Goal: Use online tool/utility: Use online tool/utility

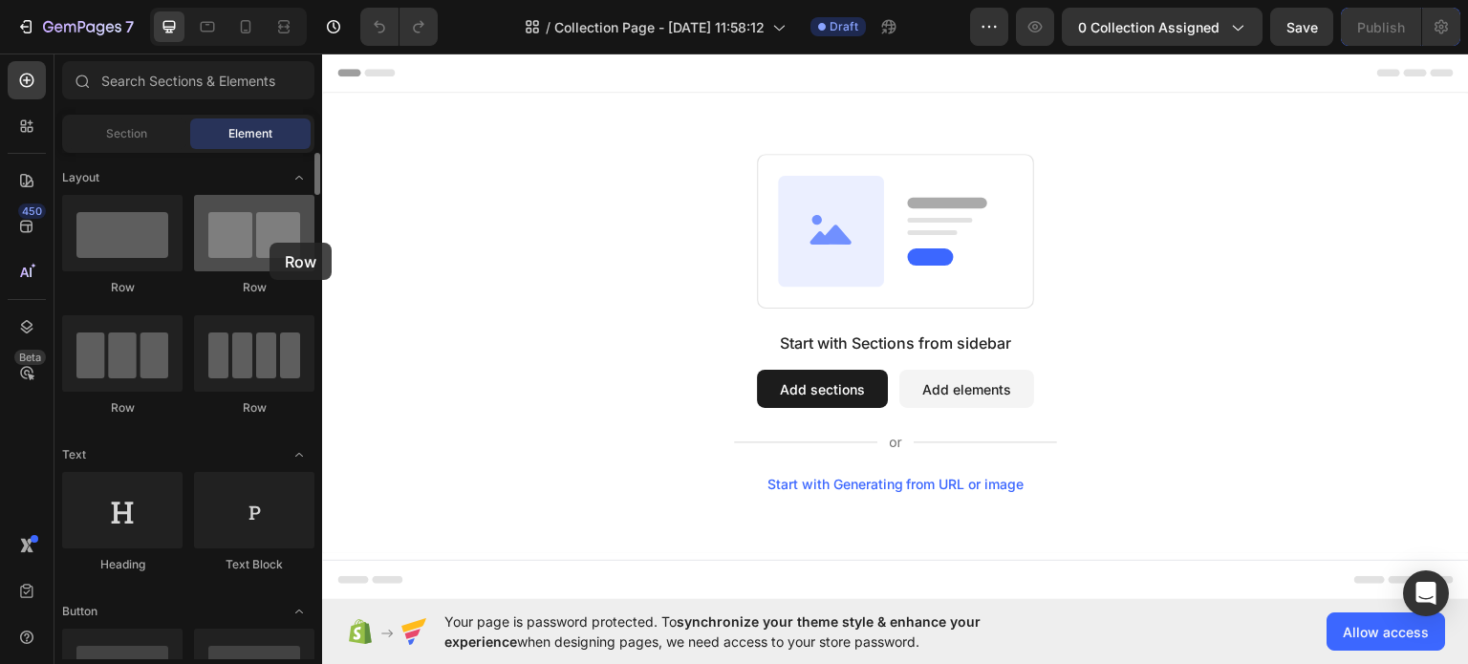
click at [269, 243] on div at bounding box center [254, 233] width 120 height 76
click at [827, 384] on button "Add sections" at bounding box center [822, 388] width 131 height 38
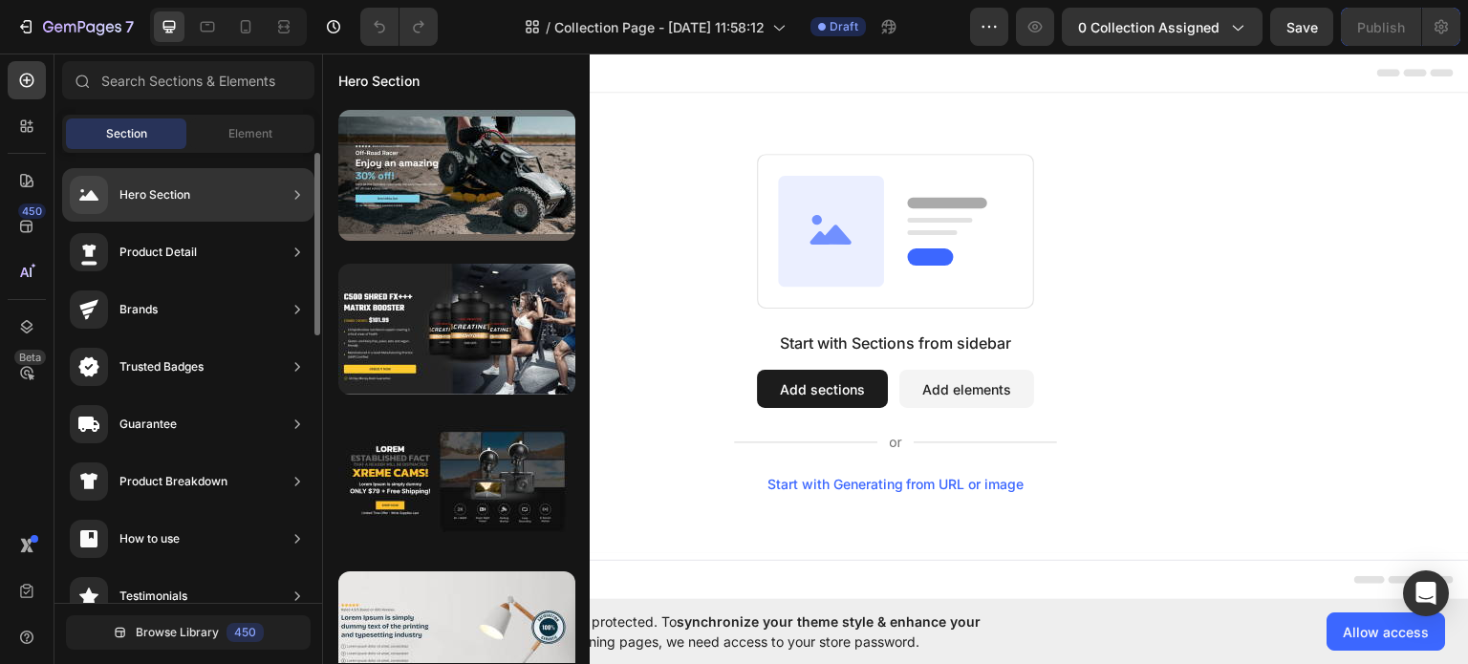
click at [150, 191] on div "Hero Section" at bounding box center [154, 194] width 71 height 19
click at [297, 196] on icon at bounding box center [297, 194] width 5 height 9
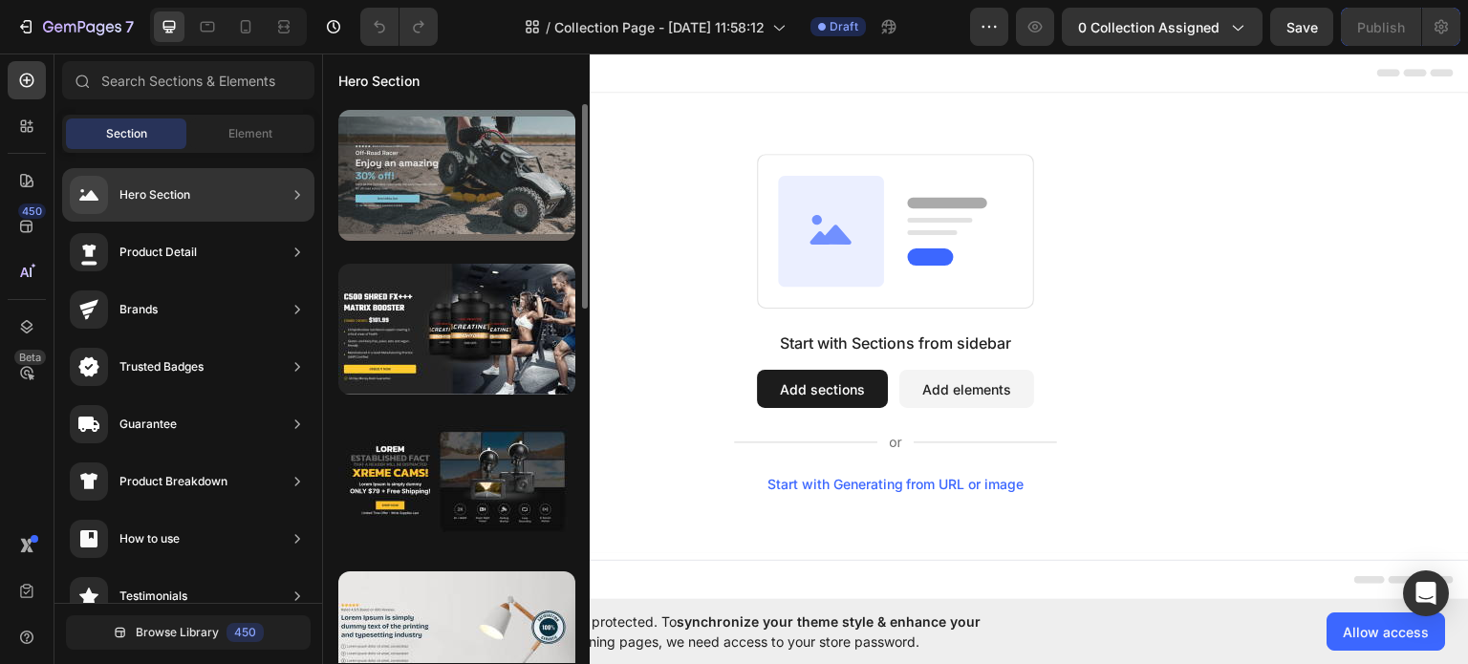
click at [489, 183] on div at bounding box center [456, 175] width 237 height 131
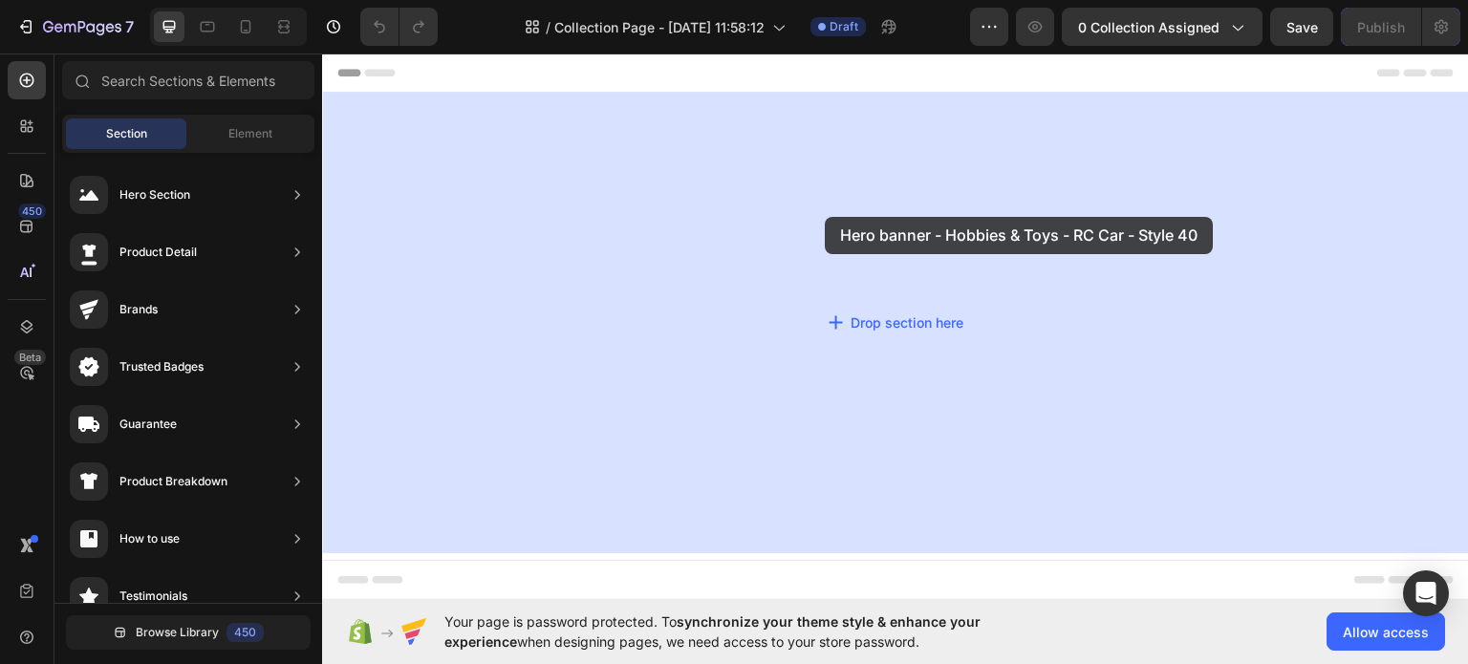
drag, startPoint x: 778, startPoint y: 241, endPoint x: 807, endPoint y: 231, distance: 31.1
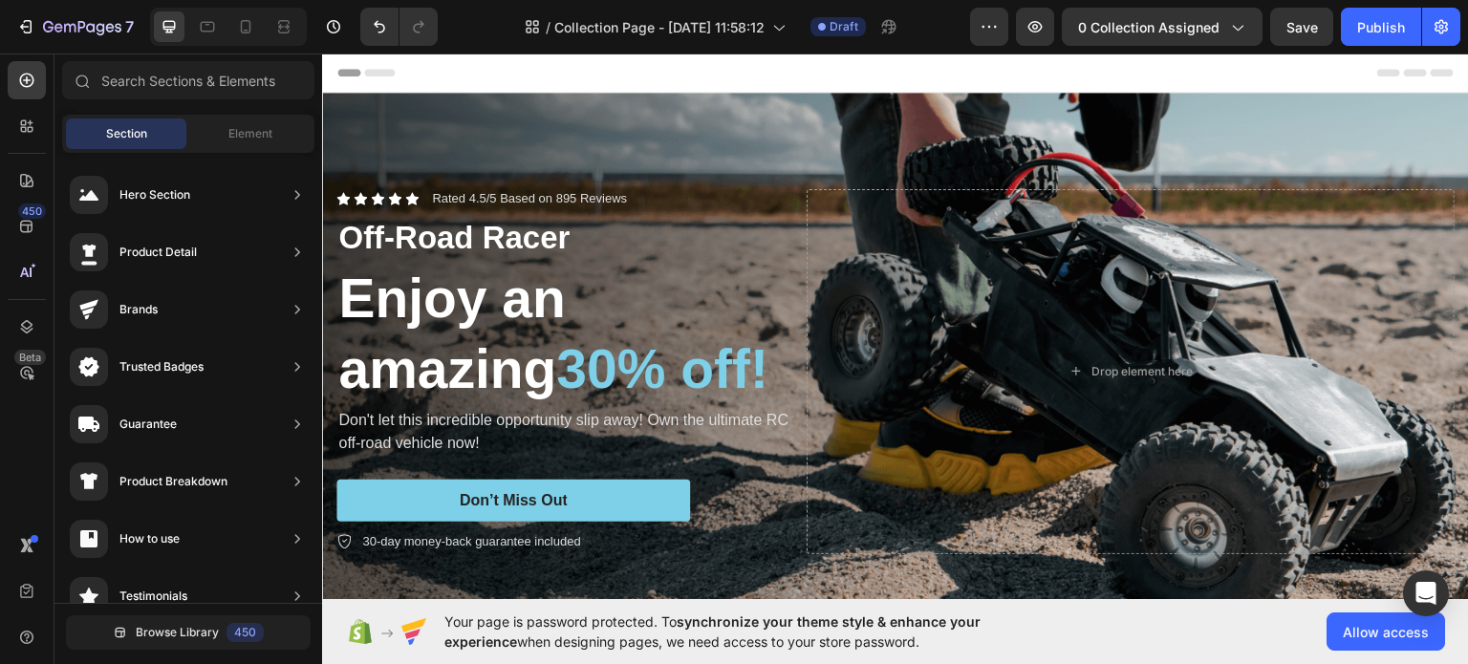
click at [371, 74] on span "Header" at bounding box center [379, 71] width 42 height 19
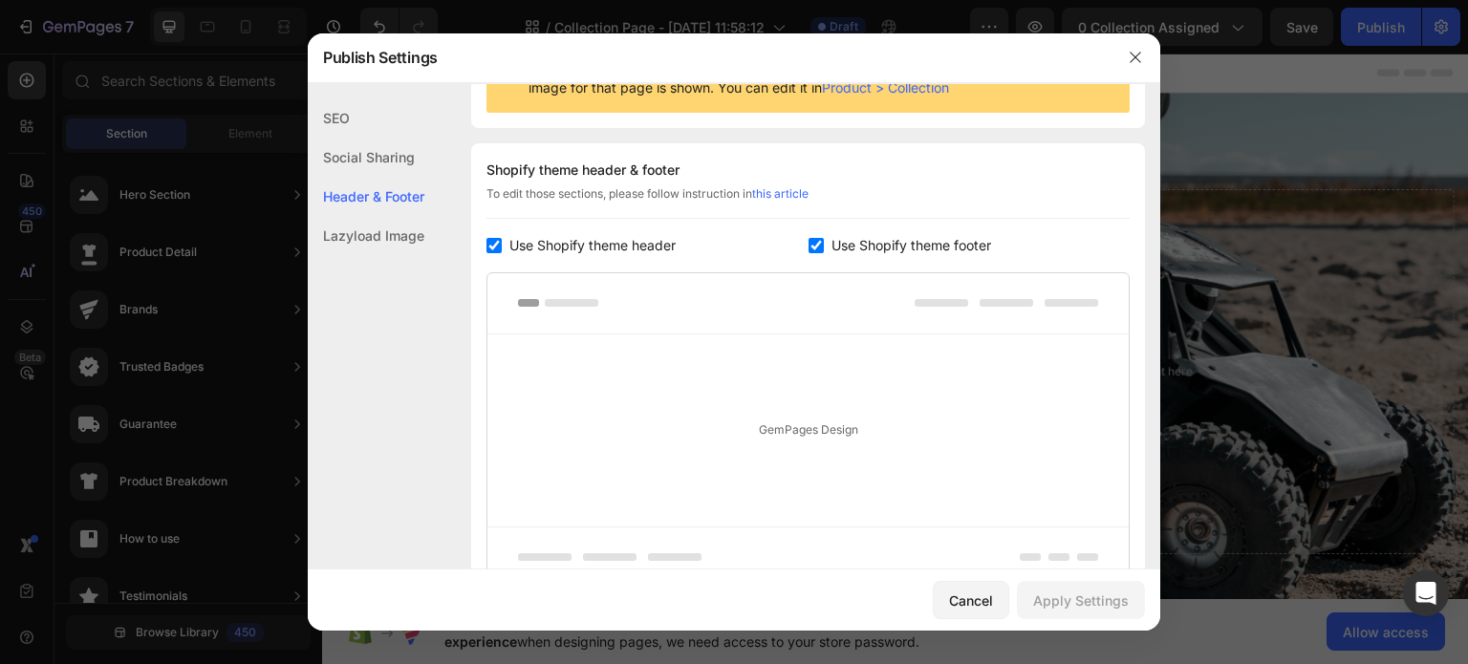
scroll to position [278, 0]
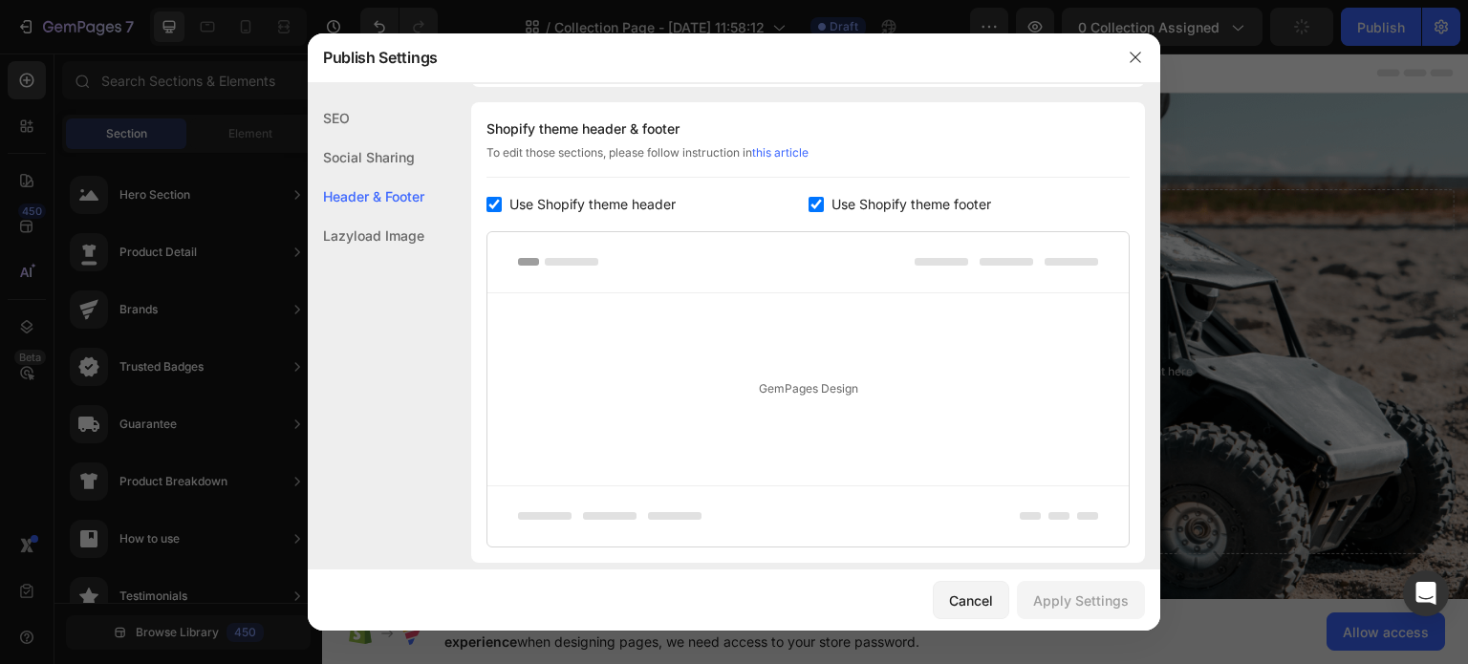
click at [375, 190] on div "Header & Footer" at bounding box center [366, 196] width 117 height 39
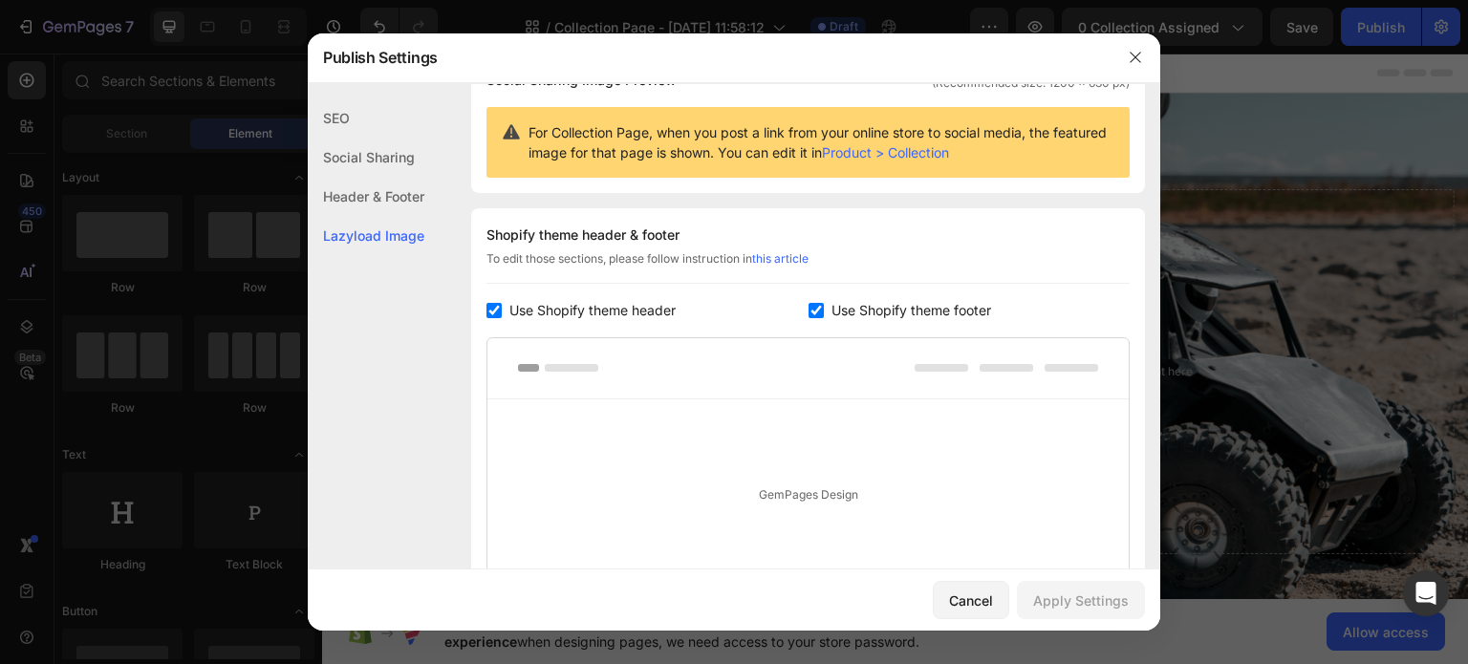
scroll to position [124, 0]
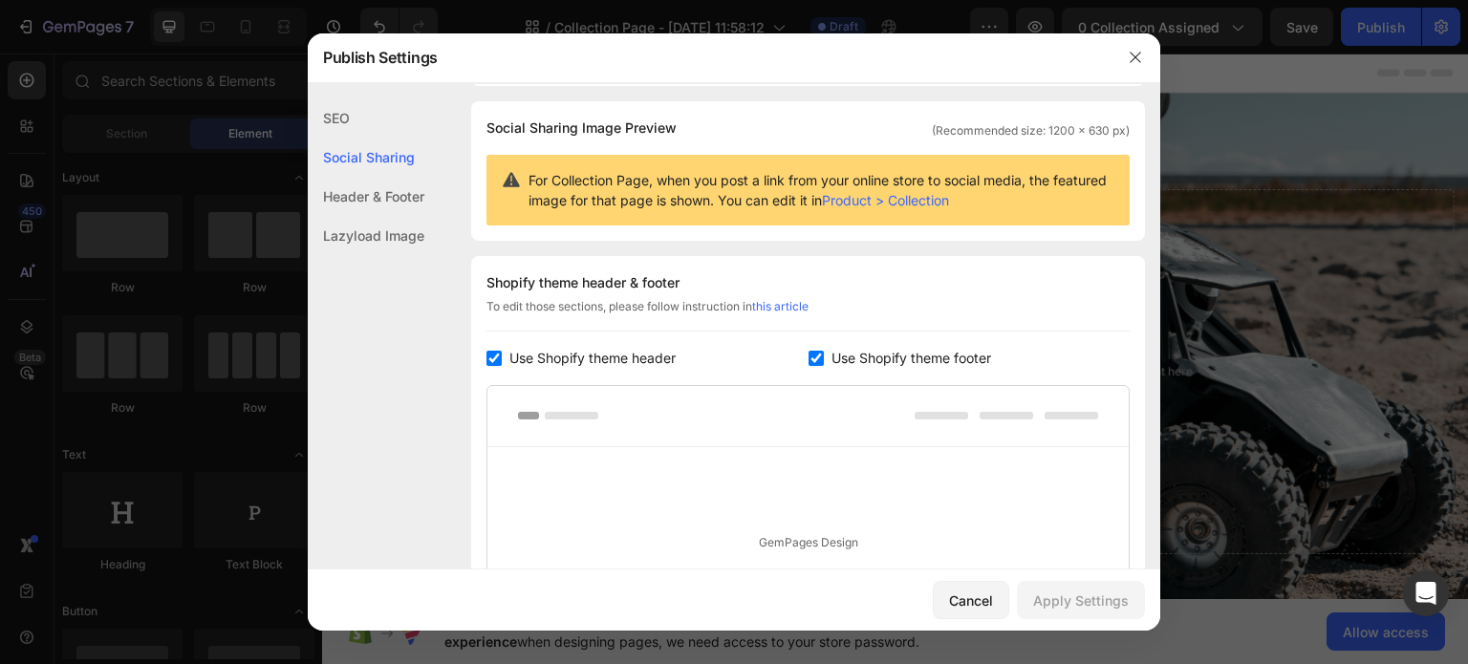
click at [399, 235] on div "Lazyload Image" at bounding box center [366, 235] width 117 height 39
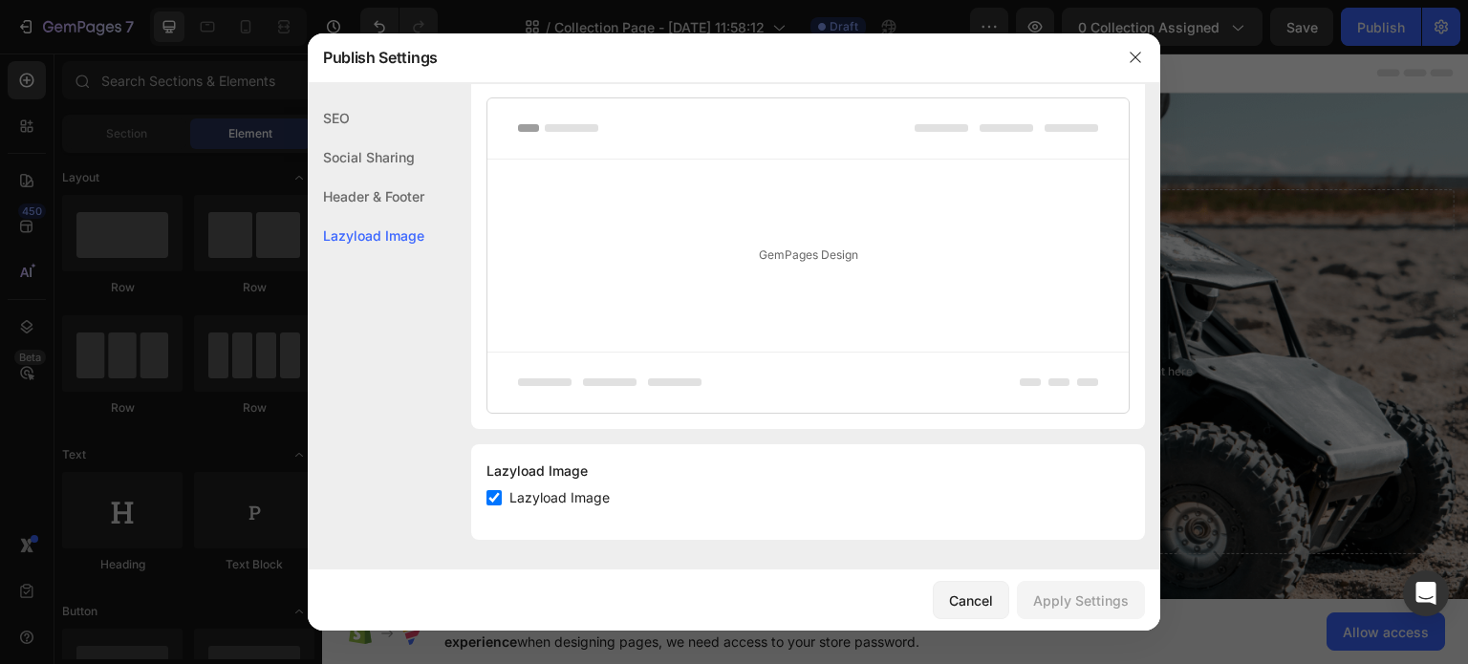
click at [397, 216] on div "Header & Footer" at bounding box center [366, 235] width 117 height 39
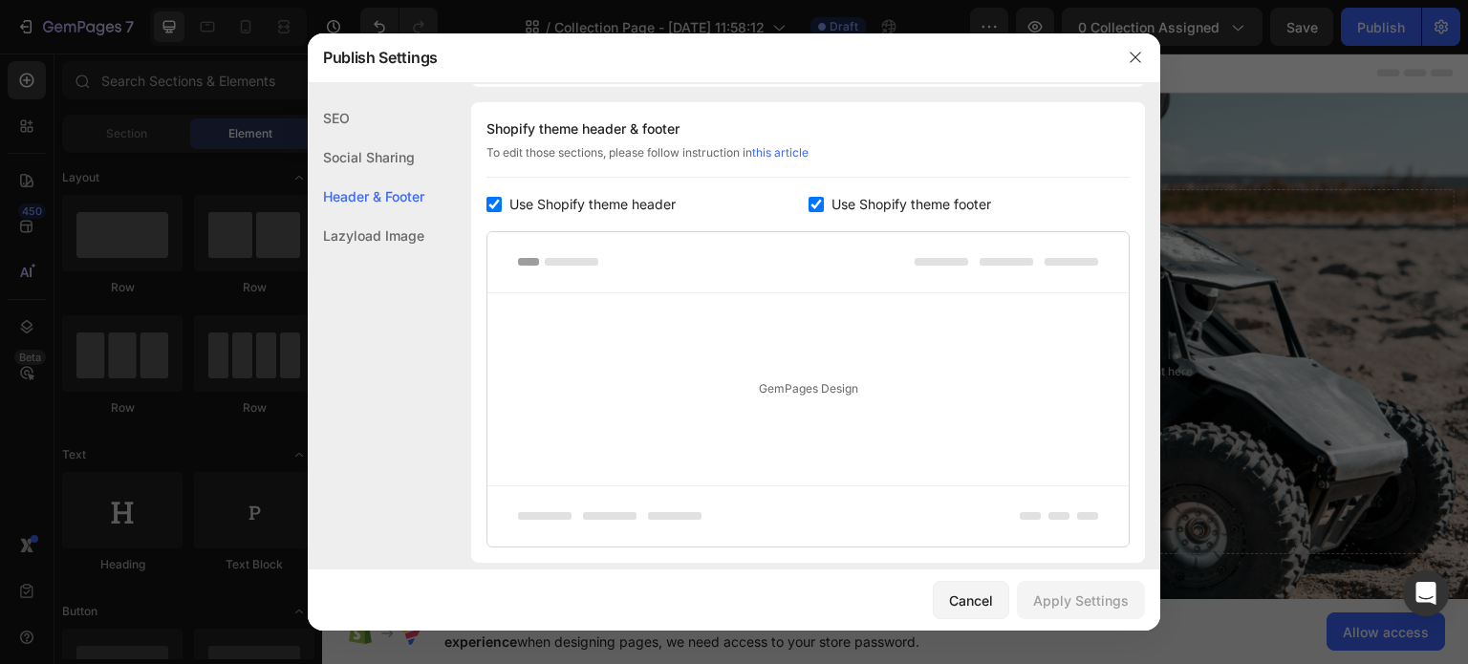
click at [397, 177] on div "Social Sharing" at bounding box center [366, 196] width 117 height 39
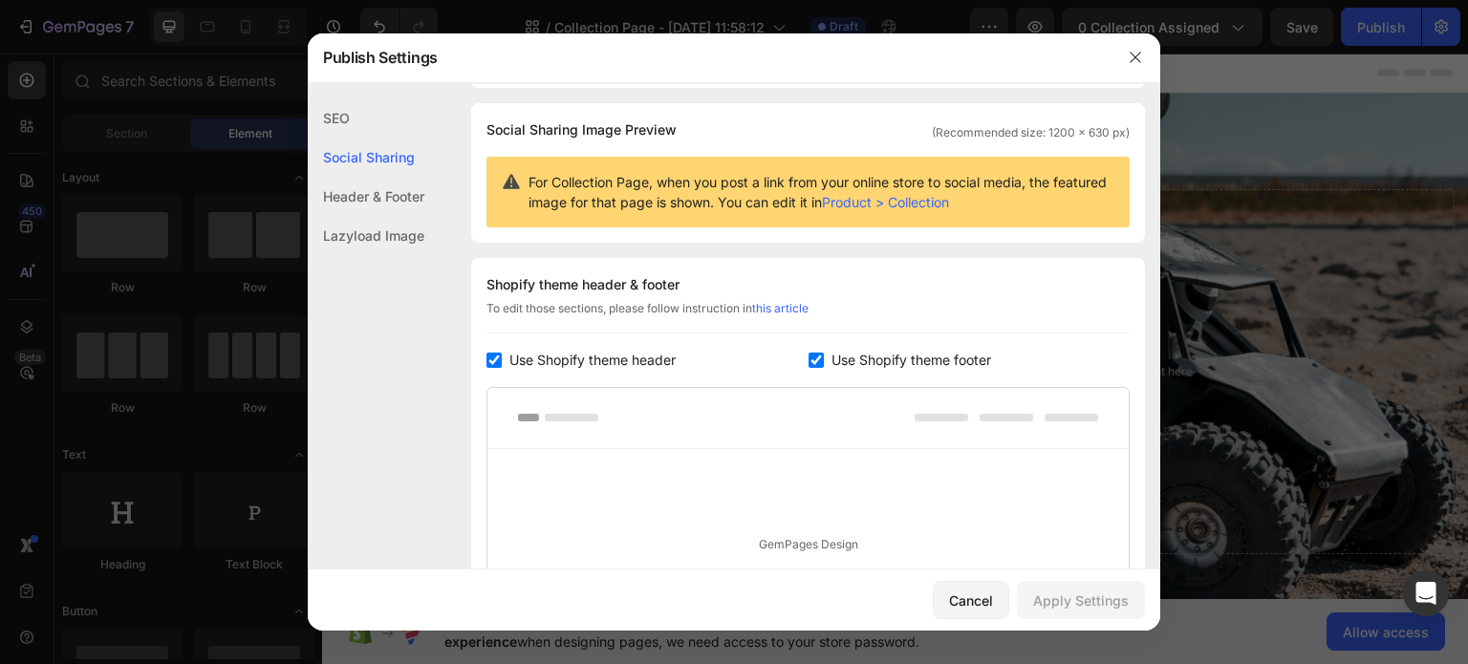
click at [395, 216] on div "Header & Footer" at bounding box center [366, 235] width 117 height 39
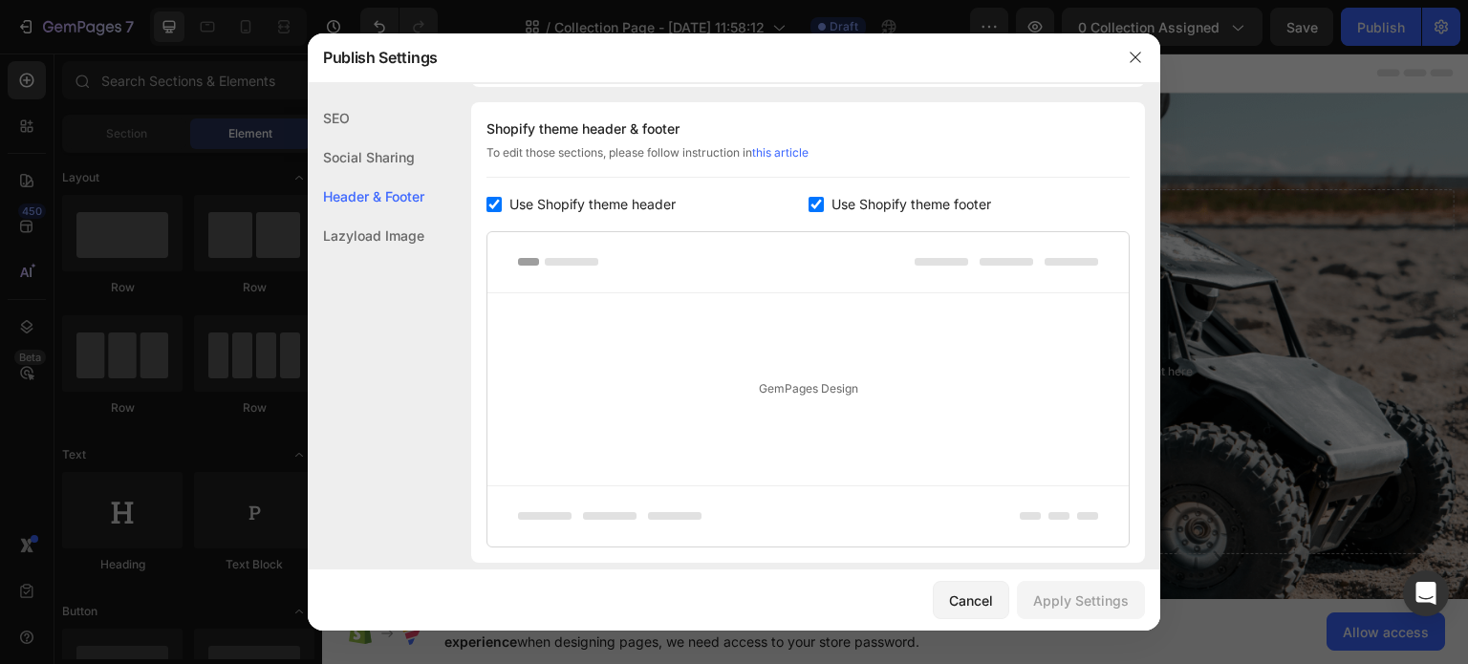
click at [607, 348] on div "GemPages Design" at bounding box center [807, 389] width 641 height 192
click at [566, 253] on div at bounding box center [807, 262] width 641 height 61
drag, startPoint x: 535, startPoint y: 259, endPoint x: 602, endPoint y: 299, distance: 78.0
click at [591, 292] on div "GemPages Design" at bounding box center [807, 389] width 643 height 316
drag, startPoint x: 725, startPoint y: 369, endPoint x: 736, endPoint y: 374, distance: 11.5
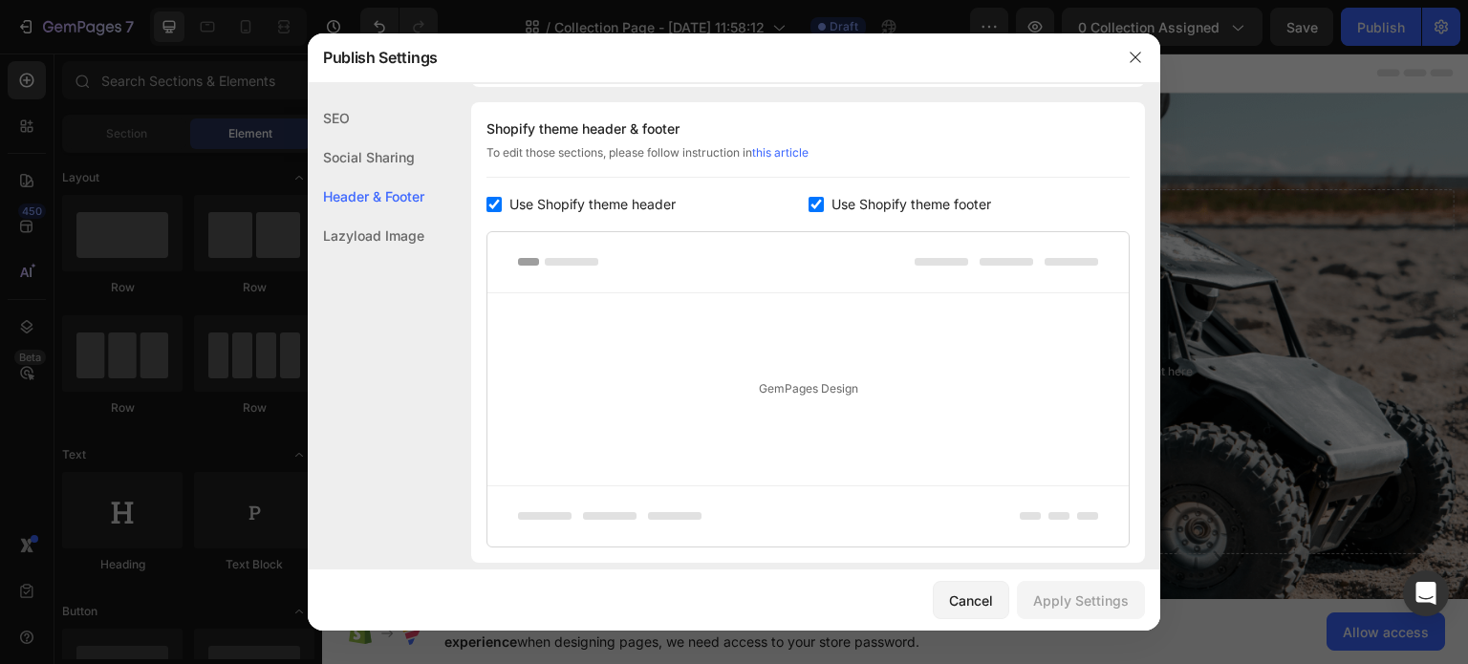
click at [728, 370] on div "GemPages Design" at bounding box center [807, 389] width 641 height 192
click at [783, 397] on div "GemPages Design" at bounding box center [807, 389] width 641 height 192
click at [959, 599] on div "Cancel" at bounding box center [971, 600] width 44 height 20
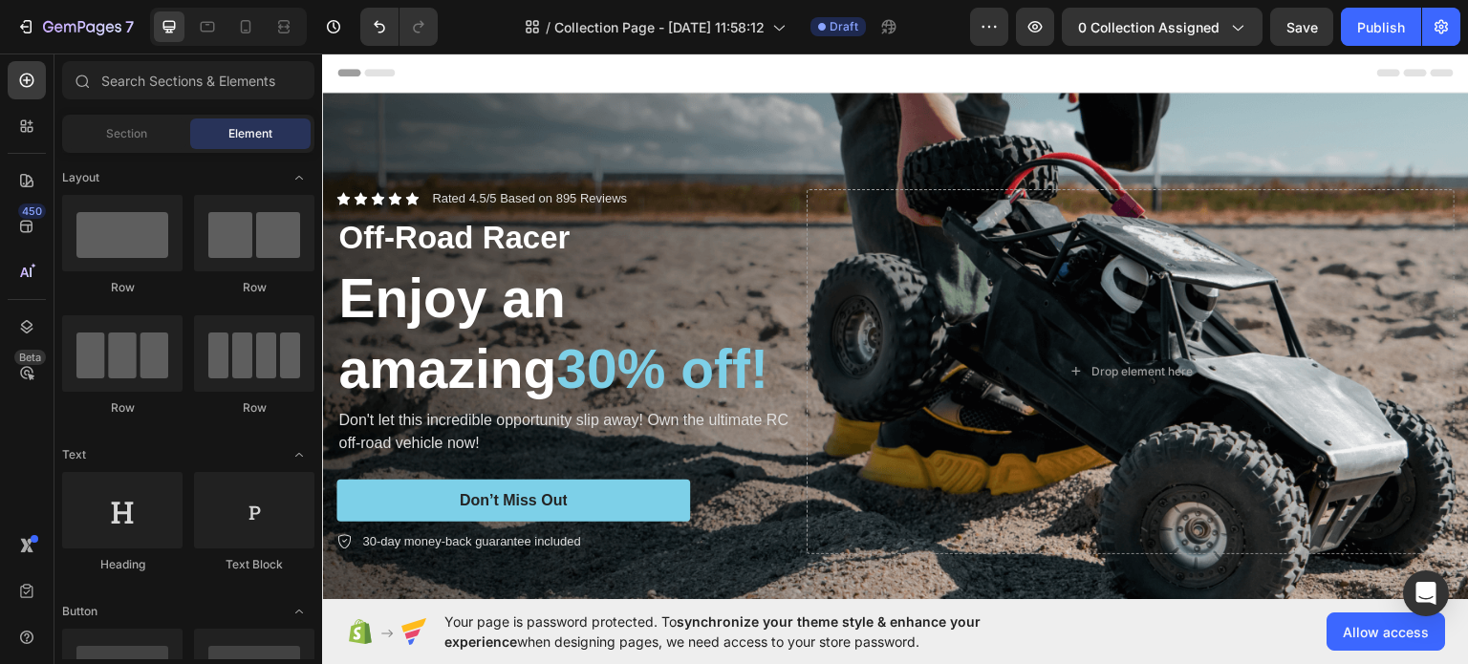
click at [441, 57] on div "Header" at bounding box center [895, 72] width 1116 height 38
click at [409, 191] on div "Icon" at bounding box center [411, 197] width 13 height 13
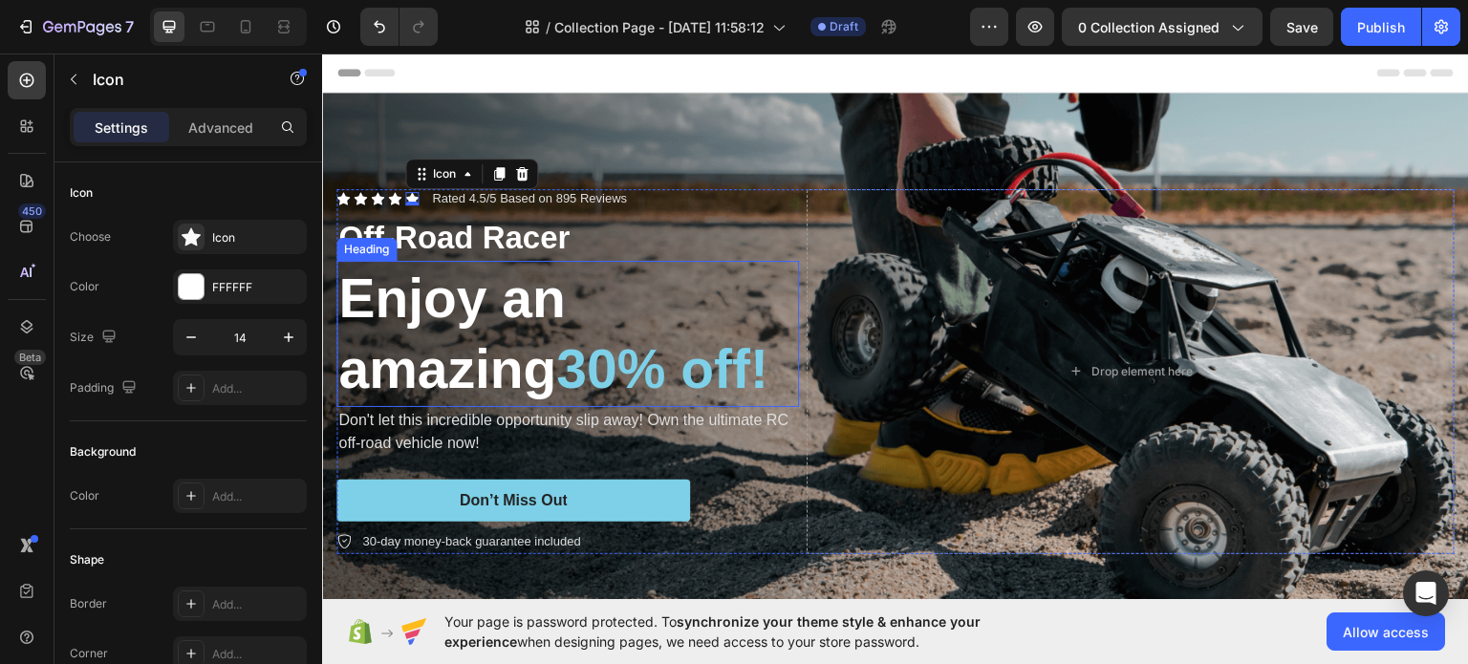
click at [417, 265] on h2 "Enjoy an amazing 30% off!" at bounding box center [567, 332] width 462 height 145
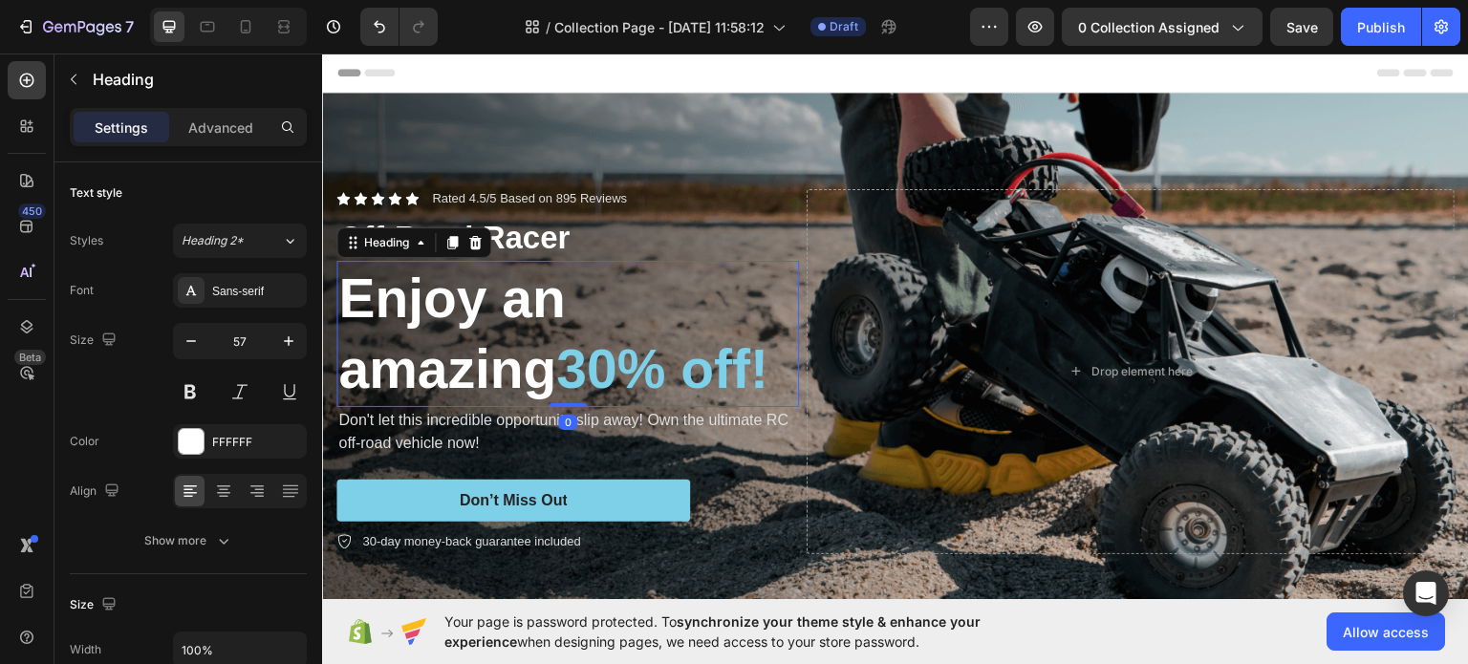
click at [423, 310] on h2 "Enjoy an amazing 30% off!" at bounding box center [567, 332] width 462 height 145
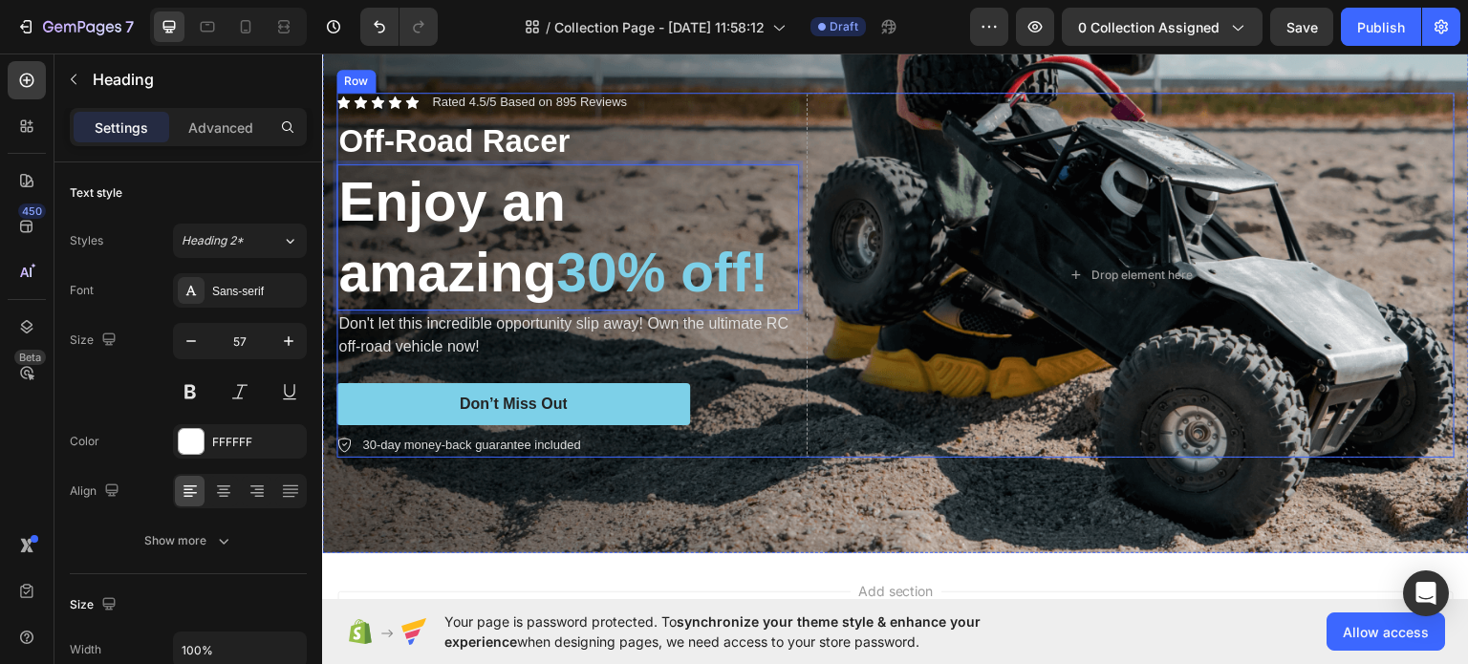
scroll to position [96, 0]
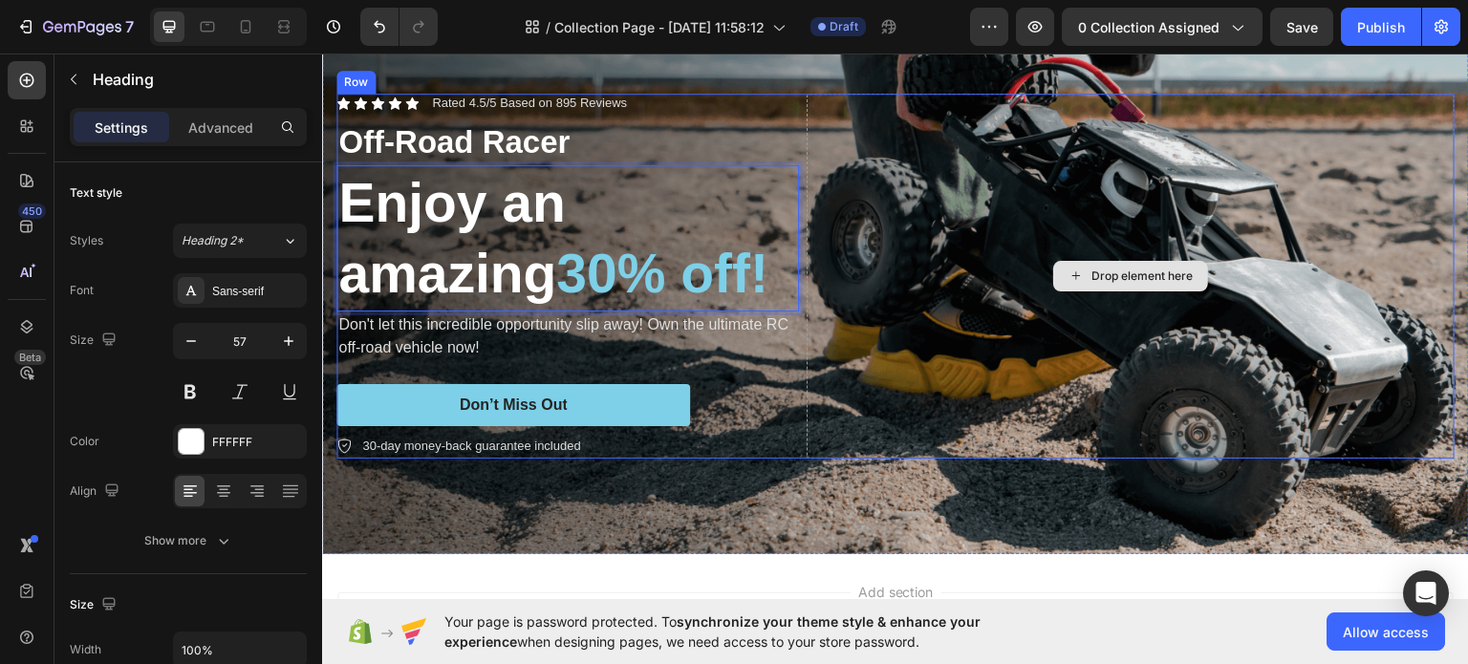
click at [991, 348] on div "Drop element here" at bounding box center [1130, 275] width 648 height 365
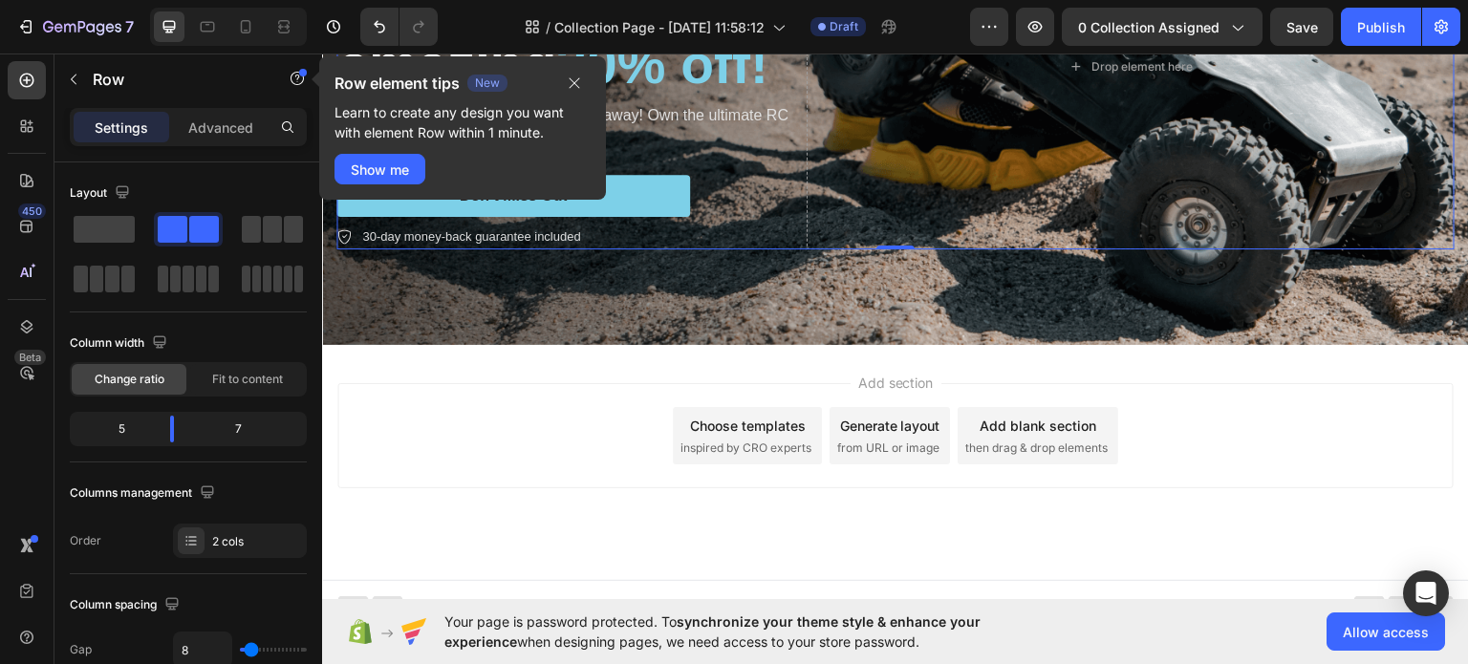
scroll to position [317, 0]
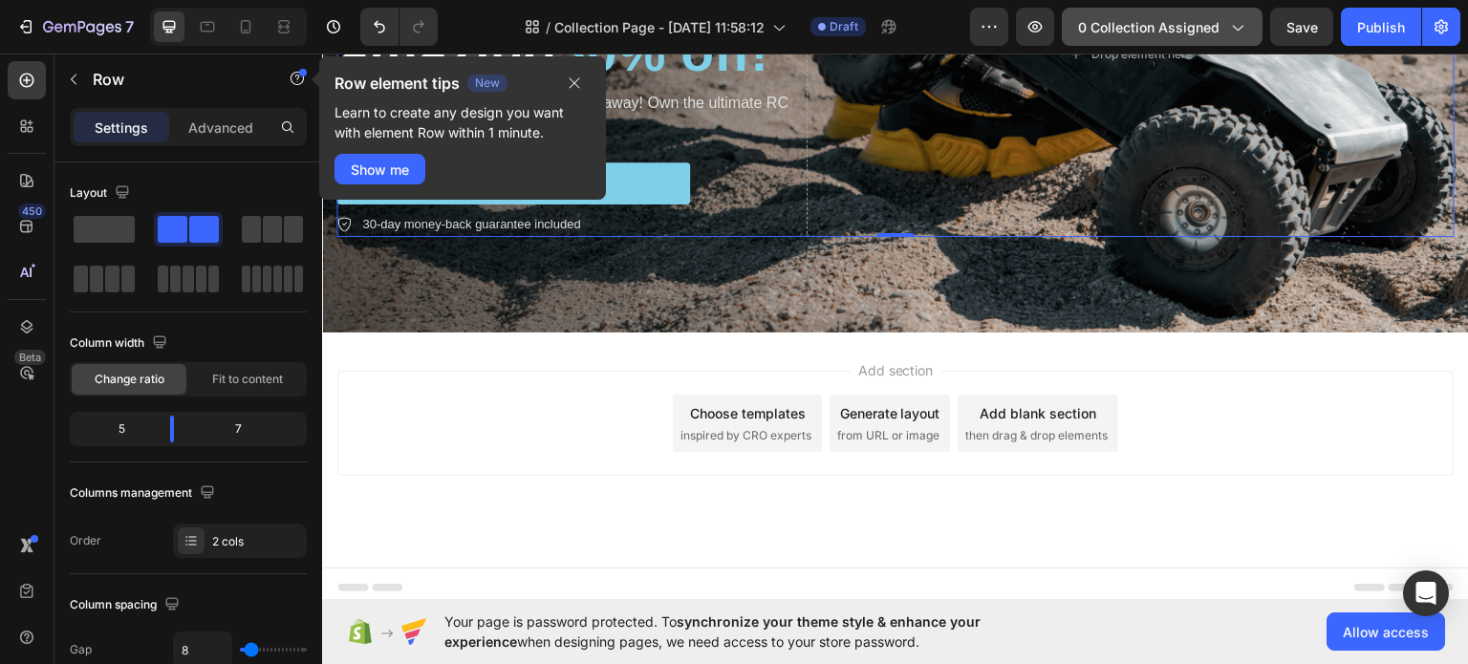
click at [1232, 19] on icon "button" at bounding box center [1236, 26] width 19 height 19
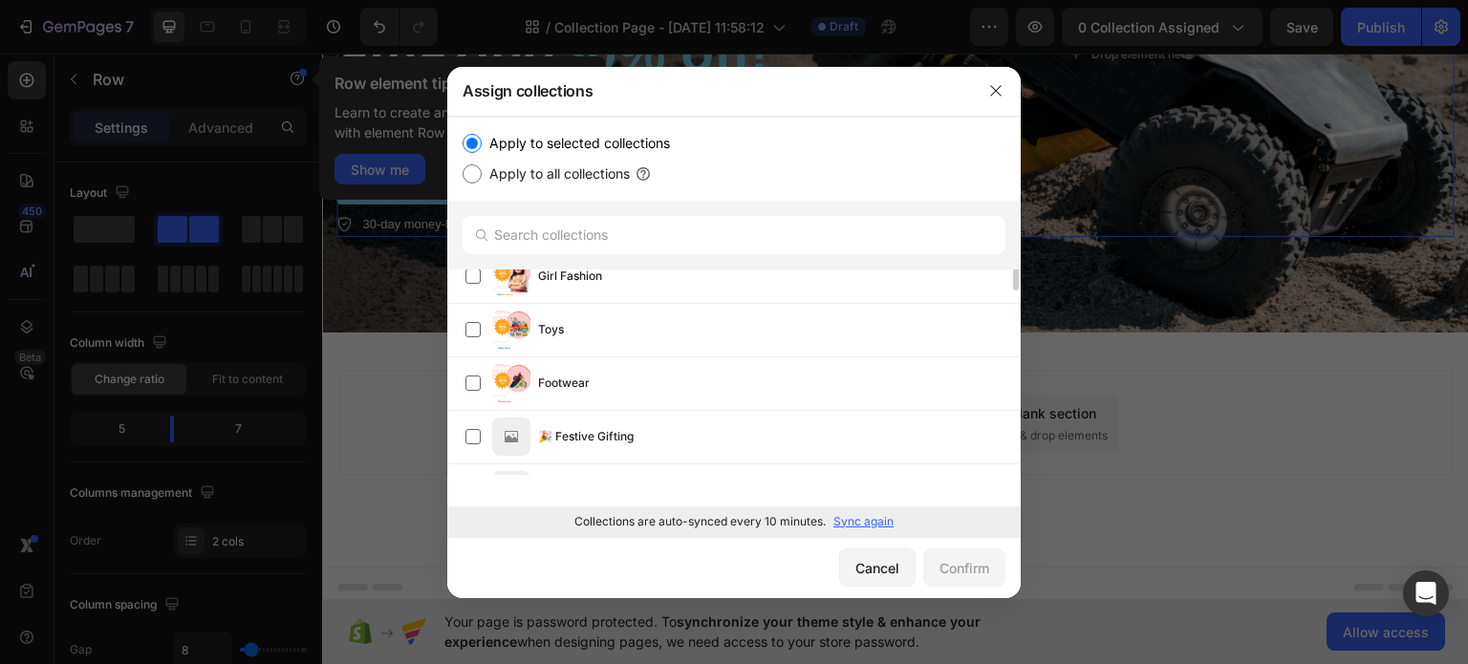
scroll to position [0, 0]
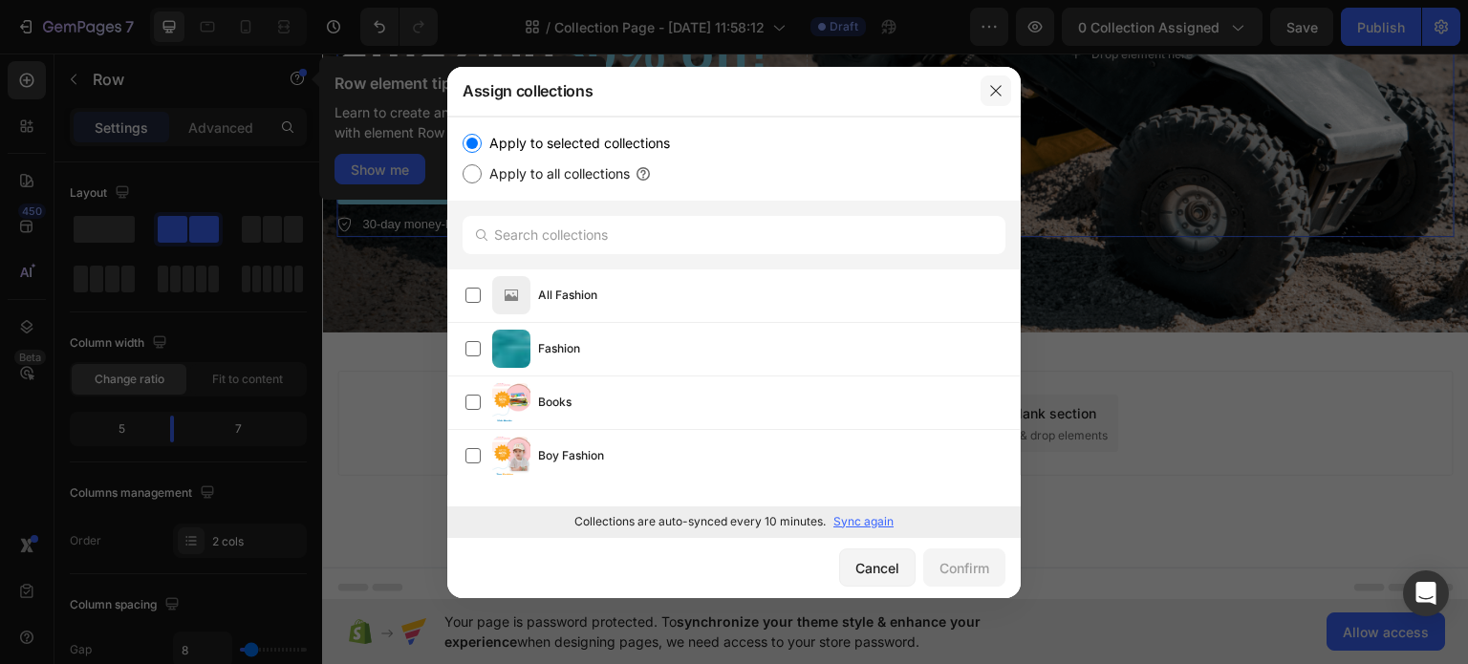
click at [980, 87] on div at bounding box center [996, 91] width 50 height 50
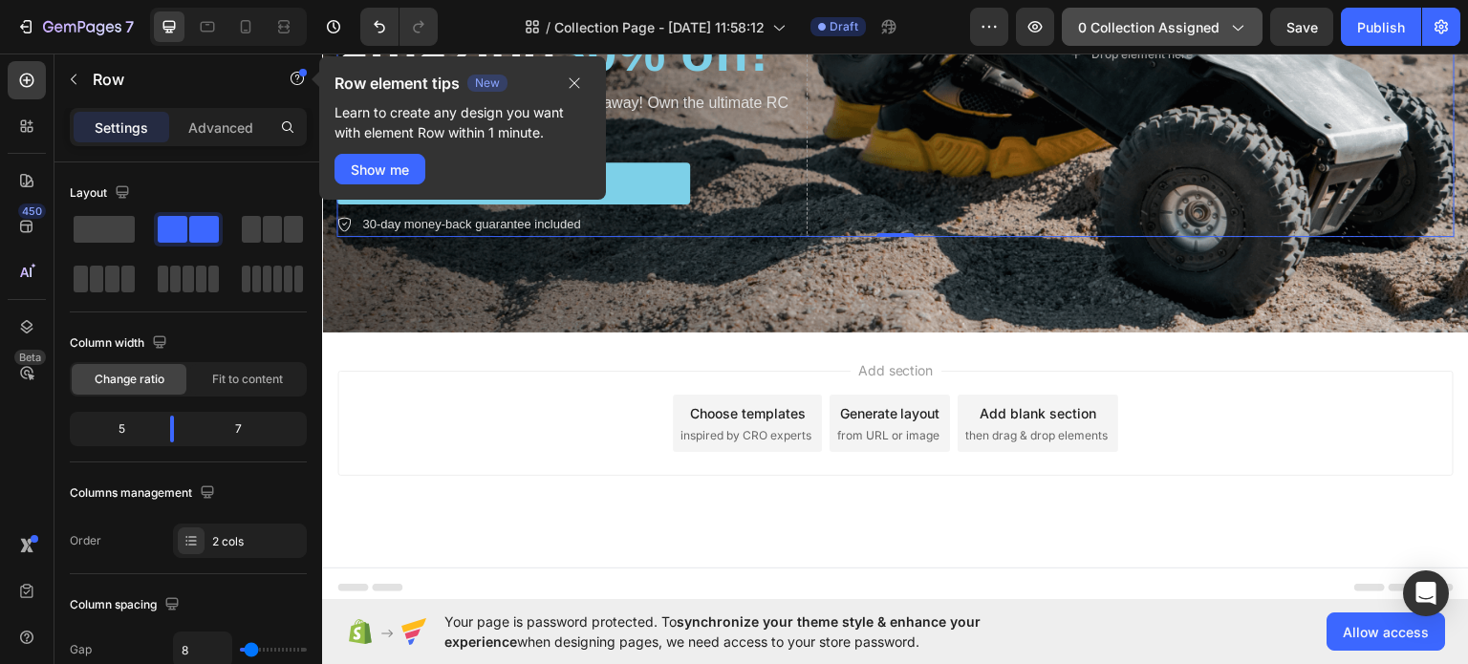
click at [1232, 25] on icon "button" at bounding box center [1236, 26] width 19 height 19
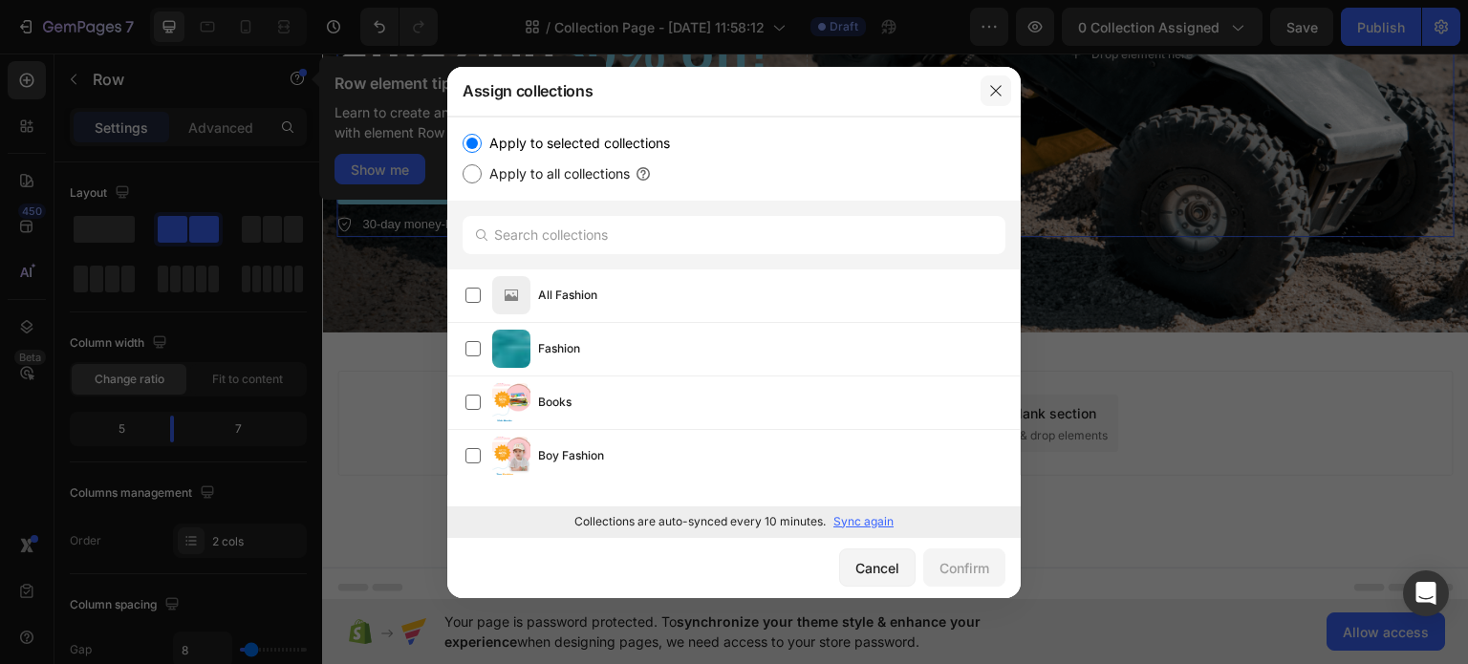
click at [992, 91] on icon "button" at bounding box center [995, 90] width 15 height 15
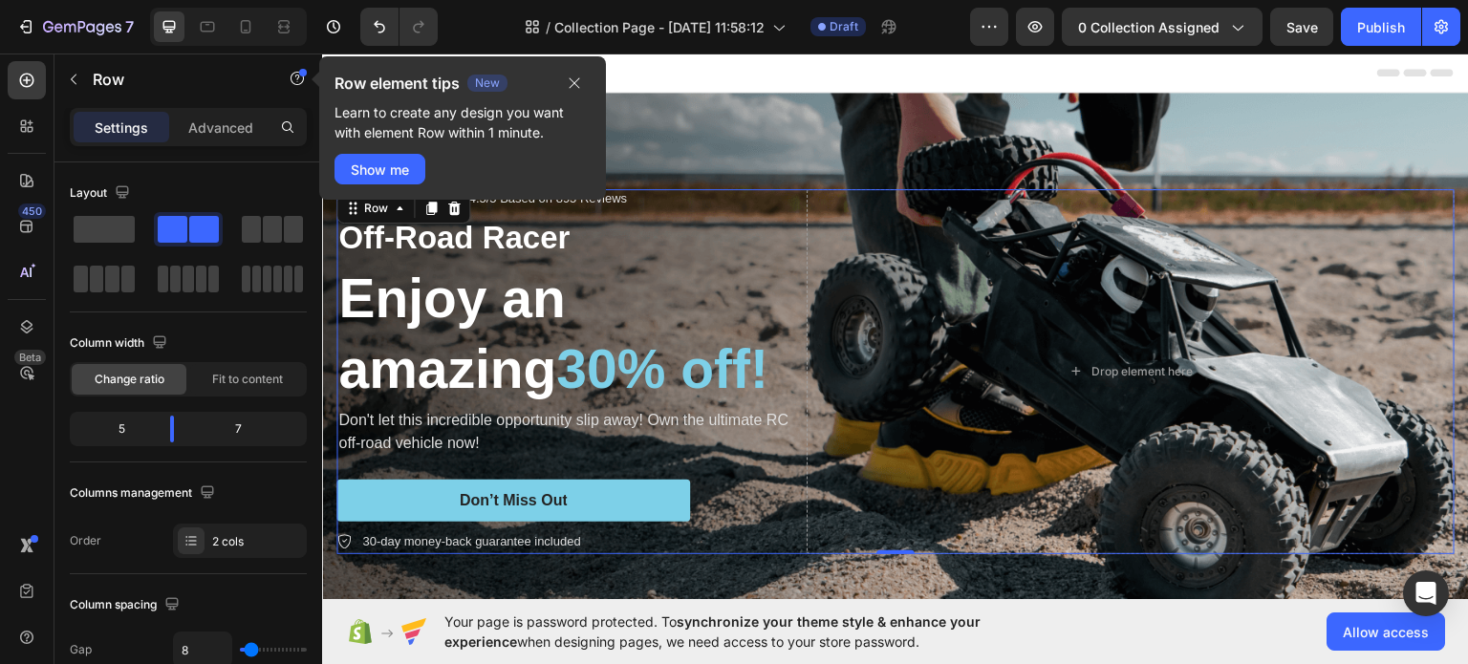
scroll to position [317, 0]
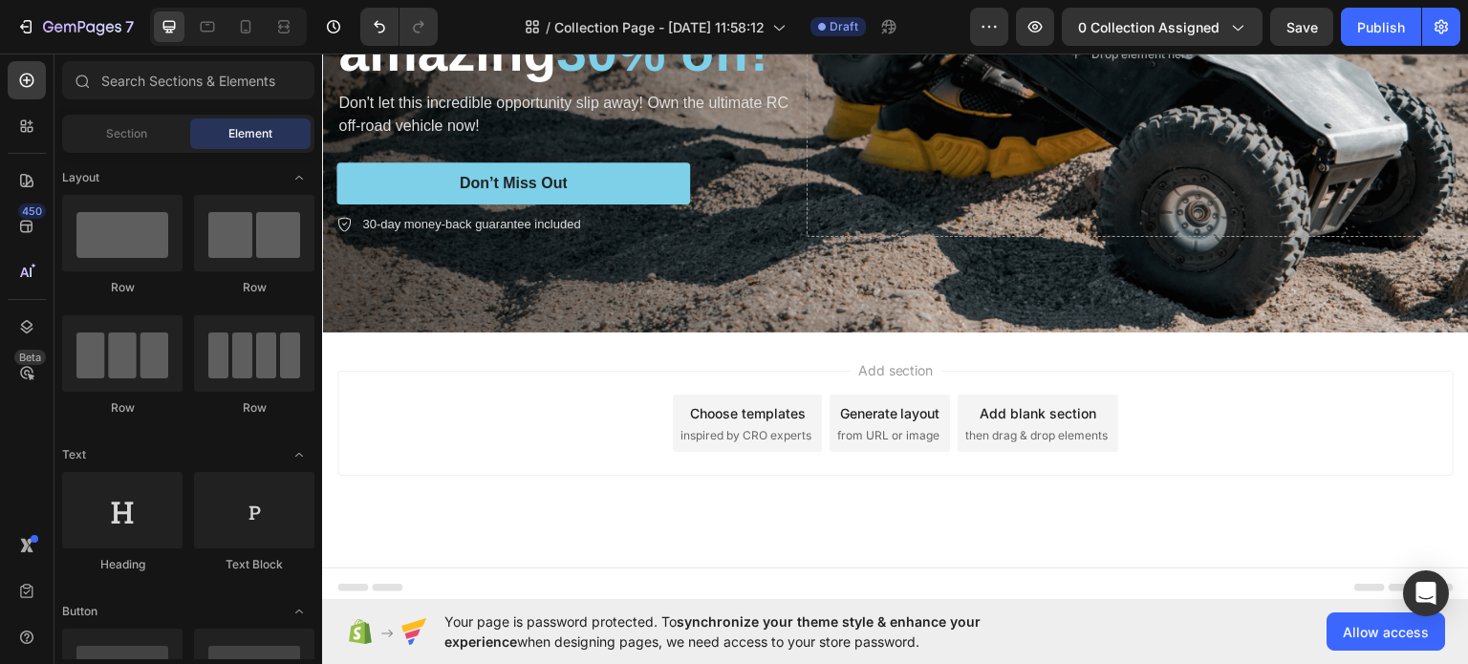
click at [748, 426] on span "inspired by CRO experts" at bounding box center [745, 434] width 131 height 17
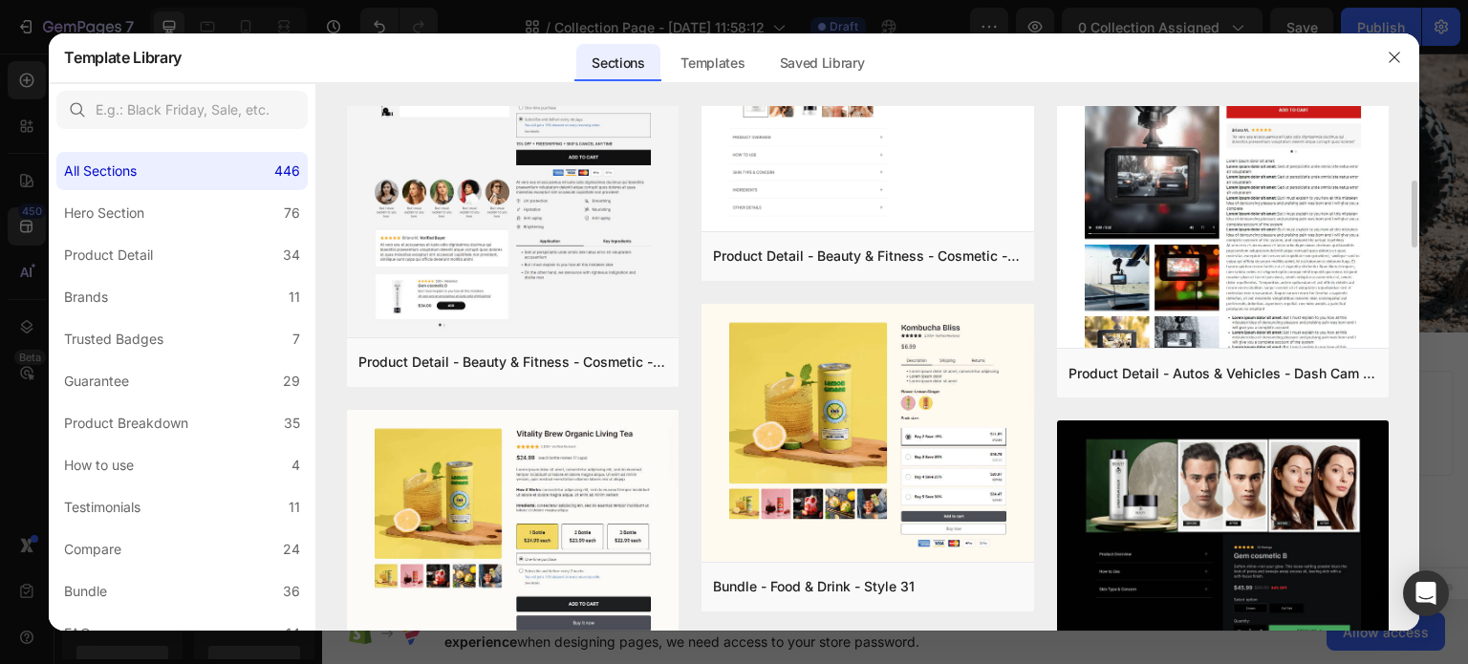
scroll to position [206, 0]
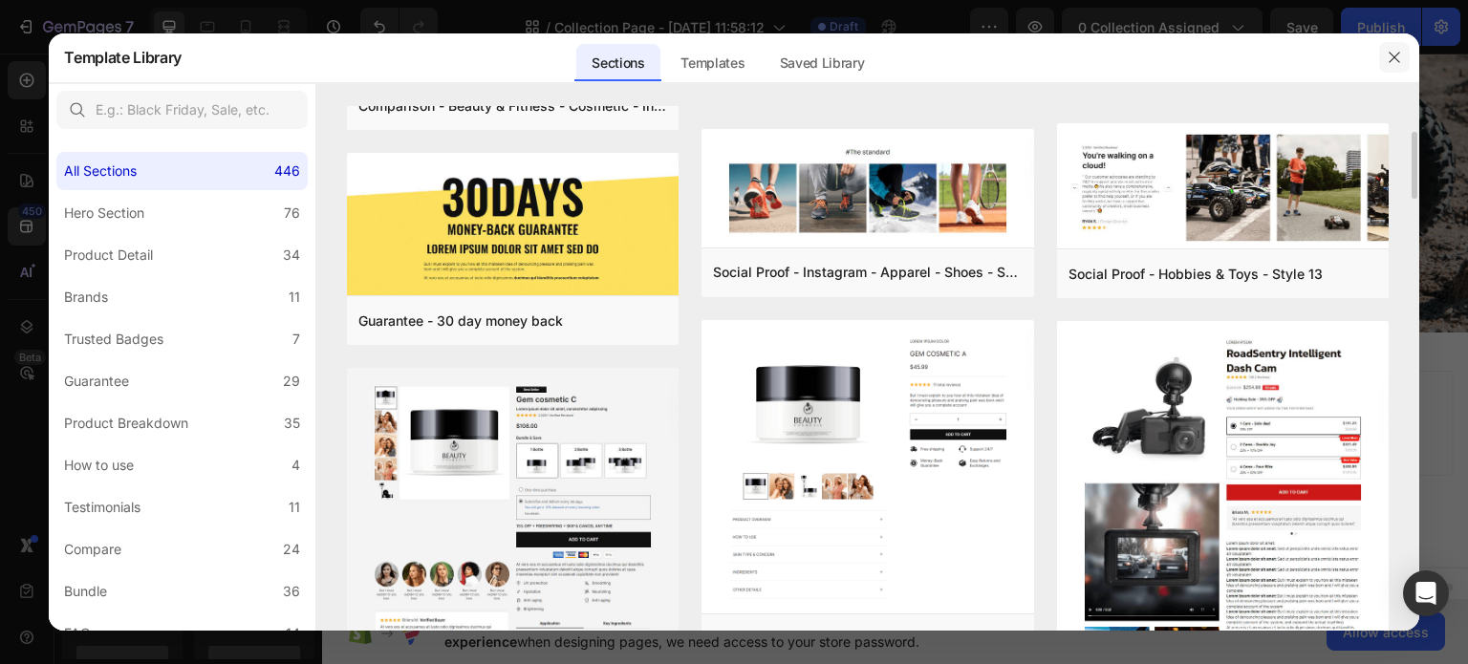
click at [1387, 55] on icon "button" at bounding box center [1393, 57] width 15 height 15
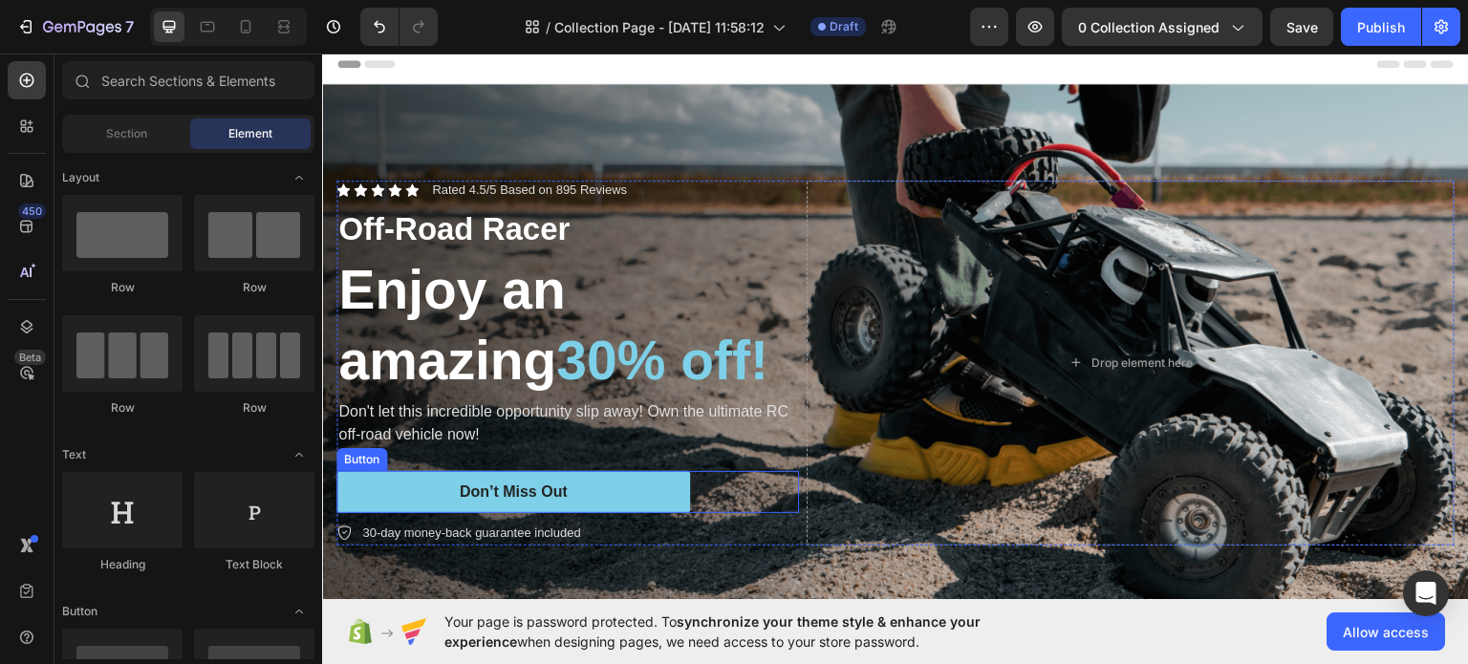
scroll to position [0, 0]
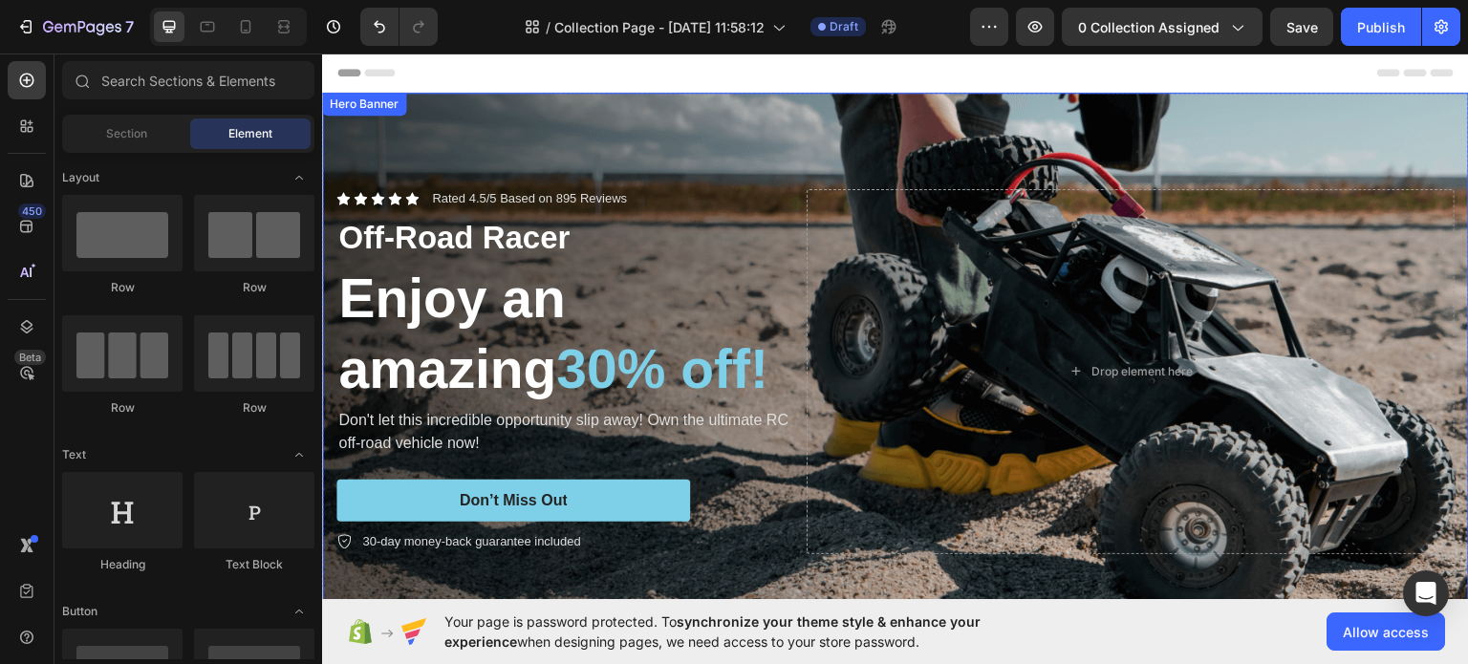
click at [1029, 161] on div "Icon Icon Icon Icon Icon Icon List Rated 4.5/5 Based on 895 Reviews Text Block …" at bounding box center [895, 371] width 1147 height 426
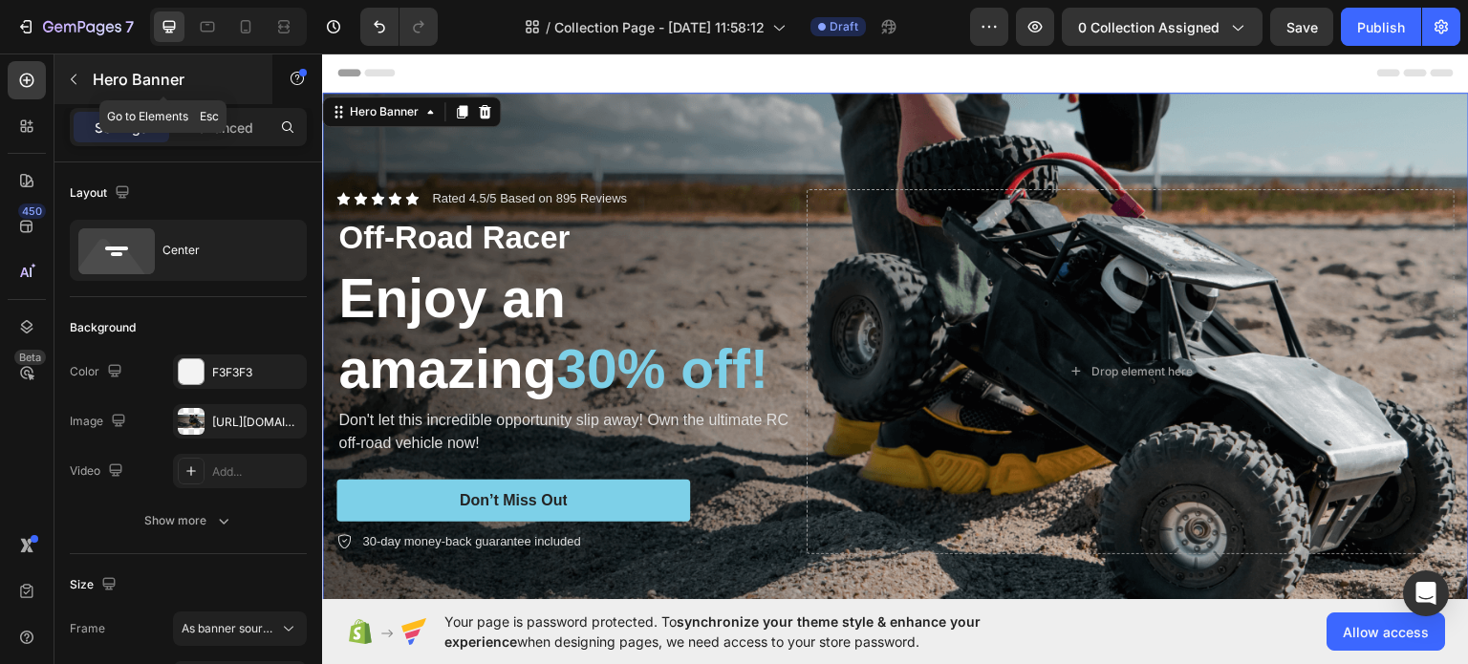
click at [67, 78] on icon "button" at bounding box center [73, 79] width 15 height 15
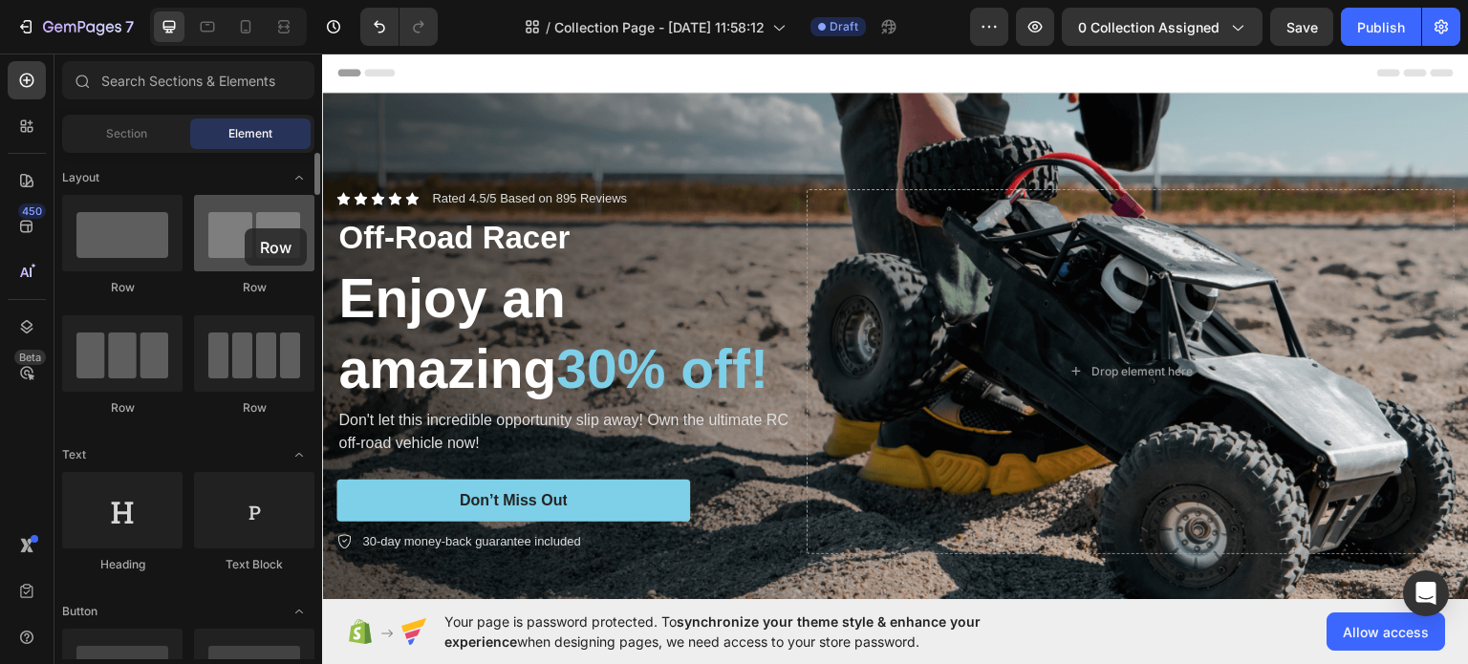
click at [245, 228] on div at bounding box center [254, 233] width 120 height 76
click at [248, 239] on div at bounding box center [254, 233] width 120 height 76
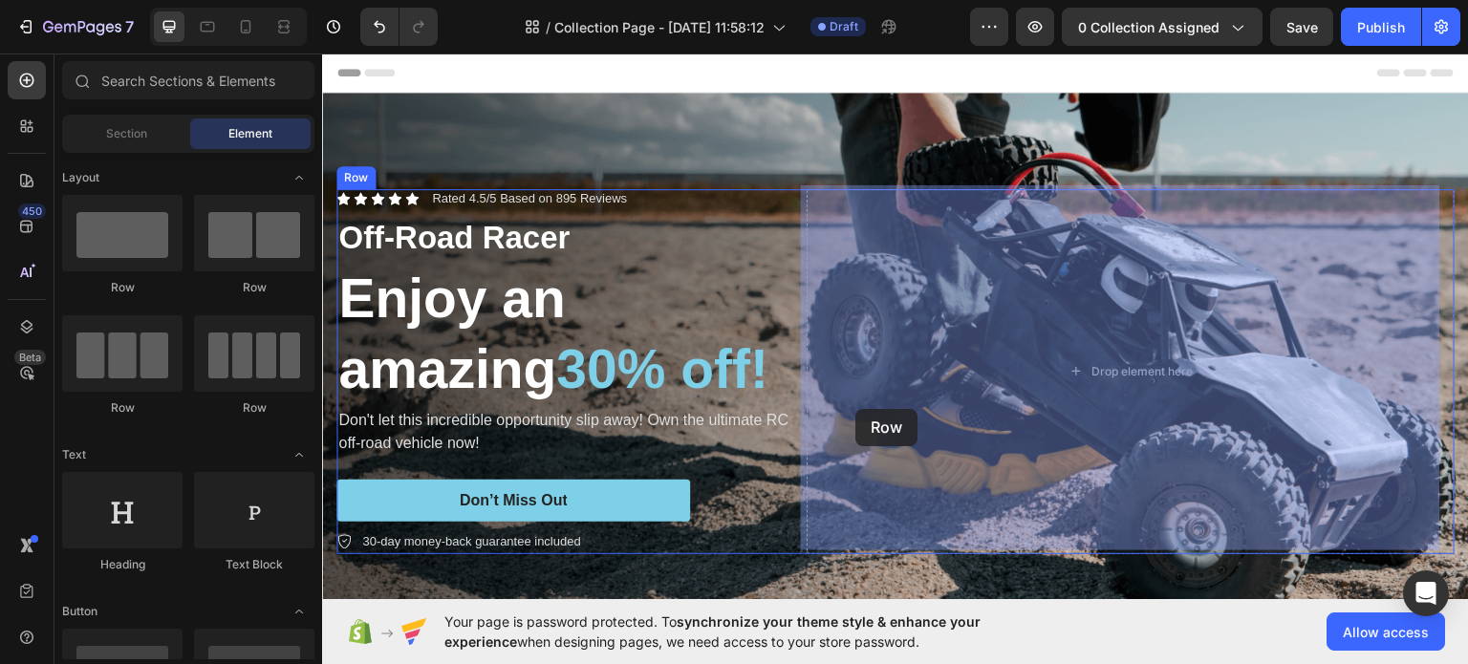
drag, startPoint x: 570, startPoint y: 292, endPoint x: 855, endPoint y: 408, distance: 307.3
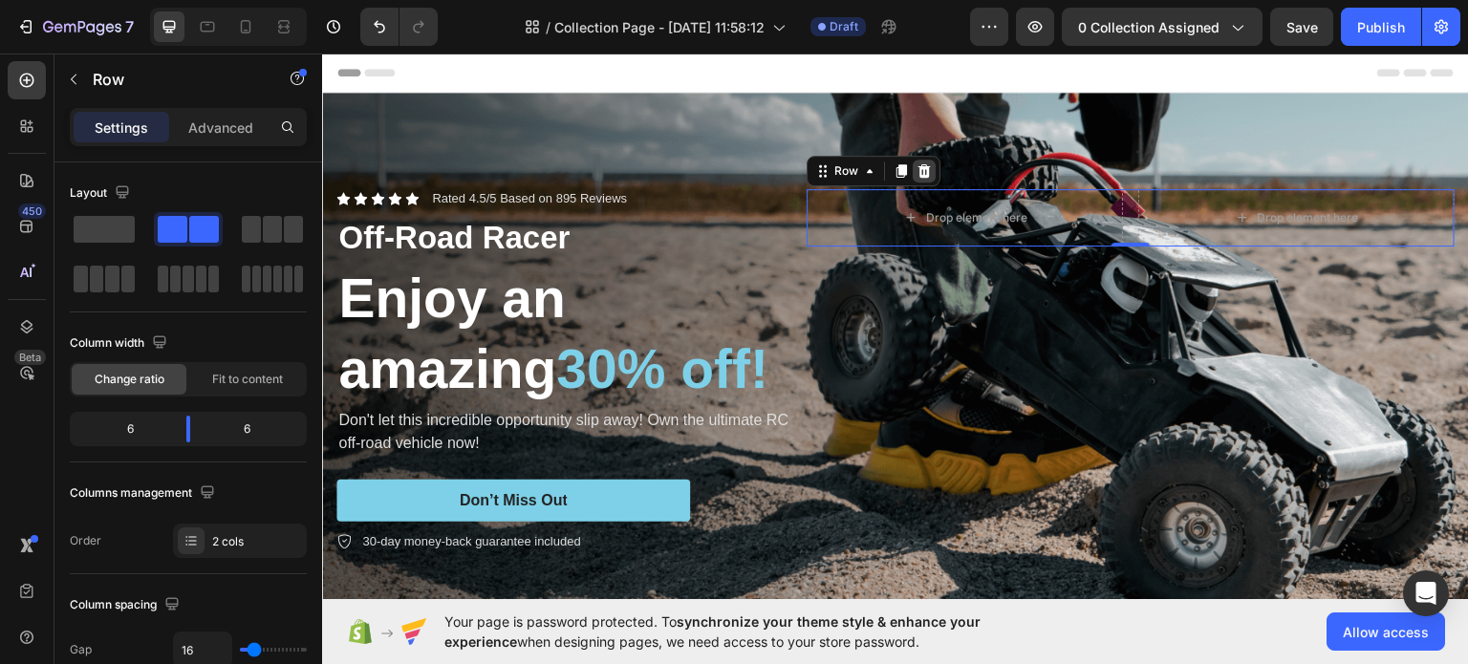
click at [919, 163] on icon at bounding box center [924, 168] width 12 height 13
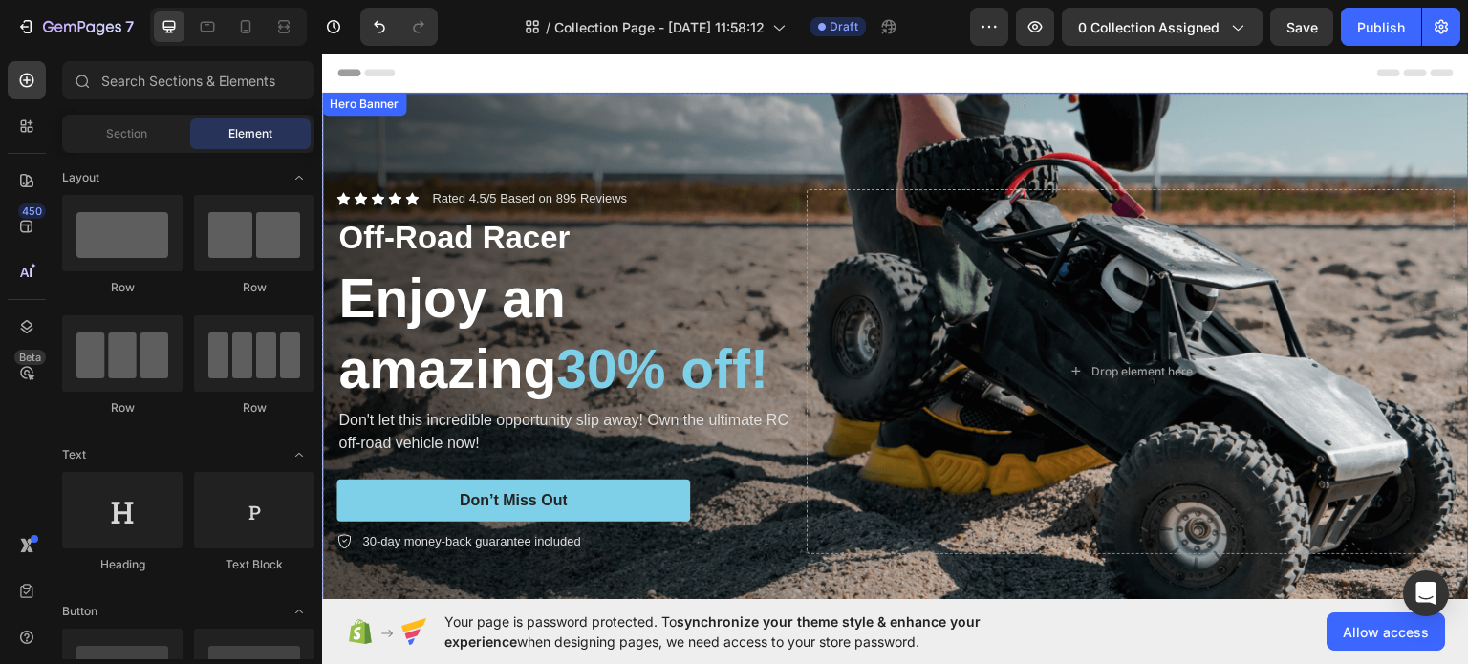
click at [1416, 105] on div "Background Image" at bounding box center [895, 370] width 1147 height 557
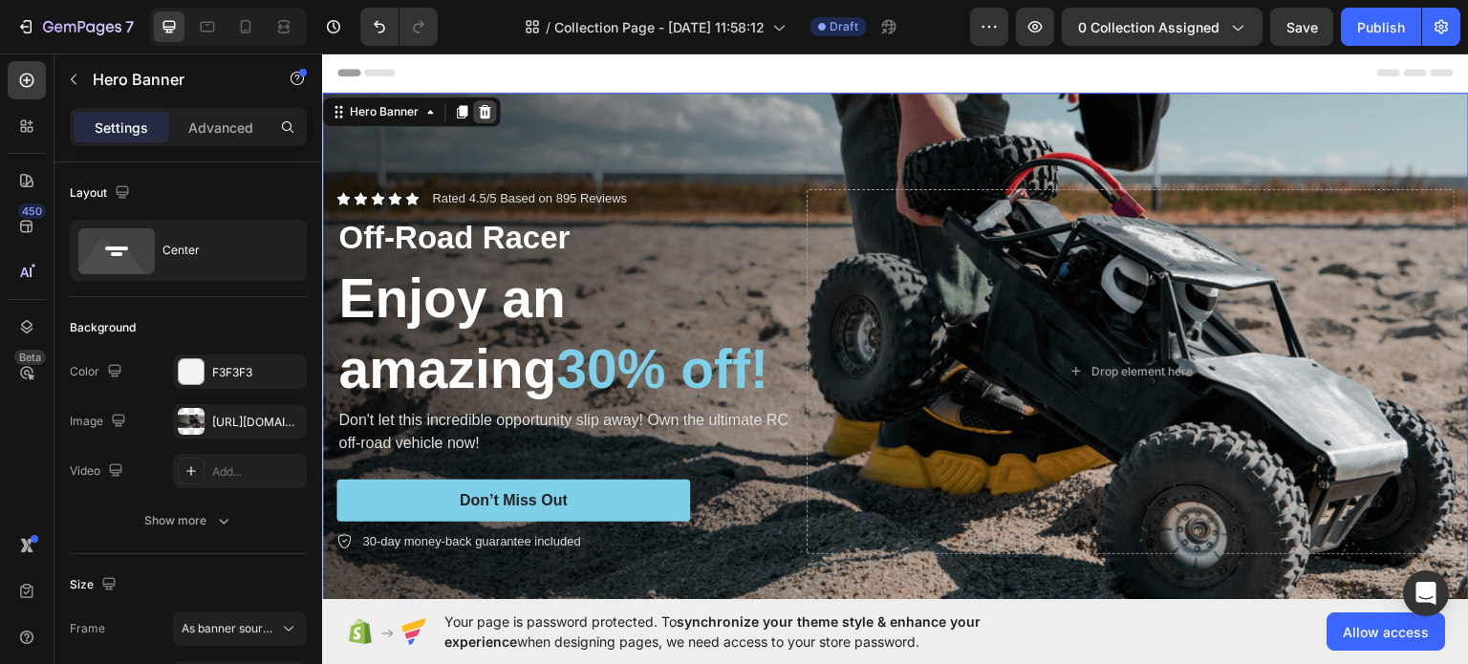
click at [488, 108] on icon at bounding box center [485, 110] width 12 height 13
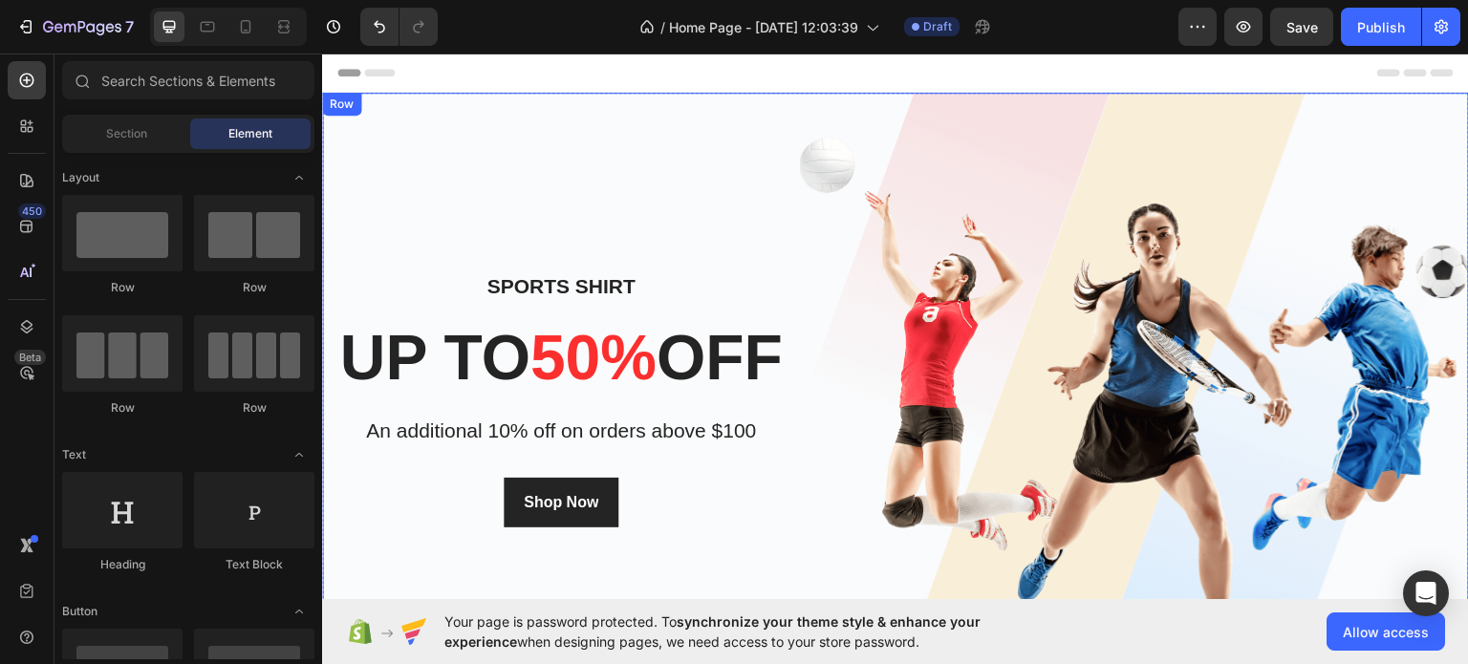
click at [677, 127] on div "Sports Shirt Heading up to 50% off Heading An additional 10% off on orders abov…" at bounding box center [561, 397] width 478 height 611
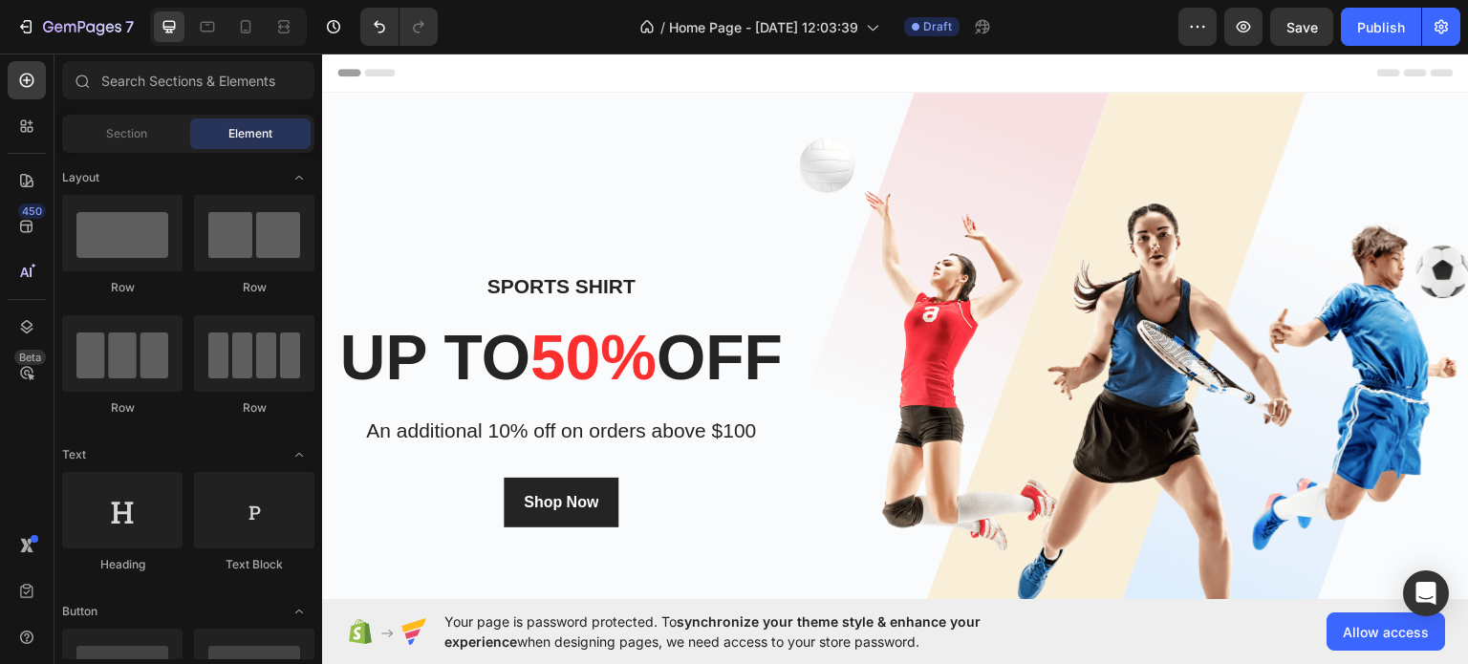
click at [908, 68] on div "Header" at bounding box center [895, 72] width 1116 height 38
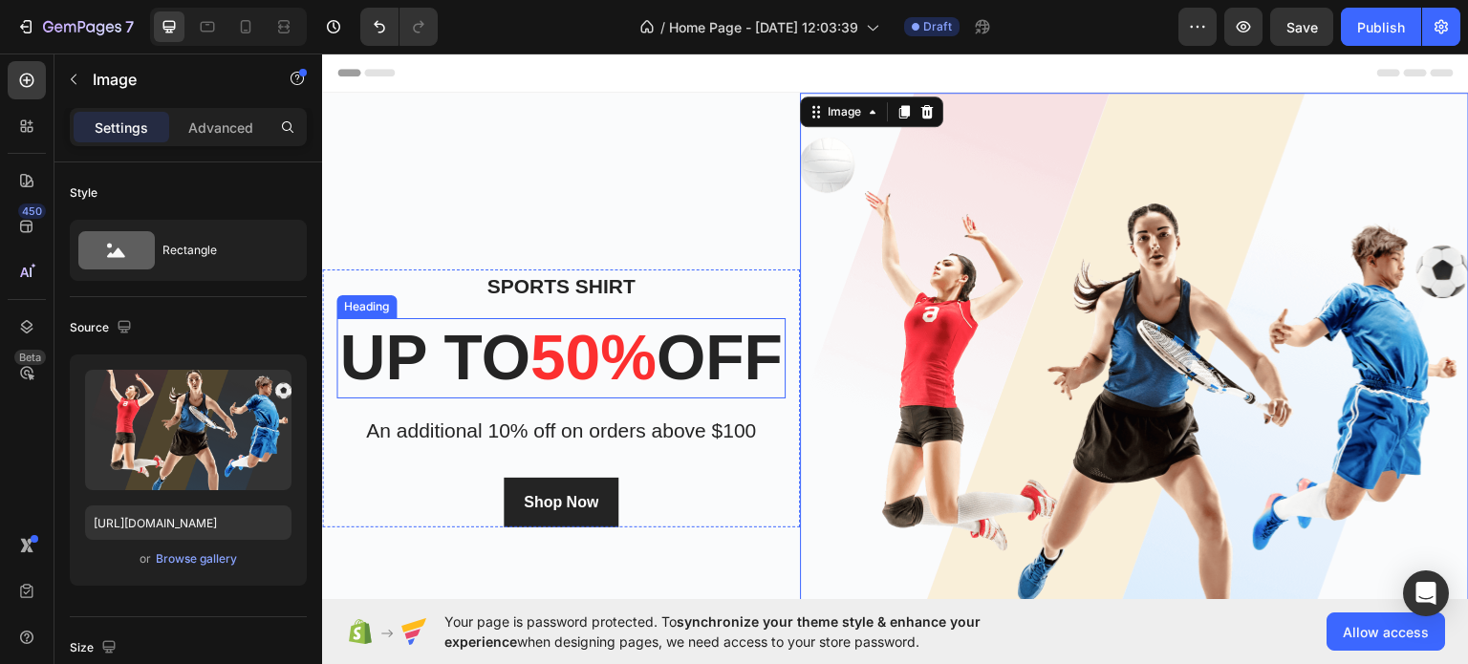
click at [744, 365] on p "up to 50% off" at bounding box center [560, 356] width 445 height 75
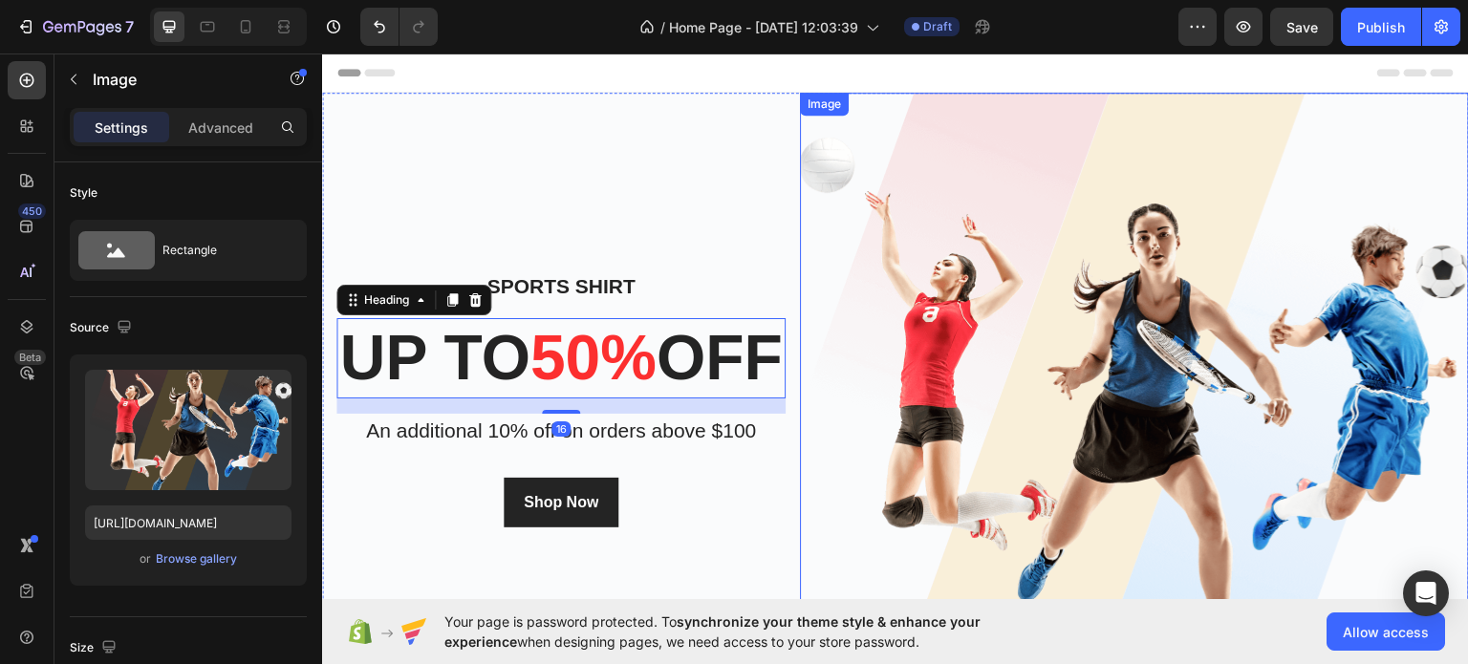
click at [904, 316] on img at bounding box center [1134, 397] width 669 height 611
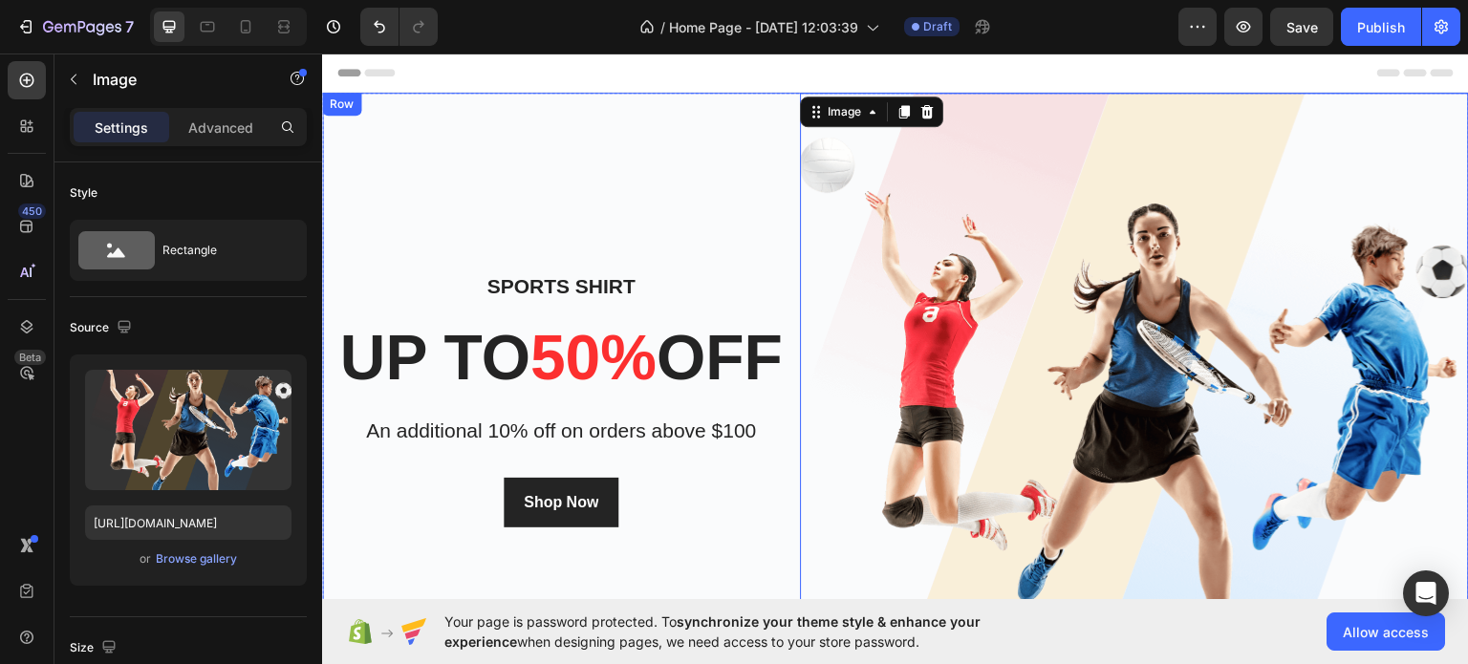
click at [644, 204] on div "Sports Shirt Heading up to 50% off Heading An additional 10% off on orders abov…" at bounding box center [561, 397] width 478 height 611
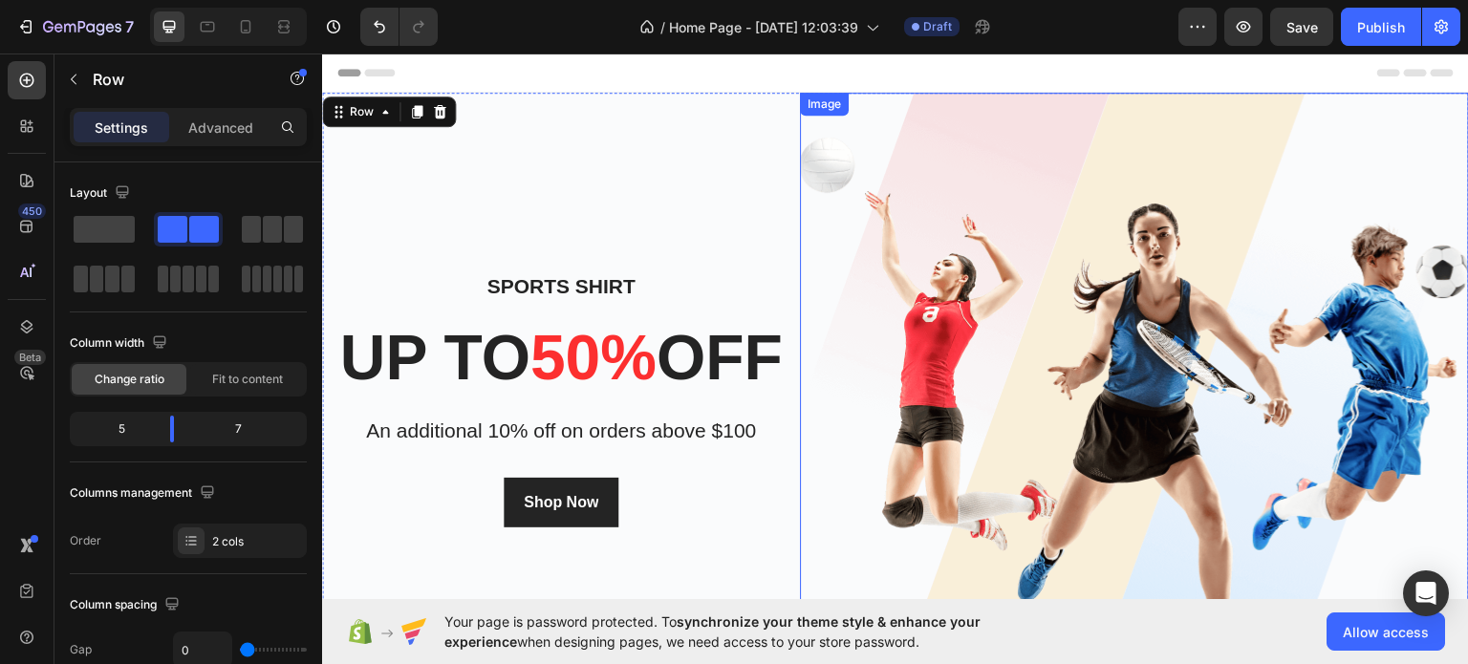
click at [1070, 258] on img at bounding box center [1134, 397] width 669 height 611
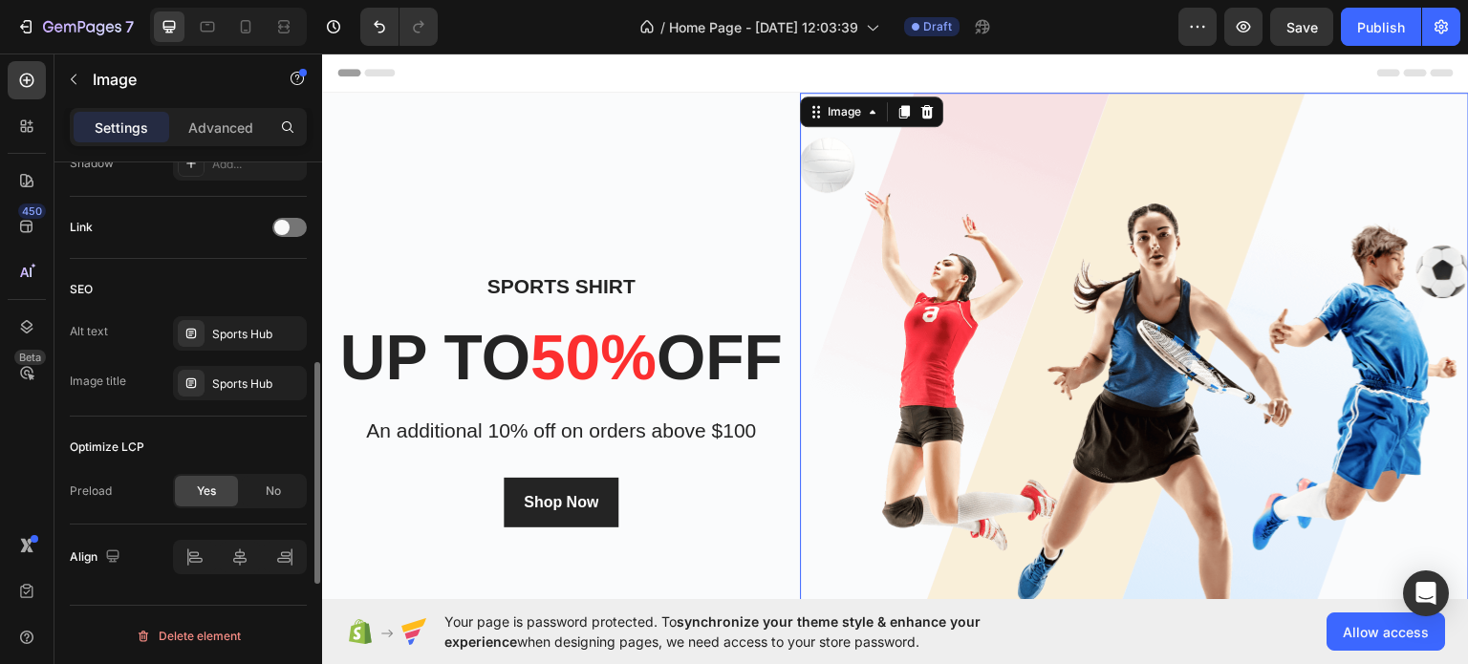
scroll to position [739, 0]
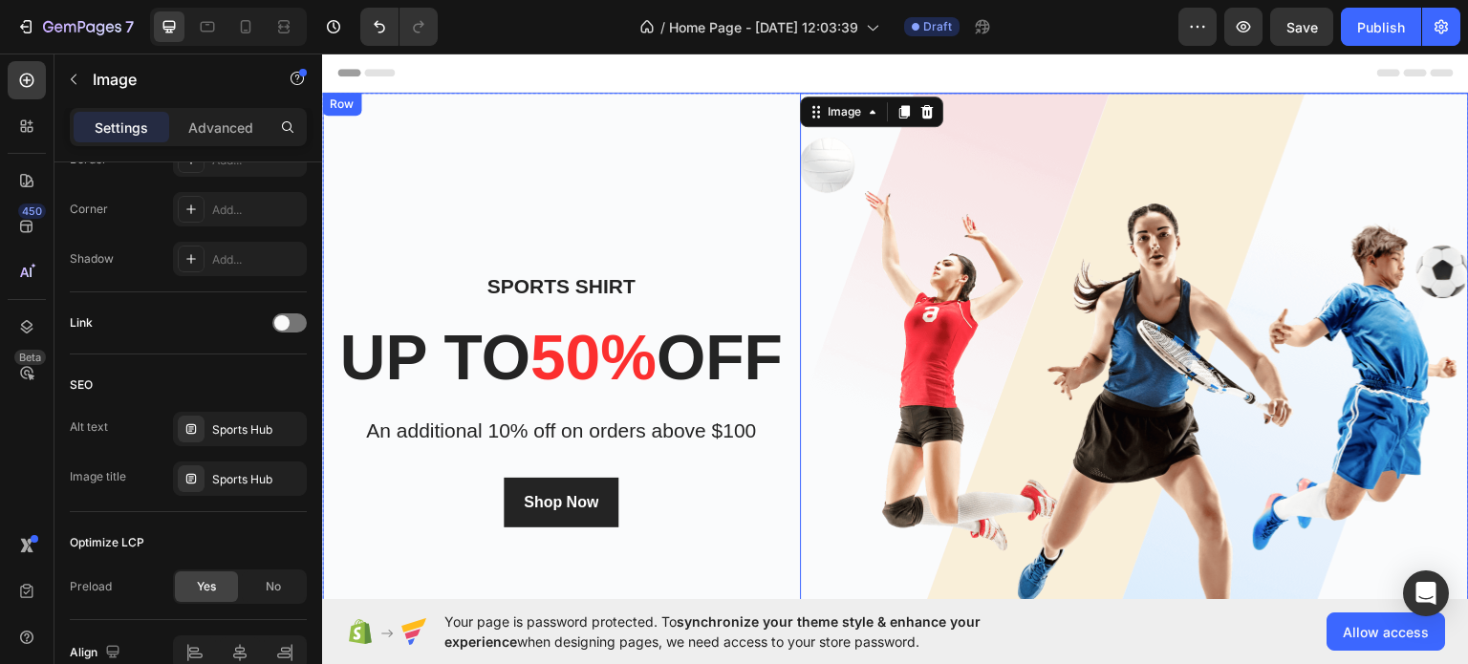
click at [478, 171] on div "Sports Shirt Heading up to 50% off Heading An additional 10% off on orders abov…" at bounding box center [561, 397] width 478 height 611
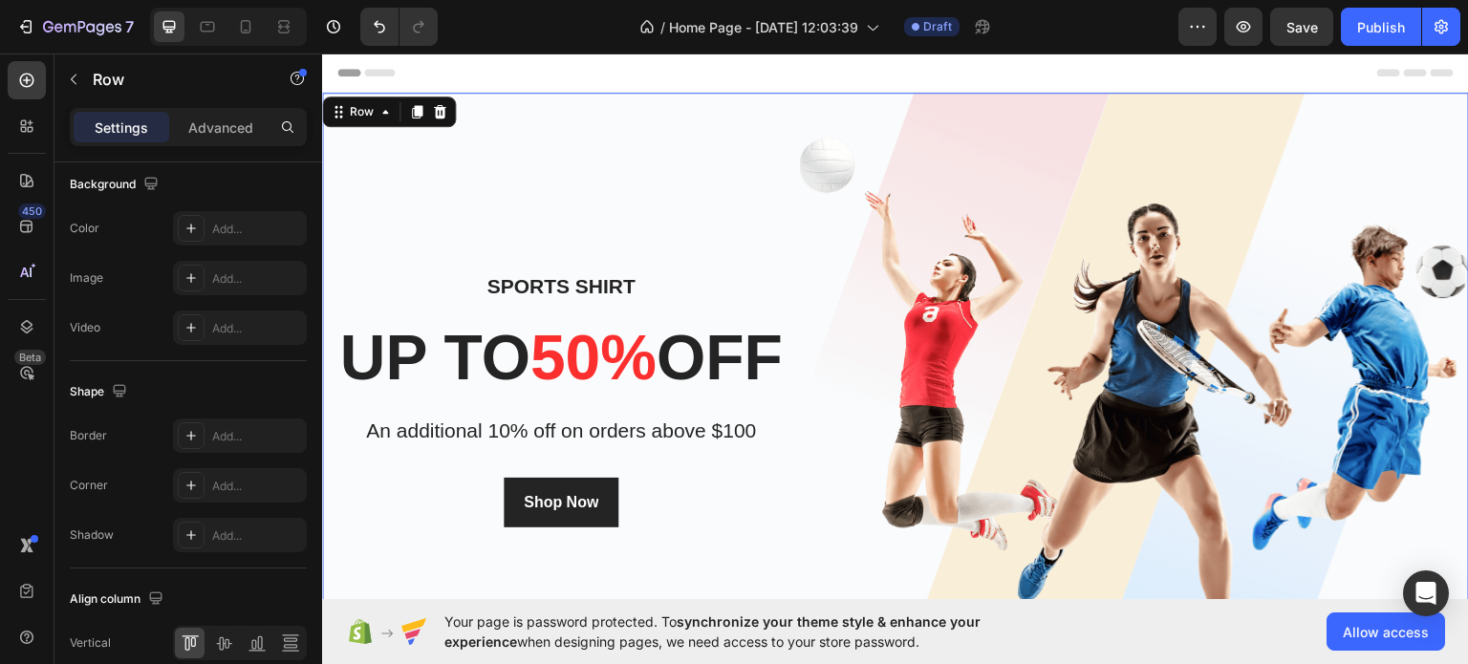
scroll to position [0, 0]
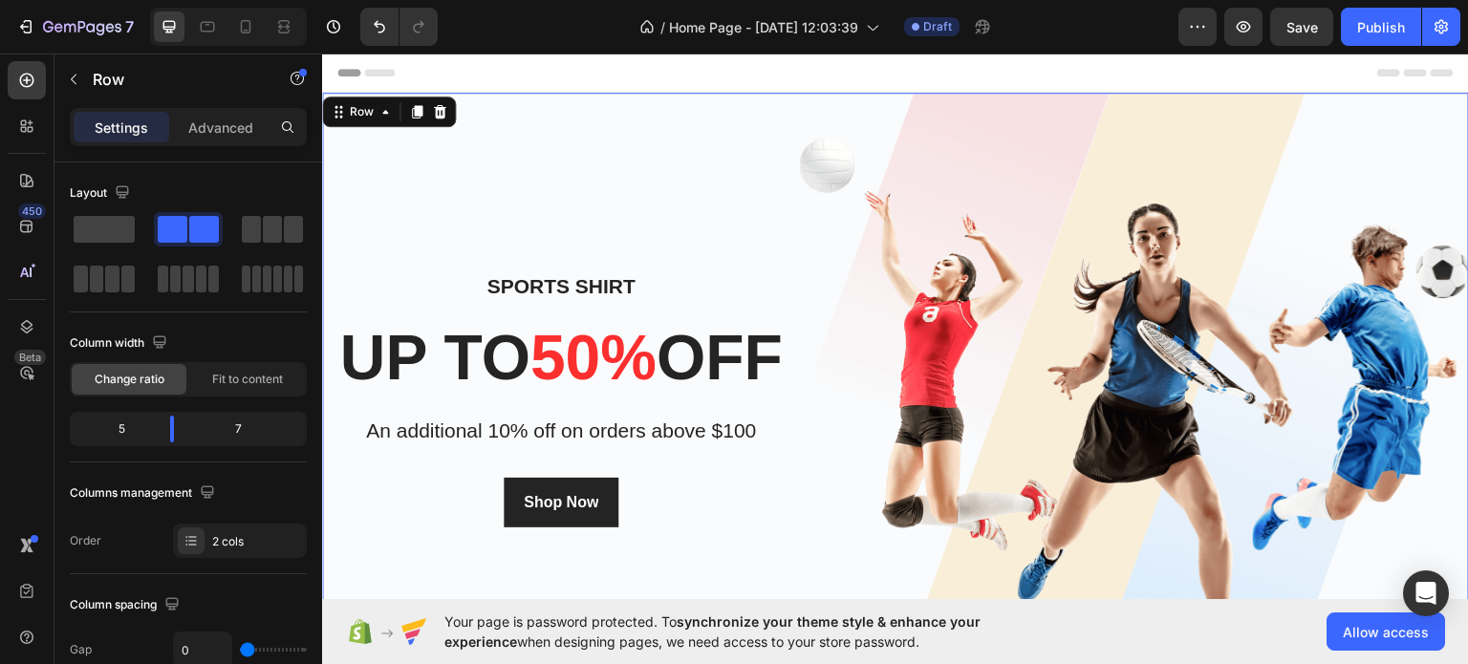
click at [388, 68] on span "Header" at bounding box center [379, 71] width 42 height 19
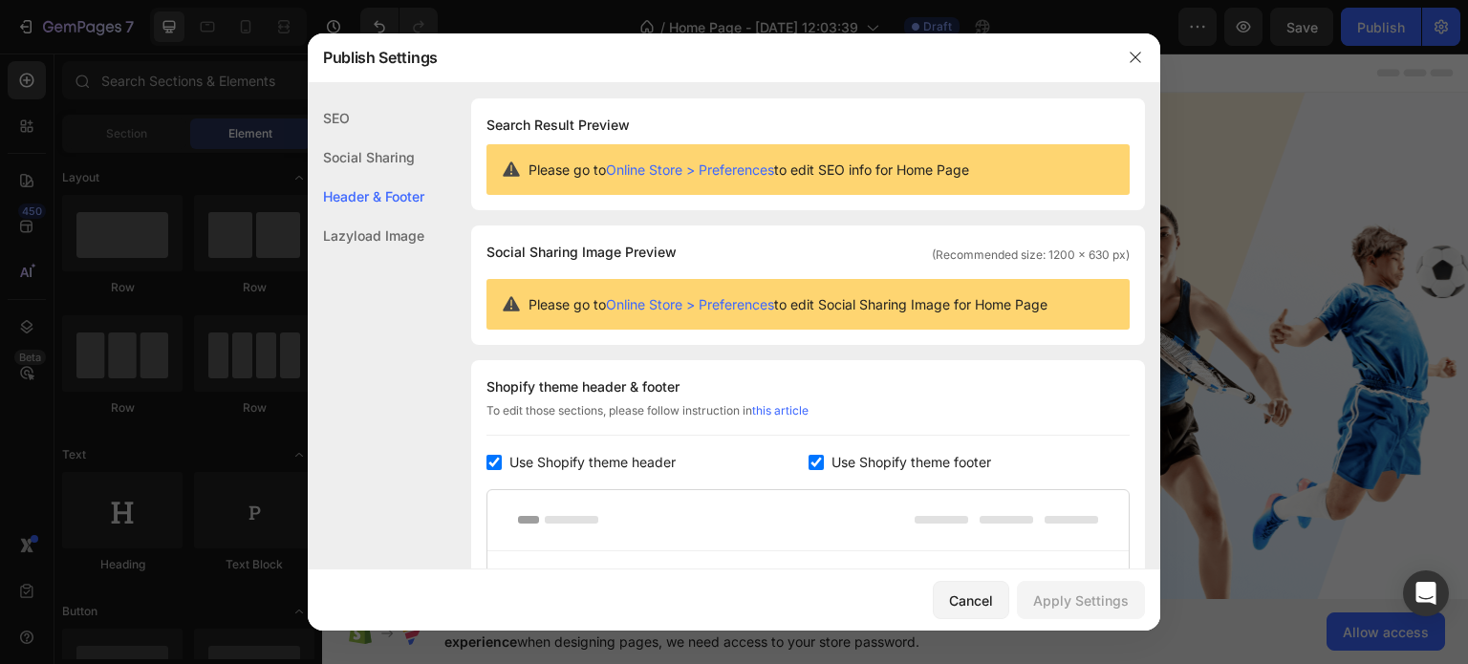
scroll to position [258, 0]
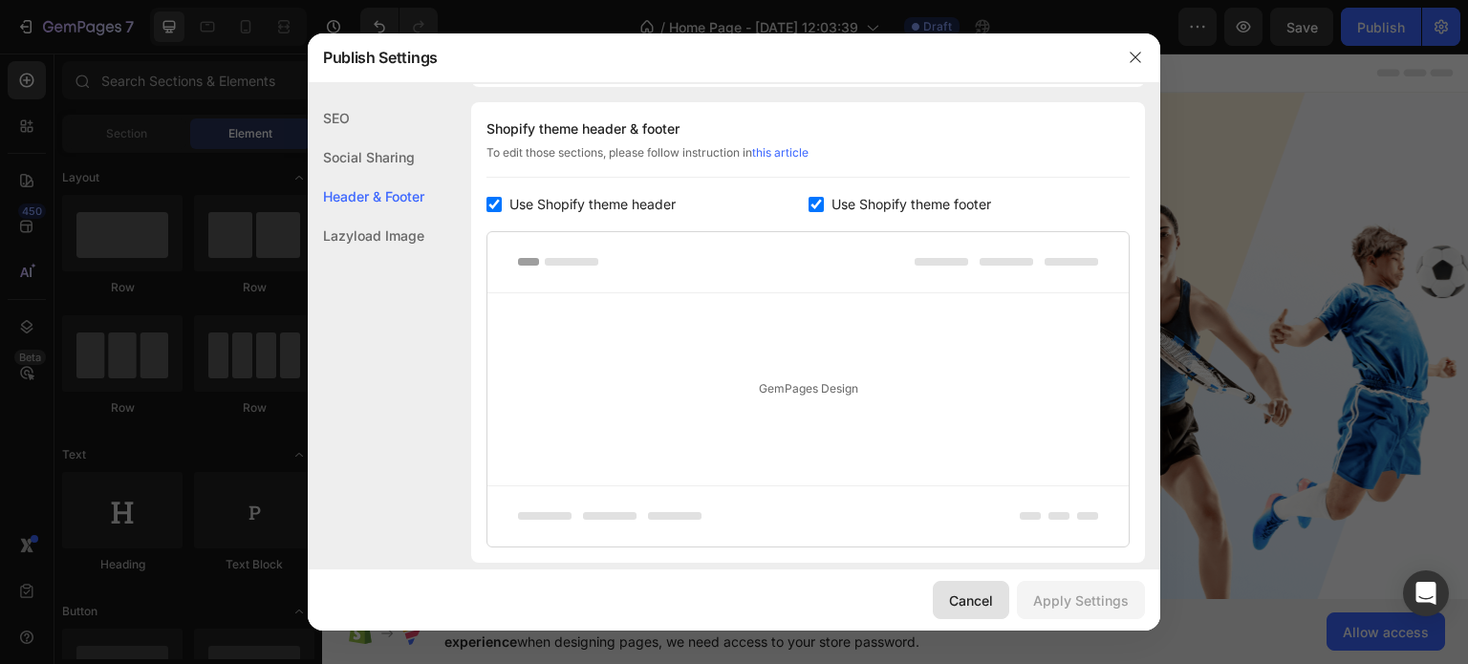
click at [987, 593] on div "Cancel" at bounding box center [971, 600] width 44 height 20
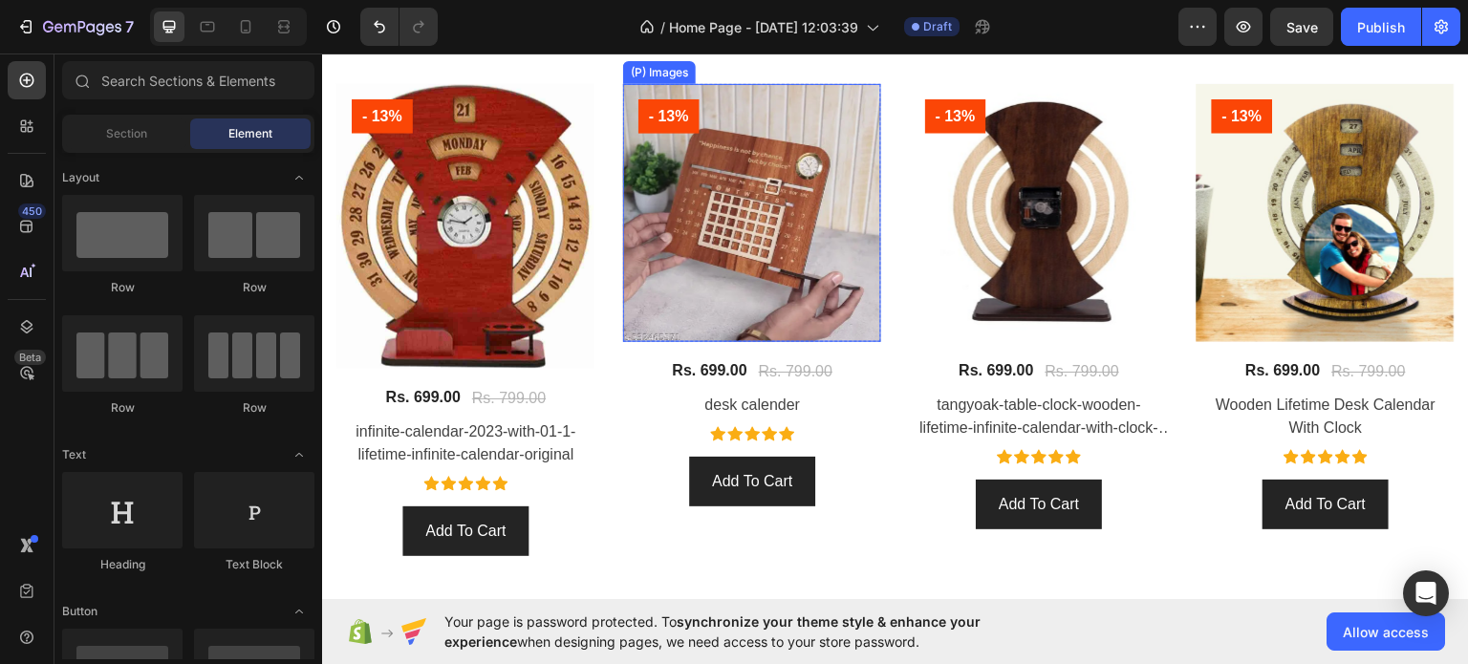
scroll to position [1242, 0]
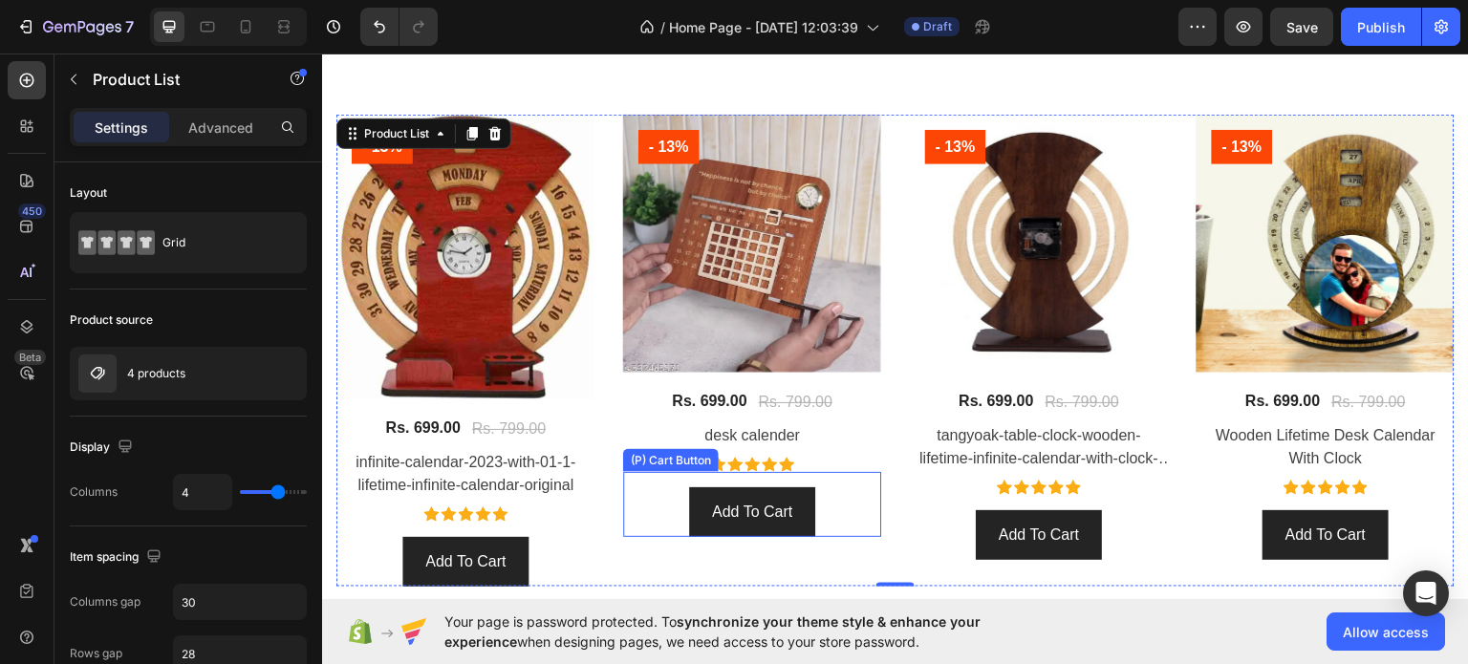
drag, startPoint x: 739, startPoint y: 461, endPoint x: 643, endPoint y: 708, distance: 264.7
drag, startPoint x: 643, startPoint y: 708, endPoint x: 704, endPoint y: 221, distance: 491.1
click at [704, 221] on img at bounding box center [752, 243] width 258 height 258
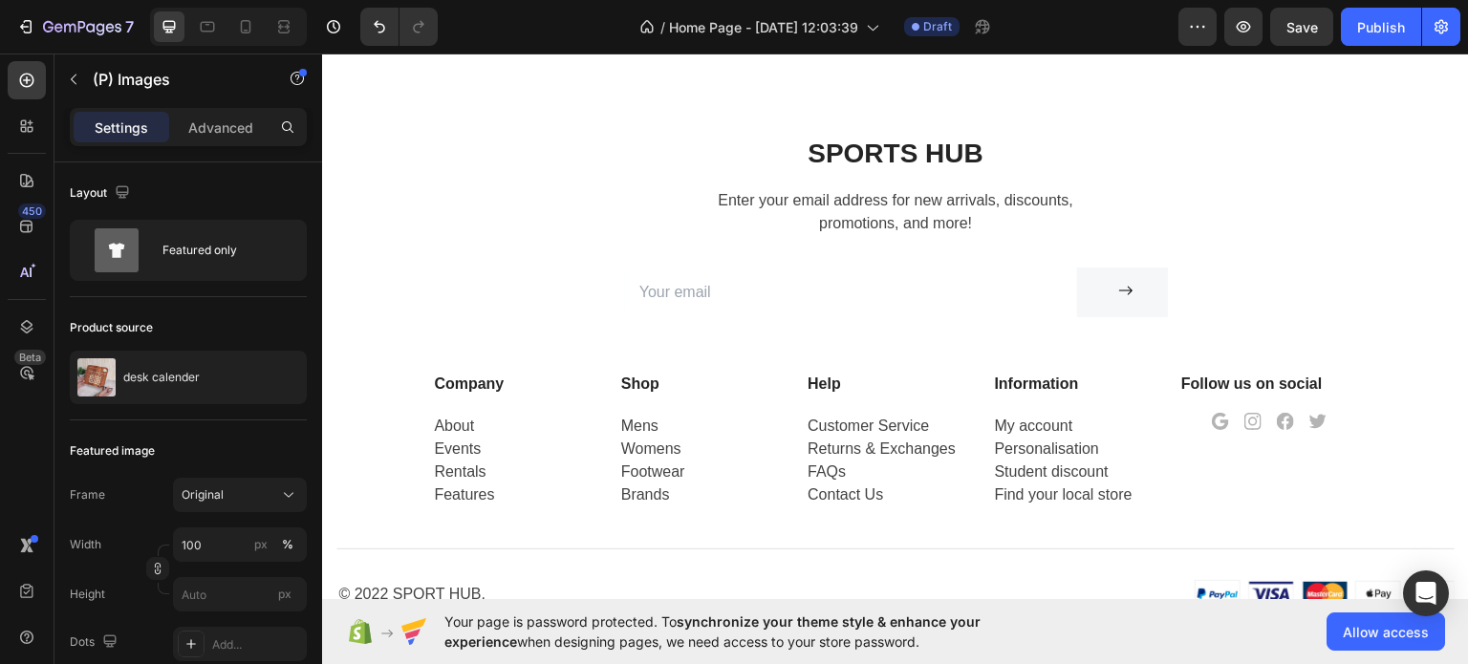
scroll to position [4770, 0]
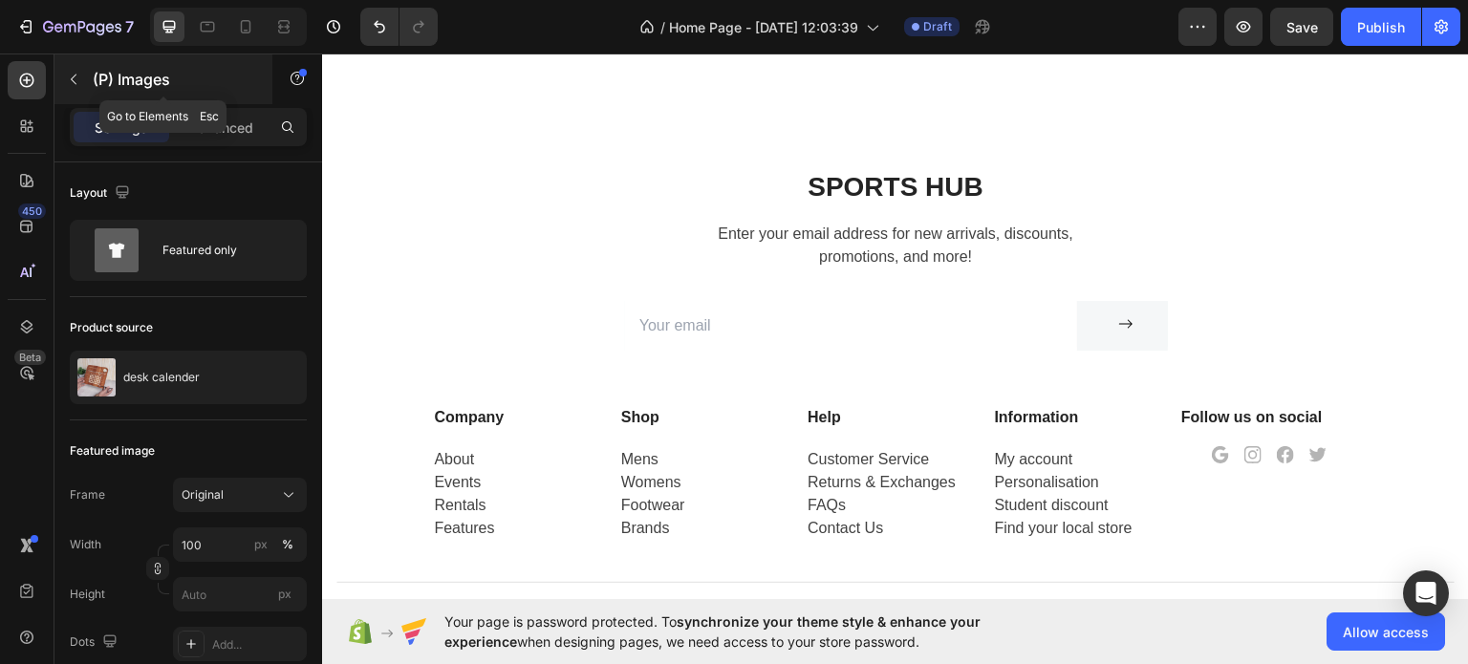
click at [70, 75] on icon "button" at bounding box center [73, 79] width 15 height 15
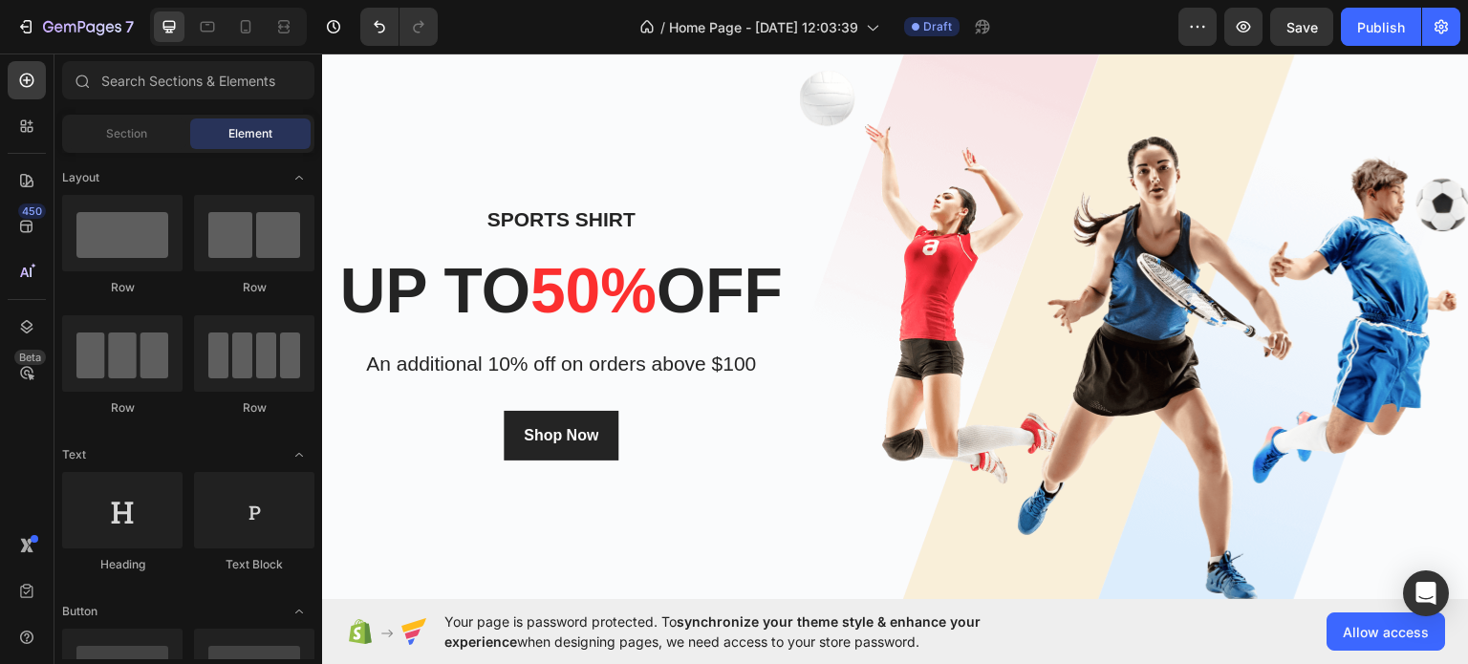
scroll to position [0, 0]
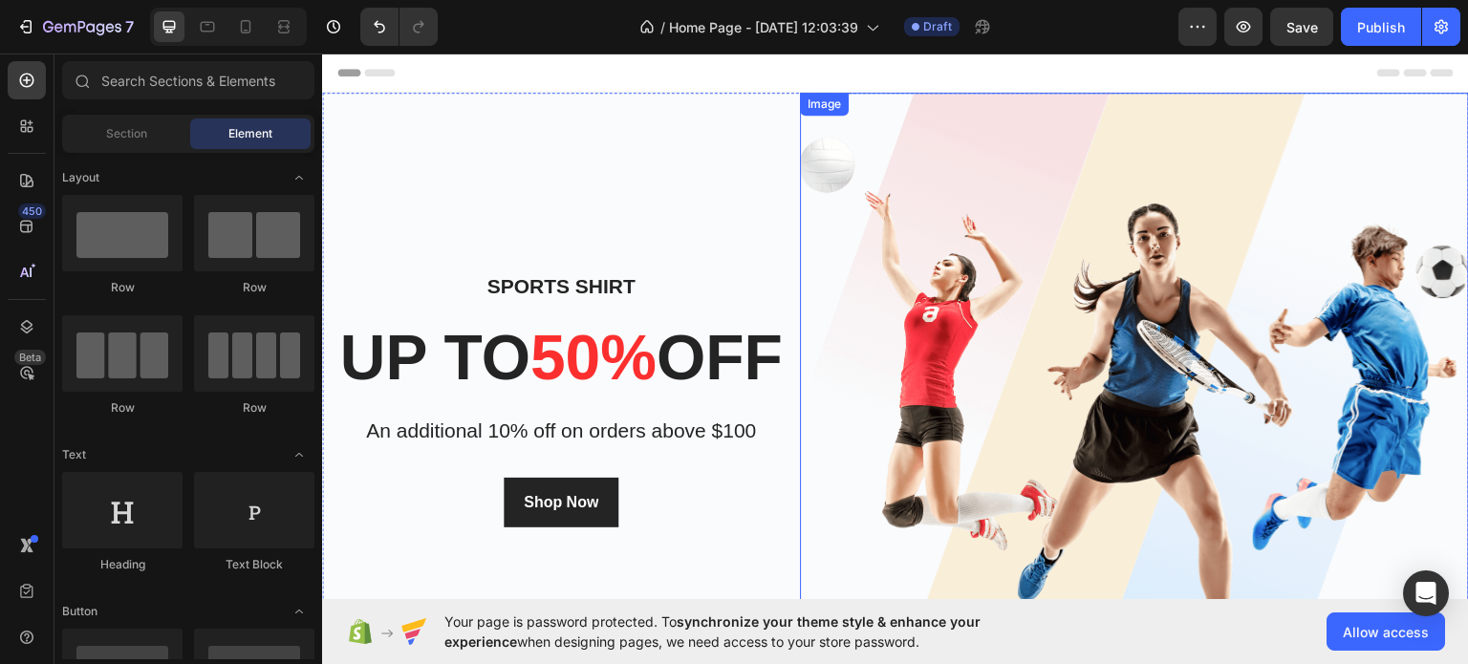
click at [917, 412] on img at bounding box center [1134, 397] width 669 height 611
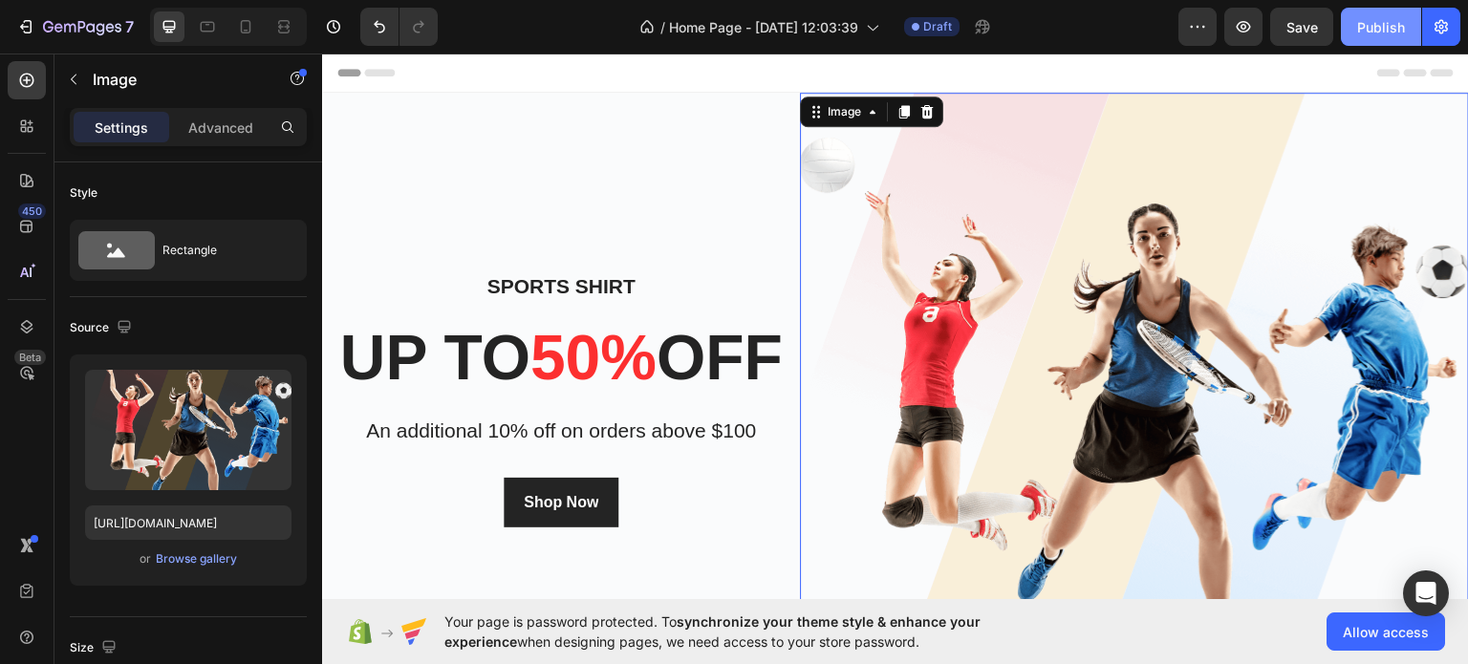
click at [1376, 19] on div "Publish" at bounding box center [1381, 27] width 48 height 20
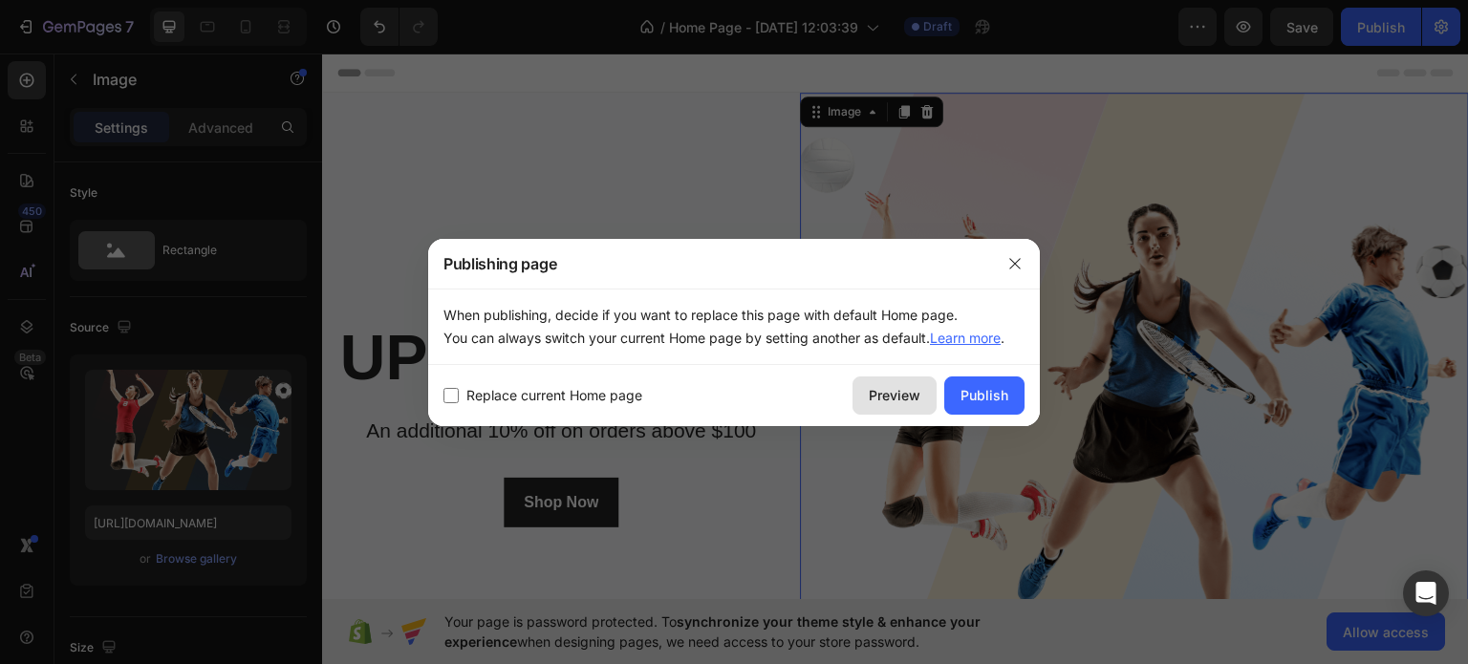
click at [898, 399] on div "Preview" at bounding box center [894, 395] width 52 height 20
click at [1010, 266] on icon "button" at bounding box center [1014, 263] width 15 height 15
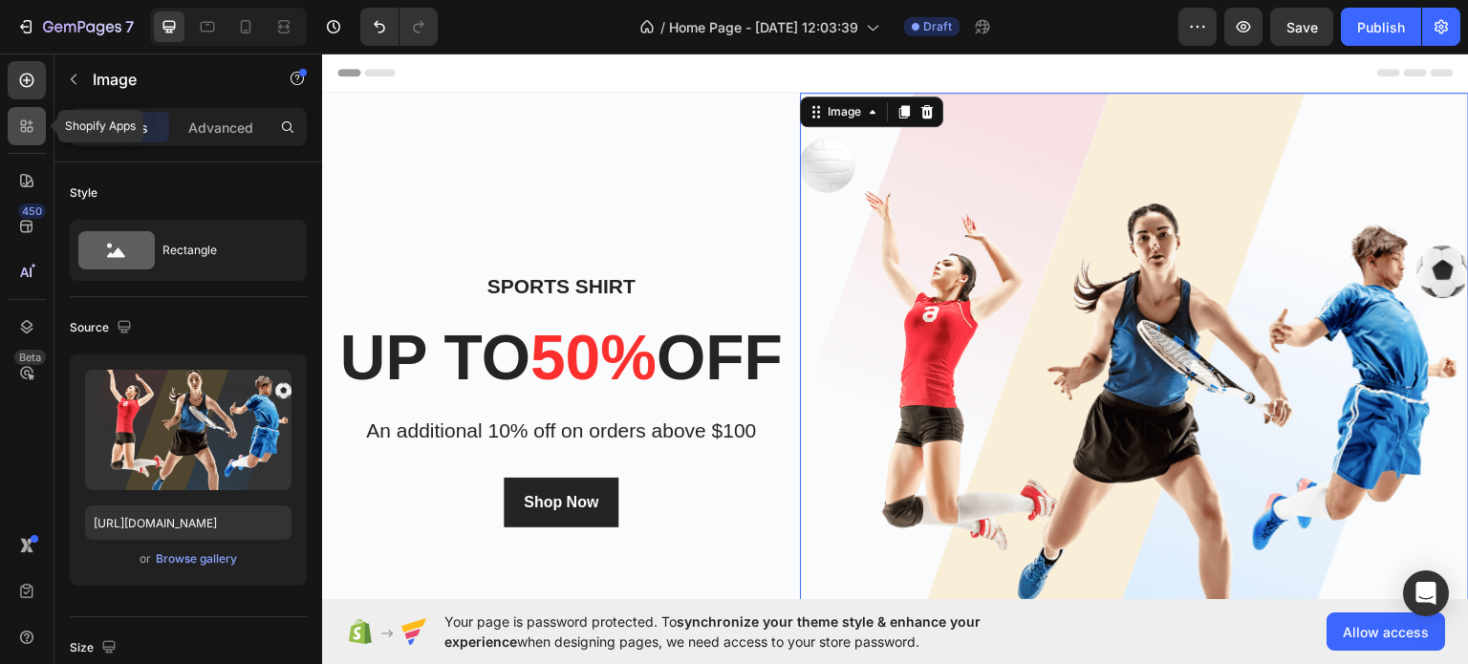
click at [26, 125] on icon at bounding box center [26, 126] width 19 height 19
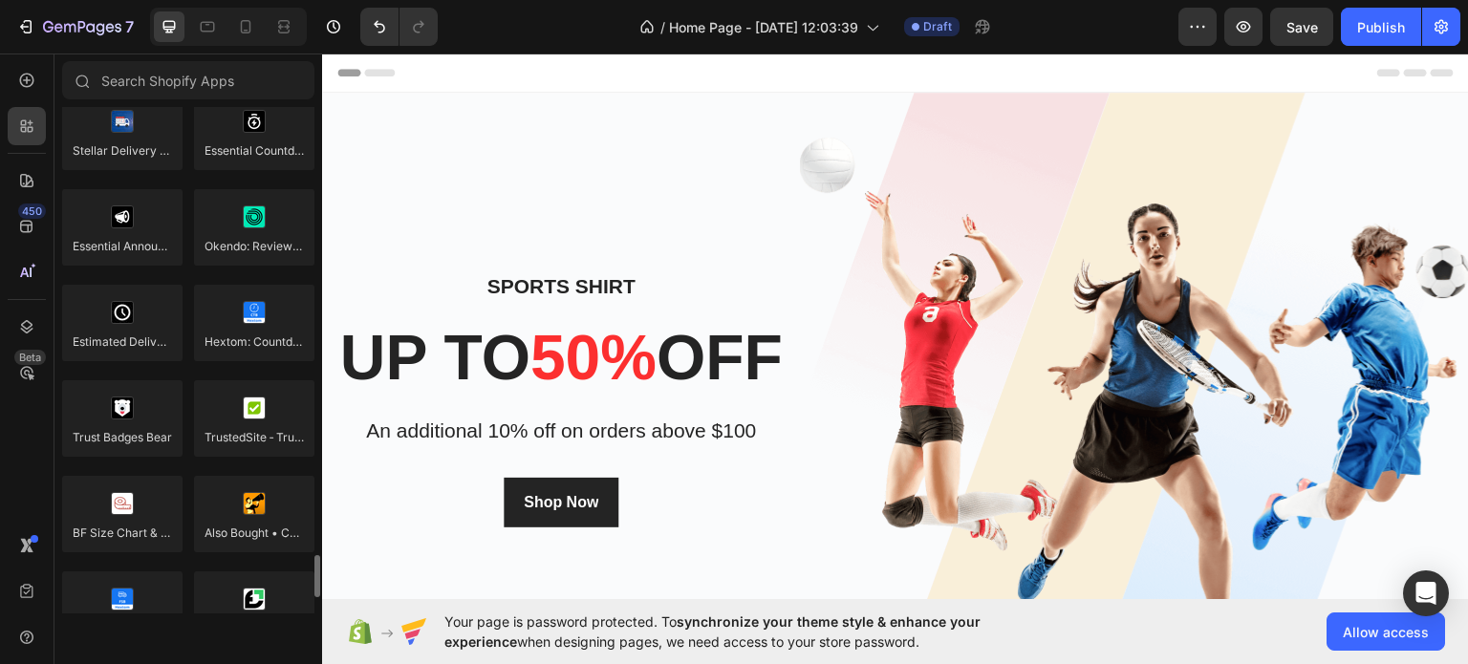
scroll to position [5534, 0]
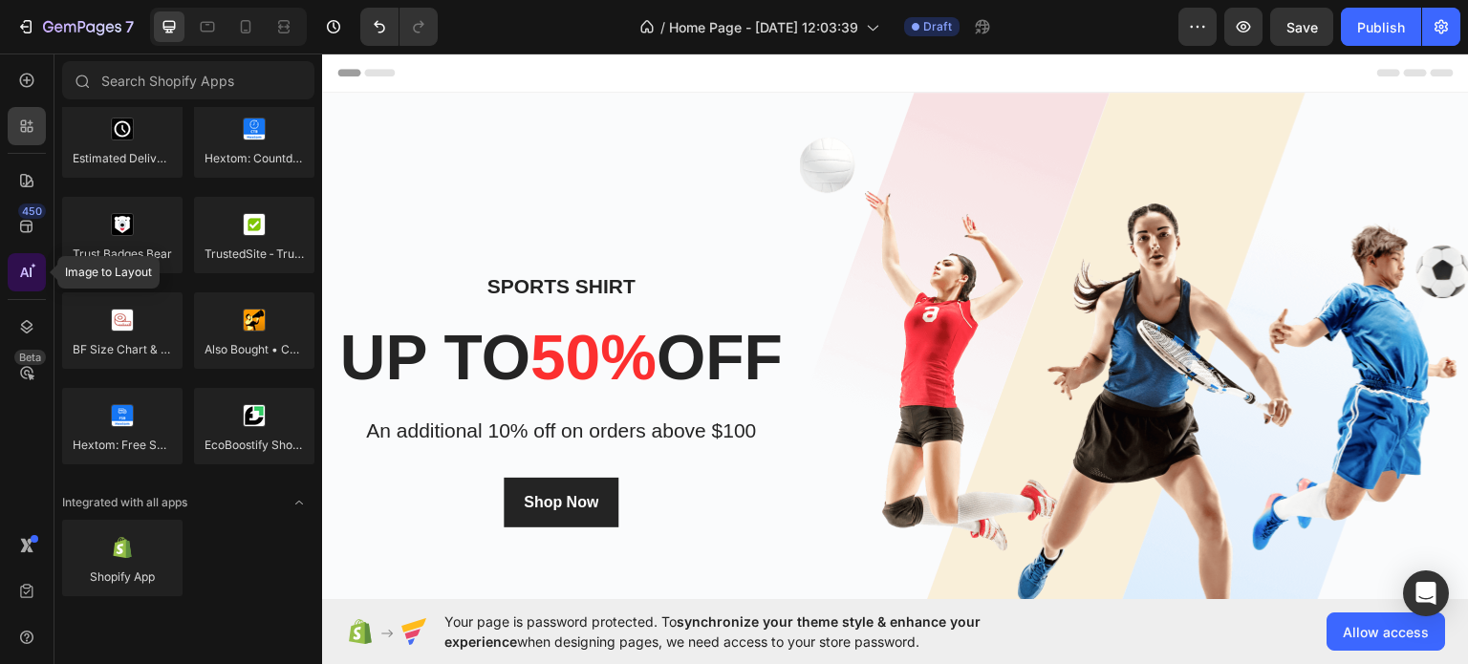
click at [30, 273] on icon at bounding box center [31, 273] width 2 height 10
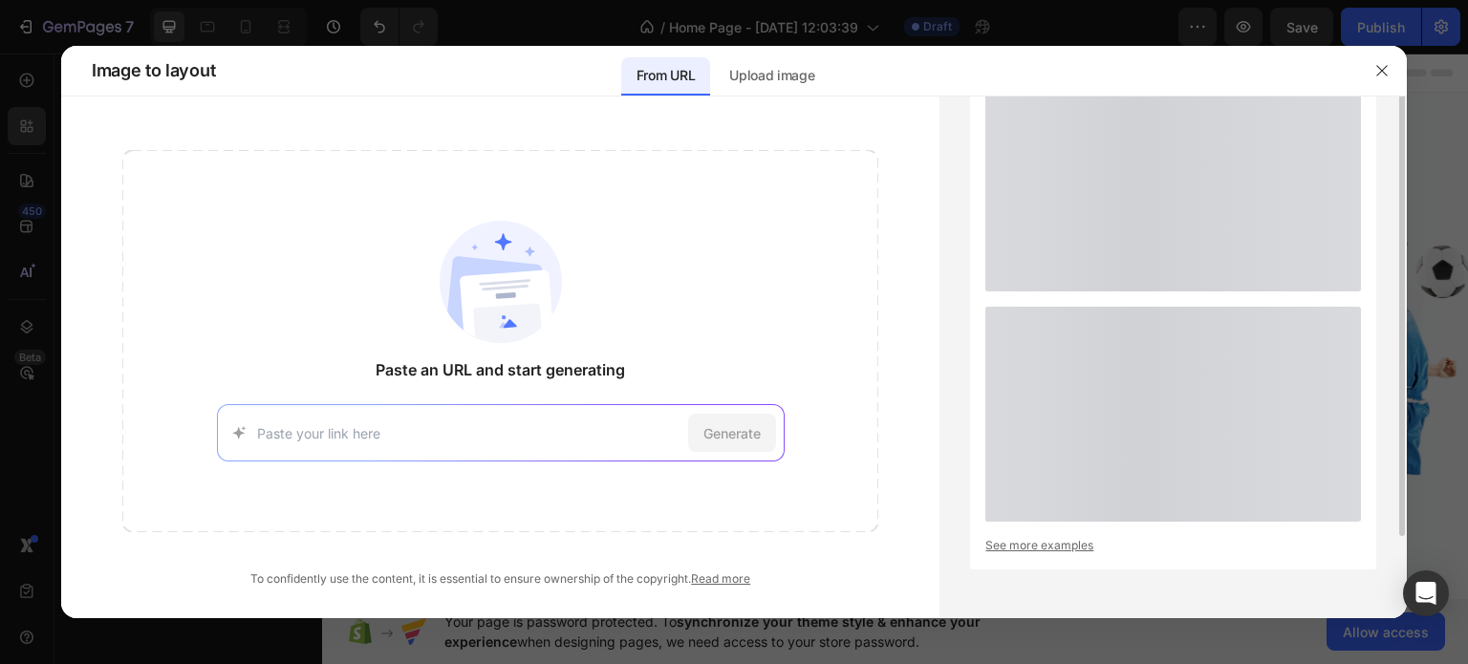
scroll to position [0, 0]
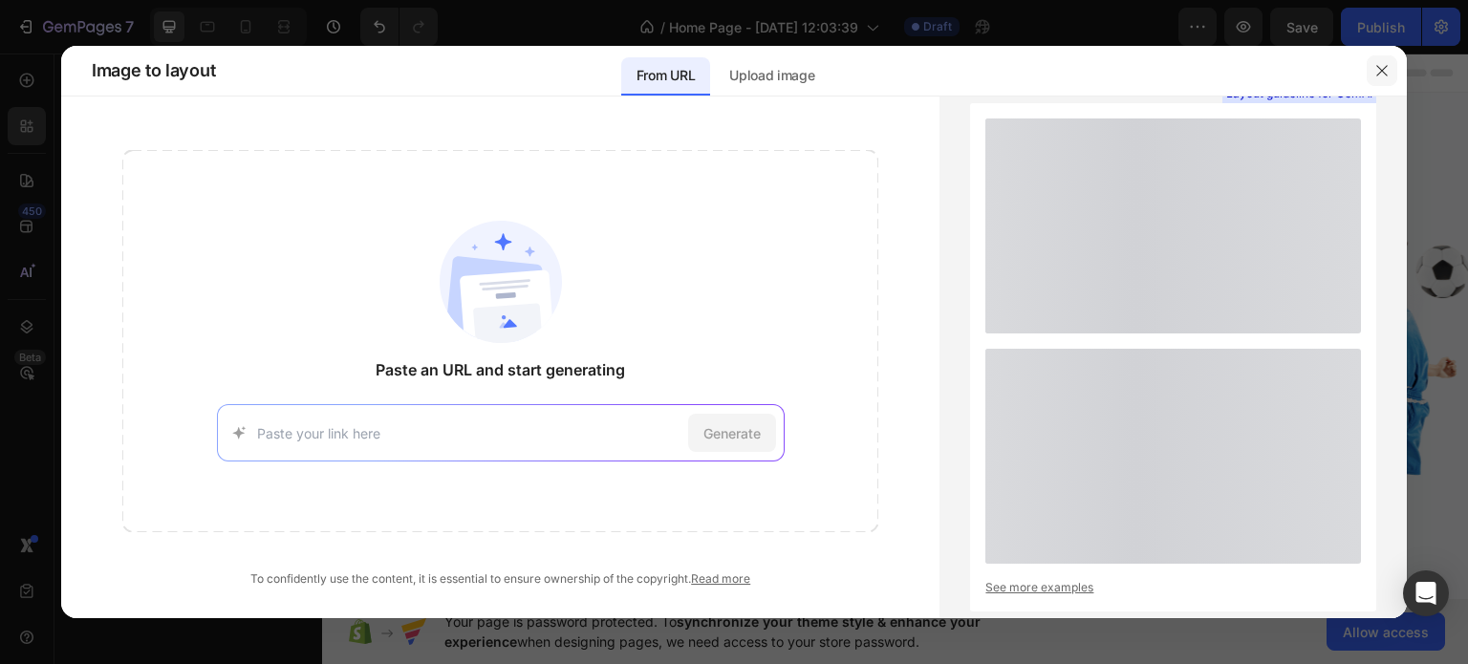
click at [1380, 70] on icon "button" at bounding box center [1381, 70] width 11 height 11
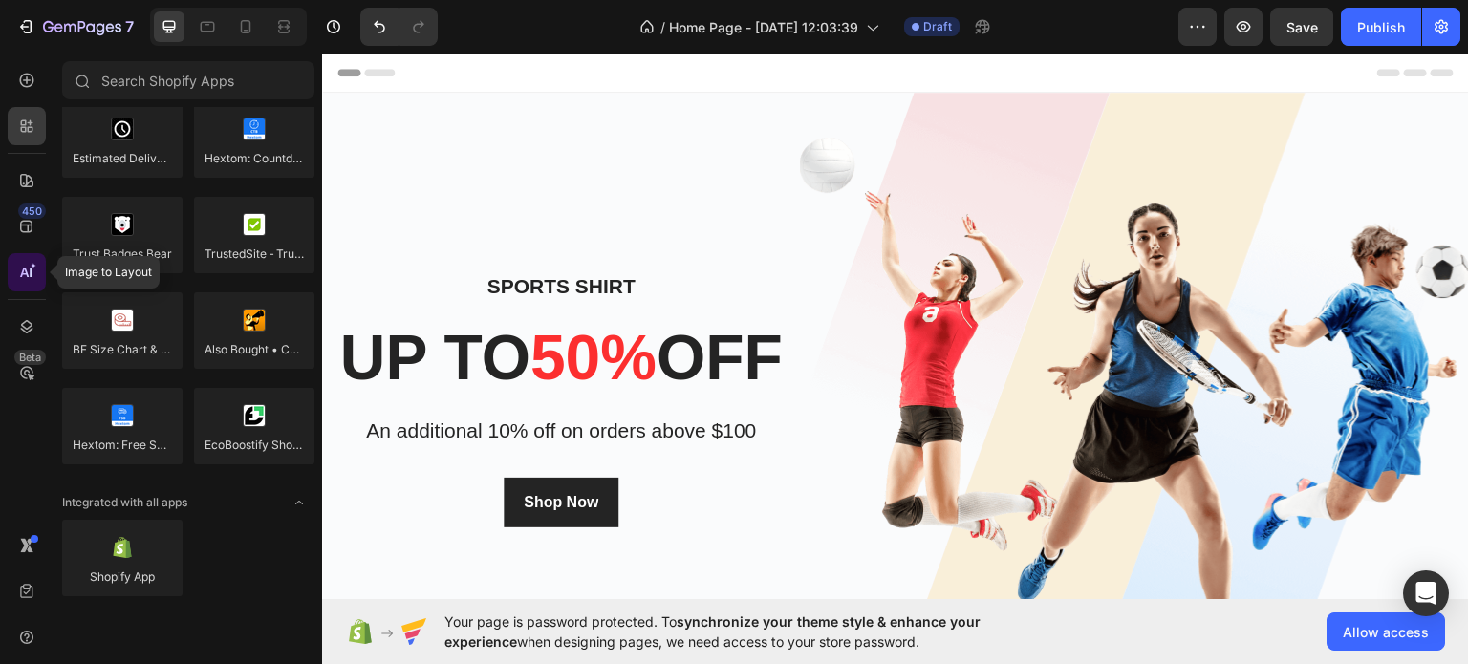
click at [23, 265] on icon at bounding box center [26, 272] width 19 height 19
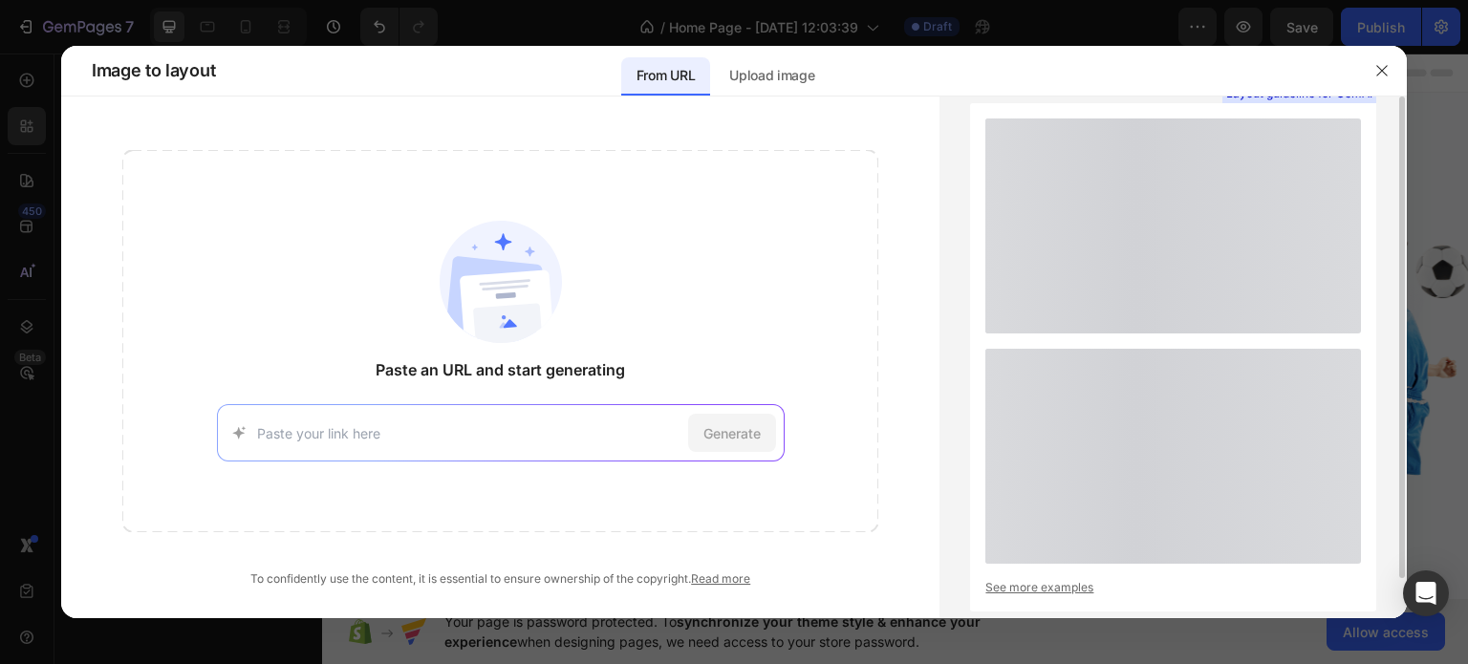
click at [1188, 206] on div at bounding box center [1172, 225] width 375 height 215
click at [1382, 69] on icon "button" at bounding box center [1381, 70] width 15 height 15
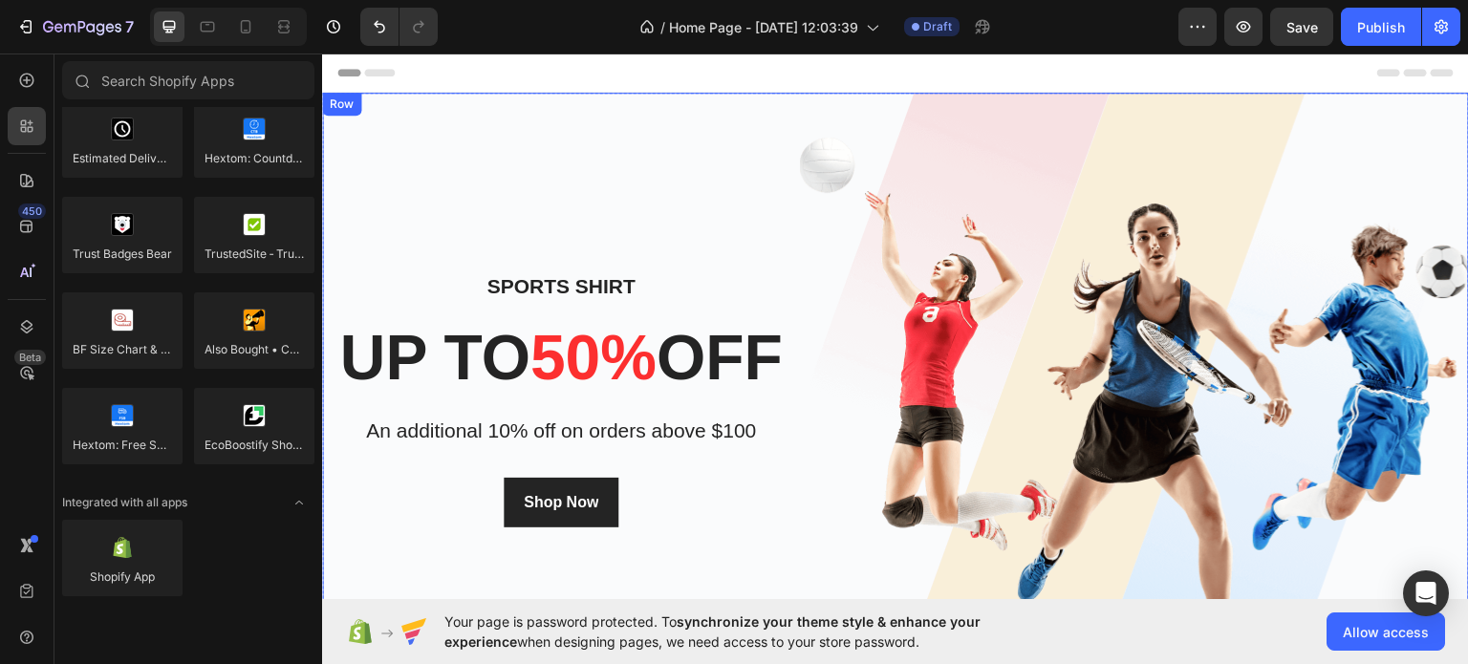
click at [791, 147] on div "Sports Shirt Heading up to 50% off Heading An additional 10% off on orders abov…" at bounding box center [561, 397] width 478 height 611
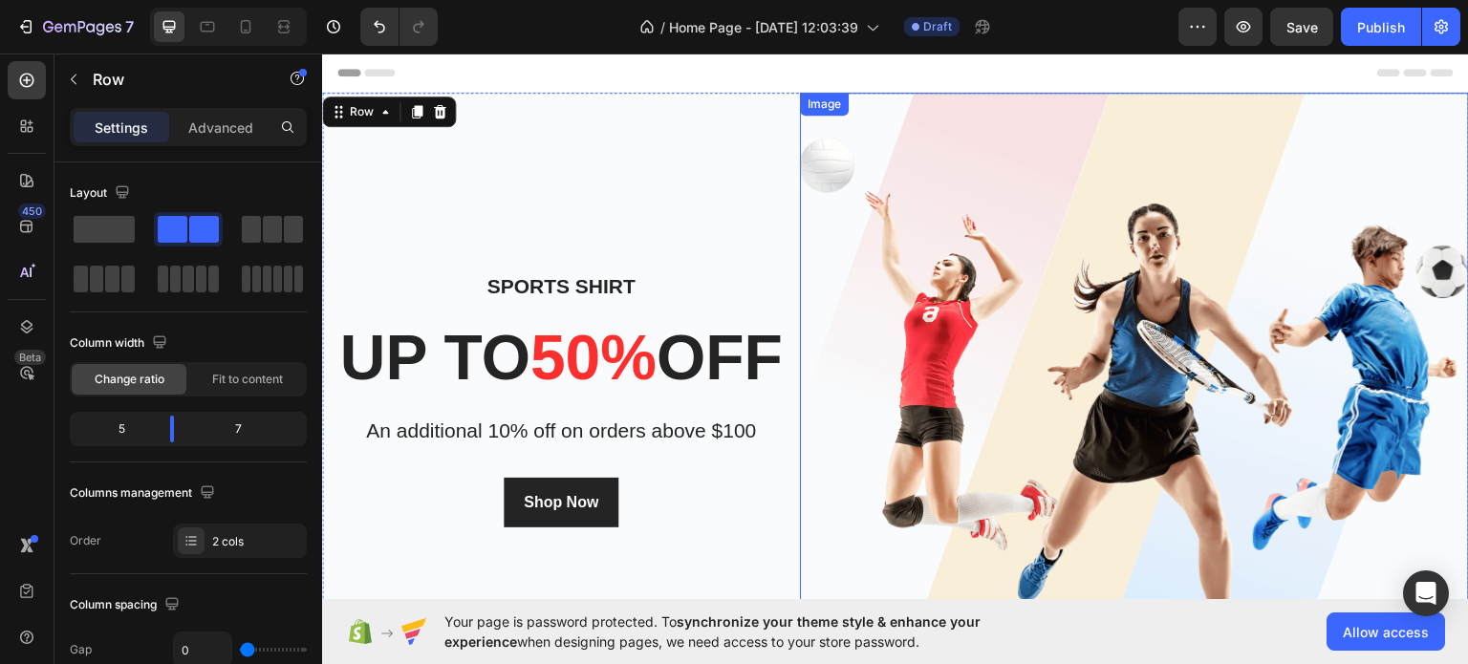
click at [879, 162] on img at bounding box center [1134, 397] width 669 height 611
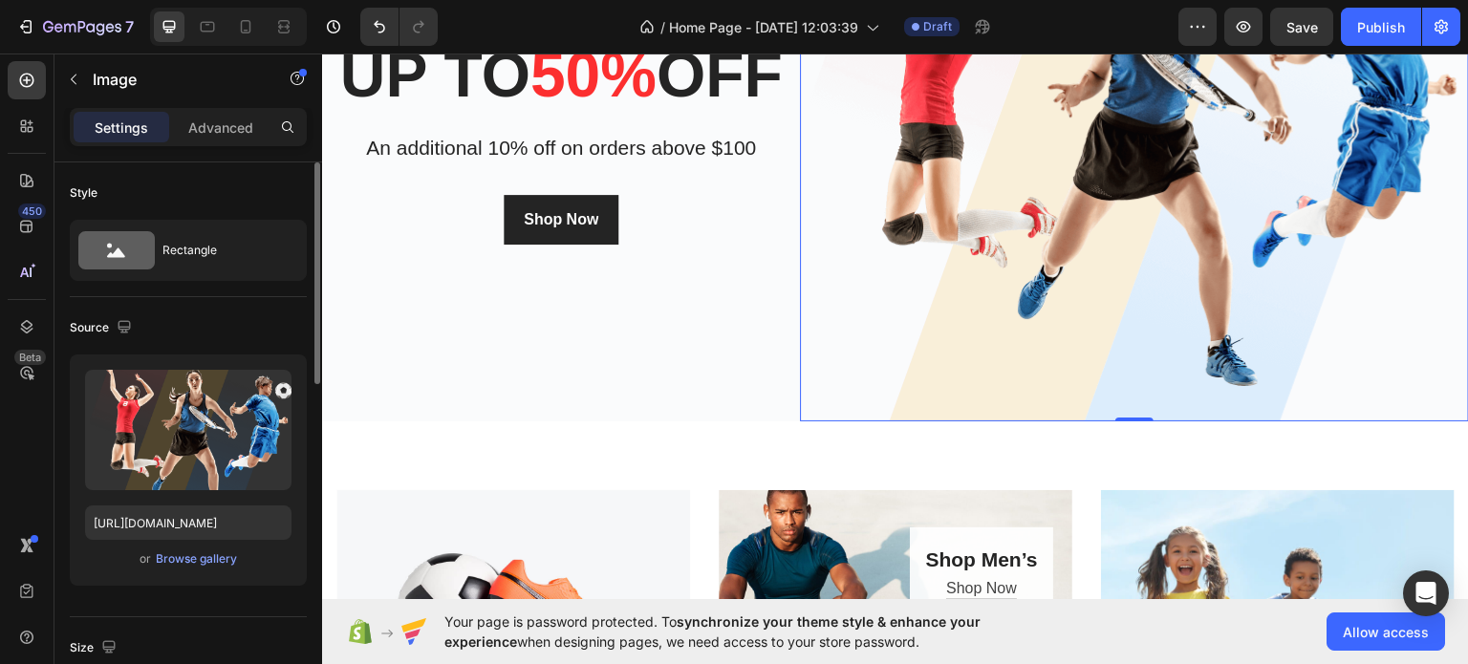
scroll to position [287, 0]
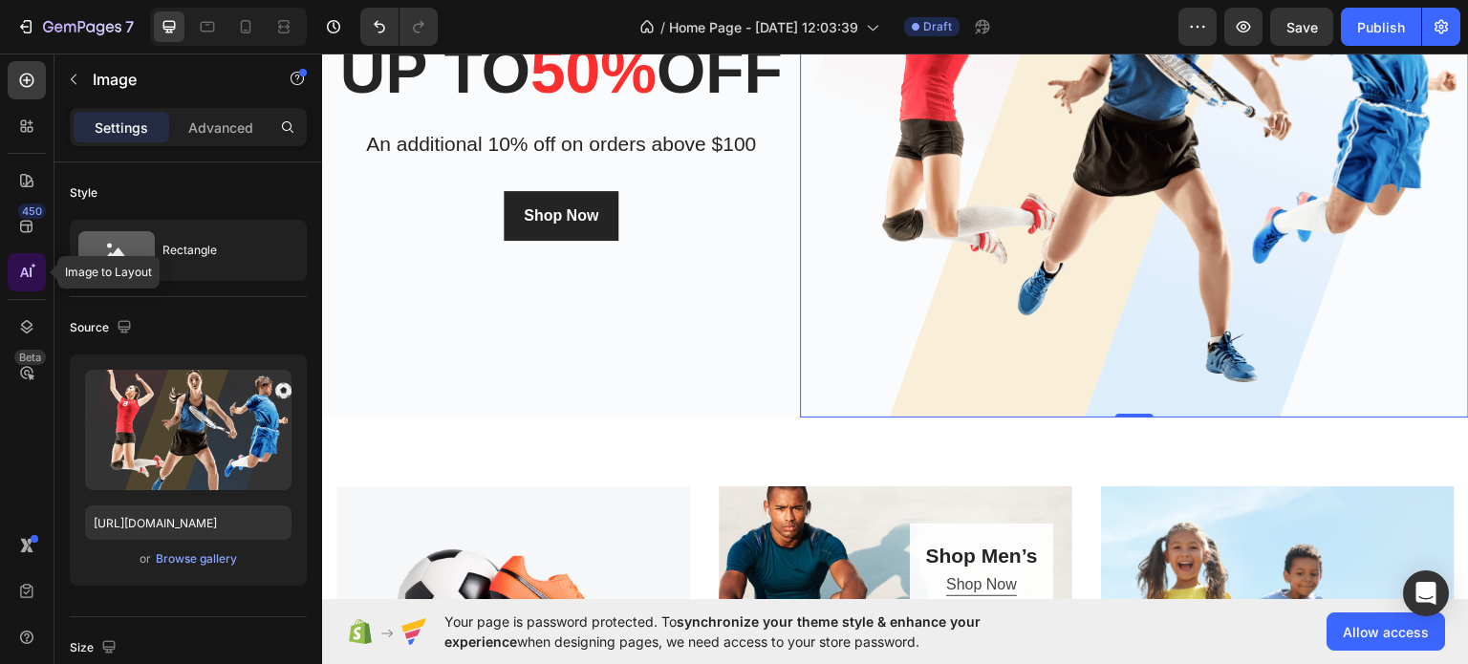
click at [31, 268] on icon at bounding box center [34, 266] width 6 height 6
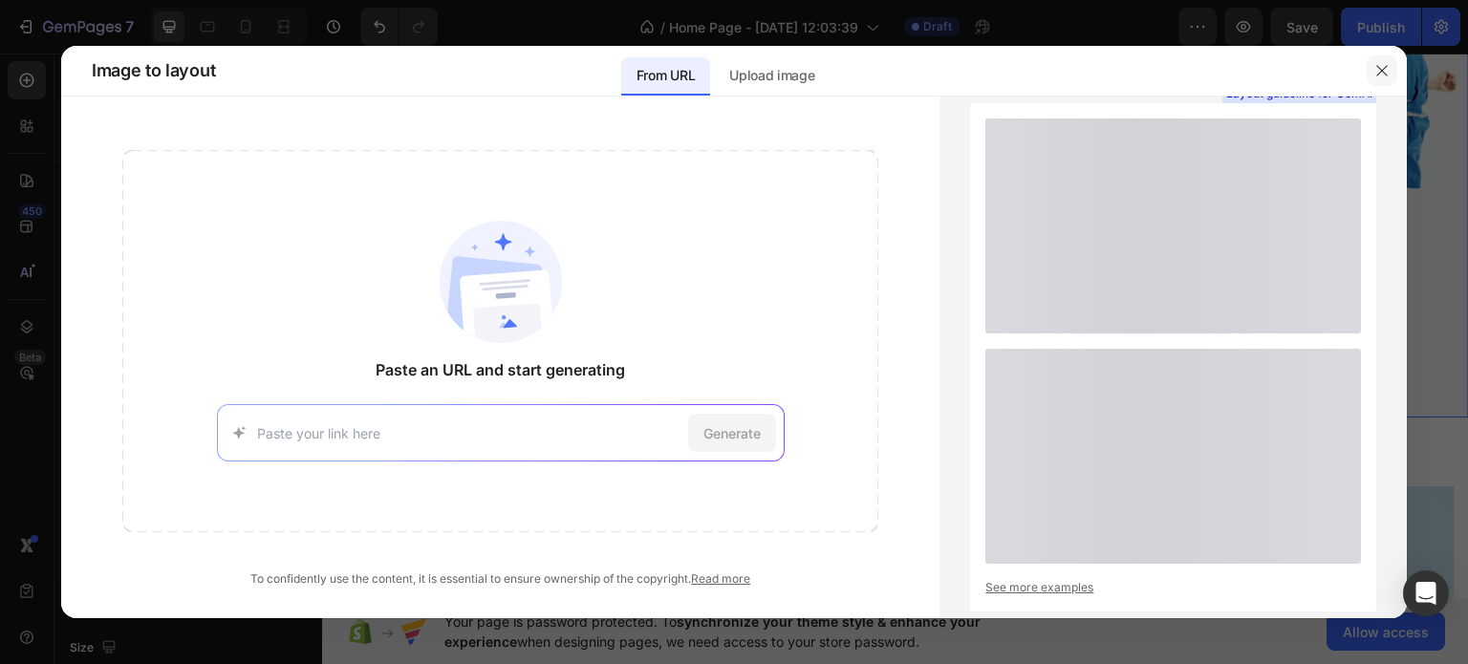
click at [1381, 73] on icon "button" at bounding box center [1381, 70] width 15 height 15
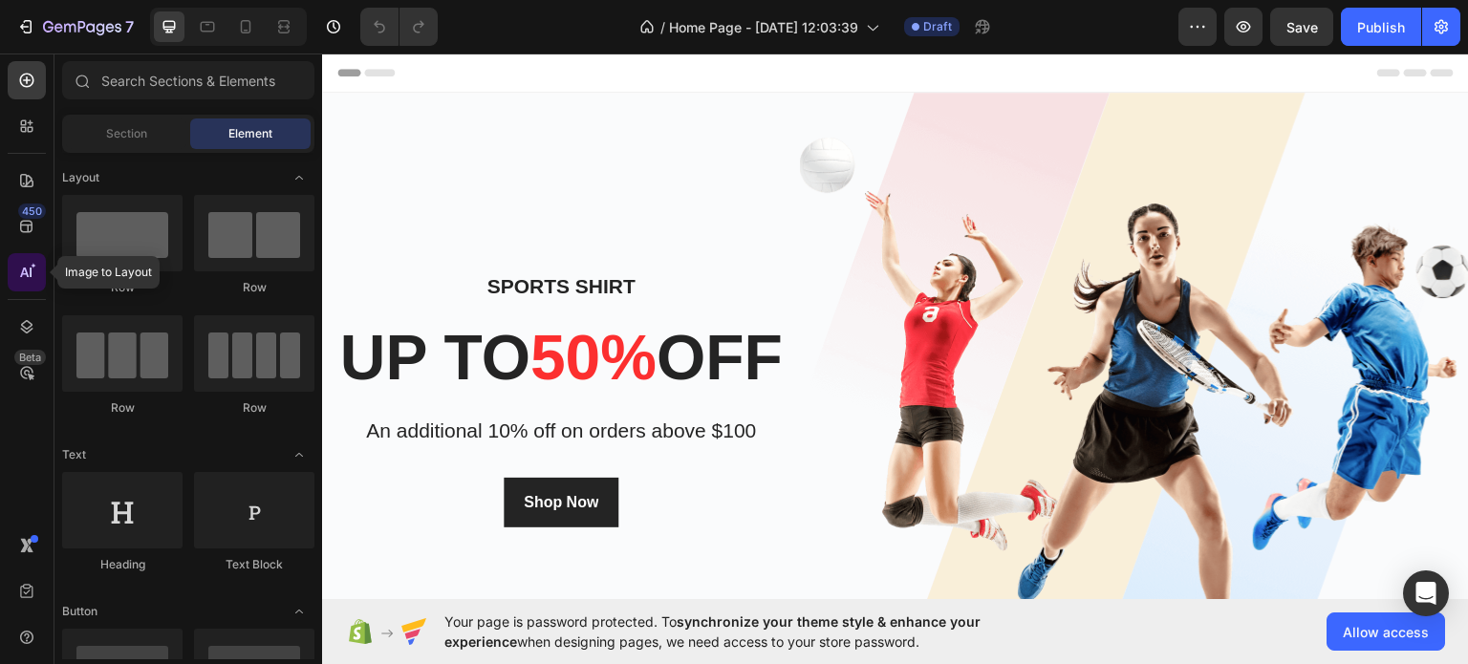
click at [32, 273] on icon at bounding box center [26, 272] width 19 height 19
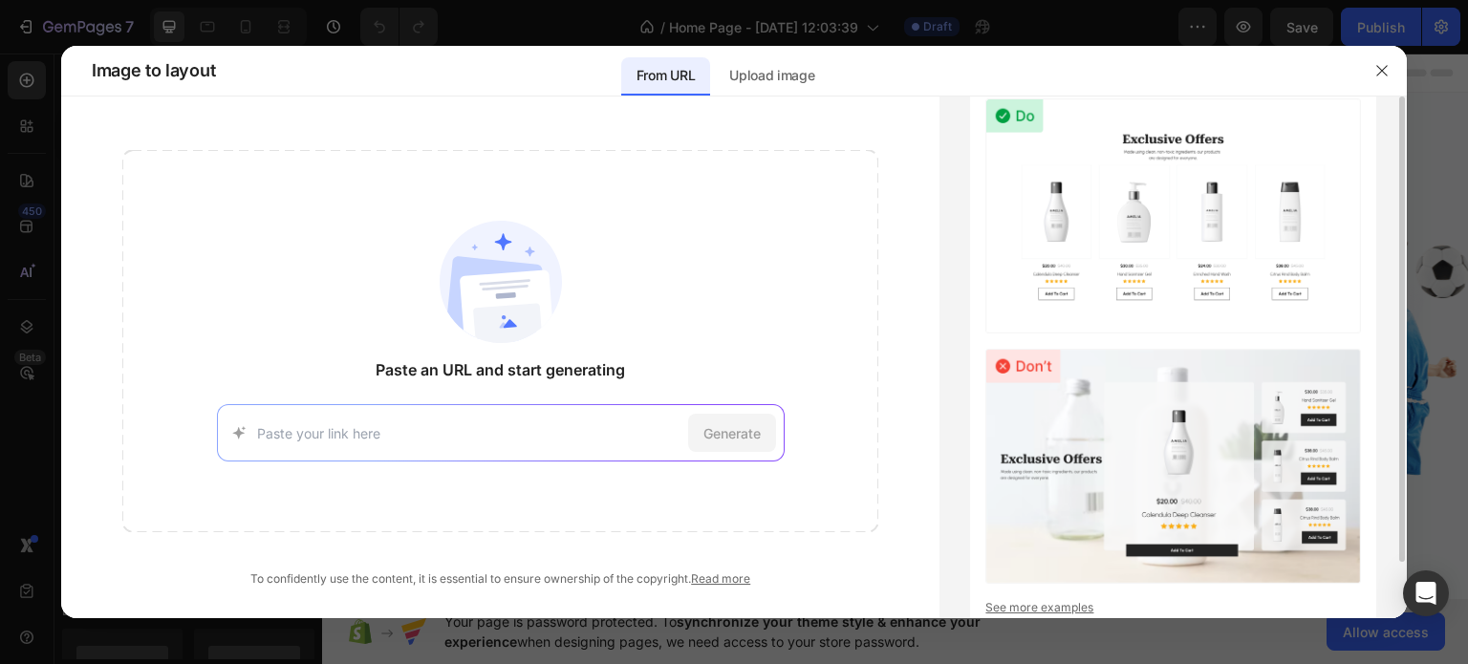
scroll to position [62, 0]
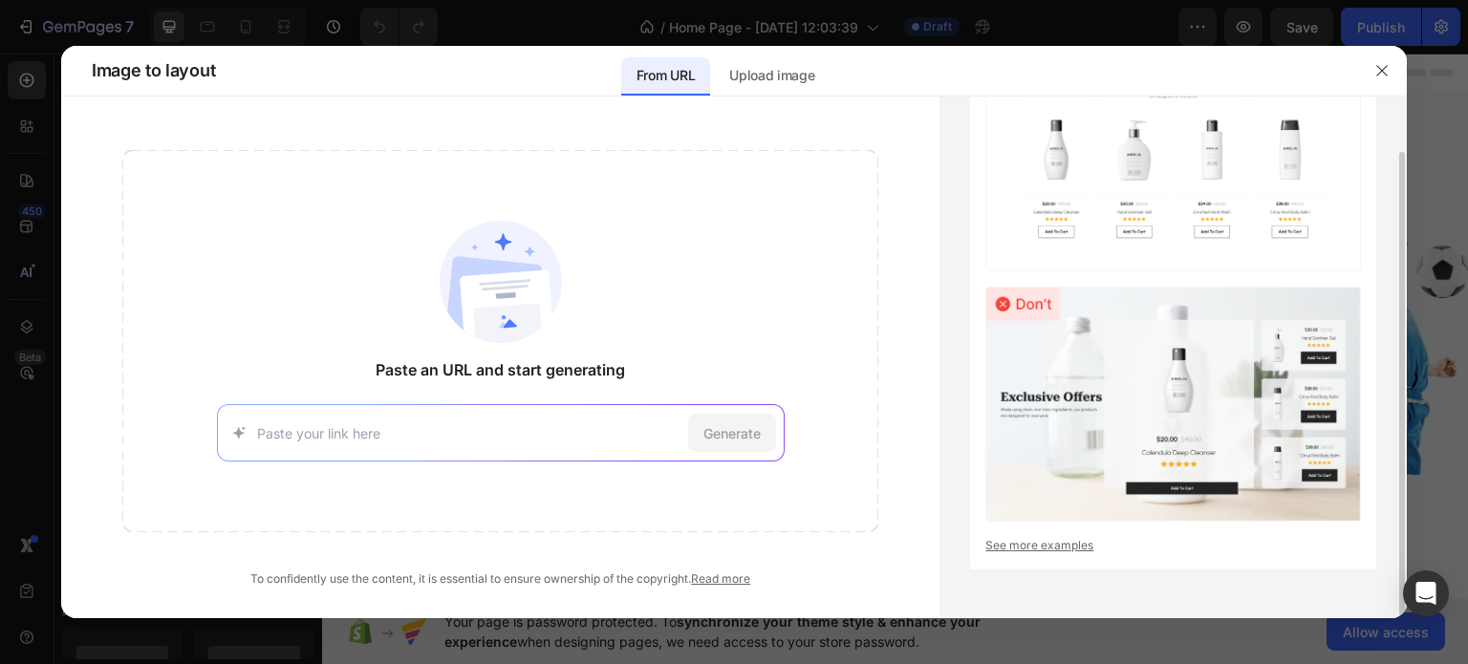
click at [1177, 412] on img at bounding box center [1172, 404] width 375 height 235
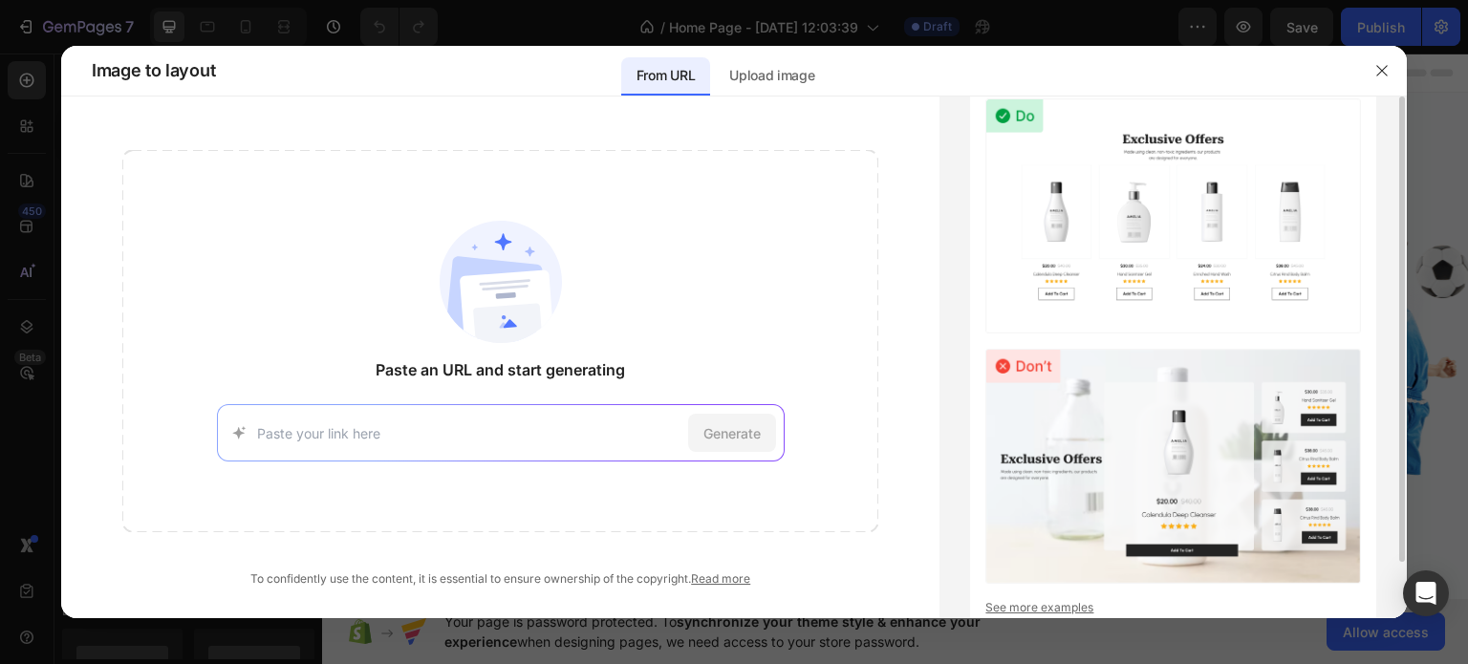
click at [1165, 232] on img at bounding box center [1172, 215] width 375 height 235
click at [1034, 206] on img at bounding box center [1172, 215] width 375 height 235
click at [1041, 417] on img at bounding box center [1172, 466] width 375 height 235
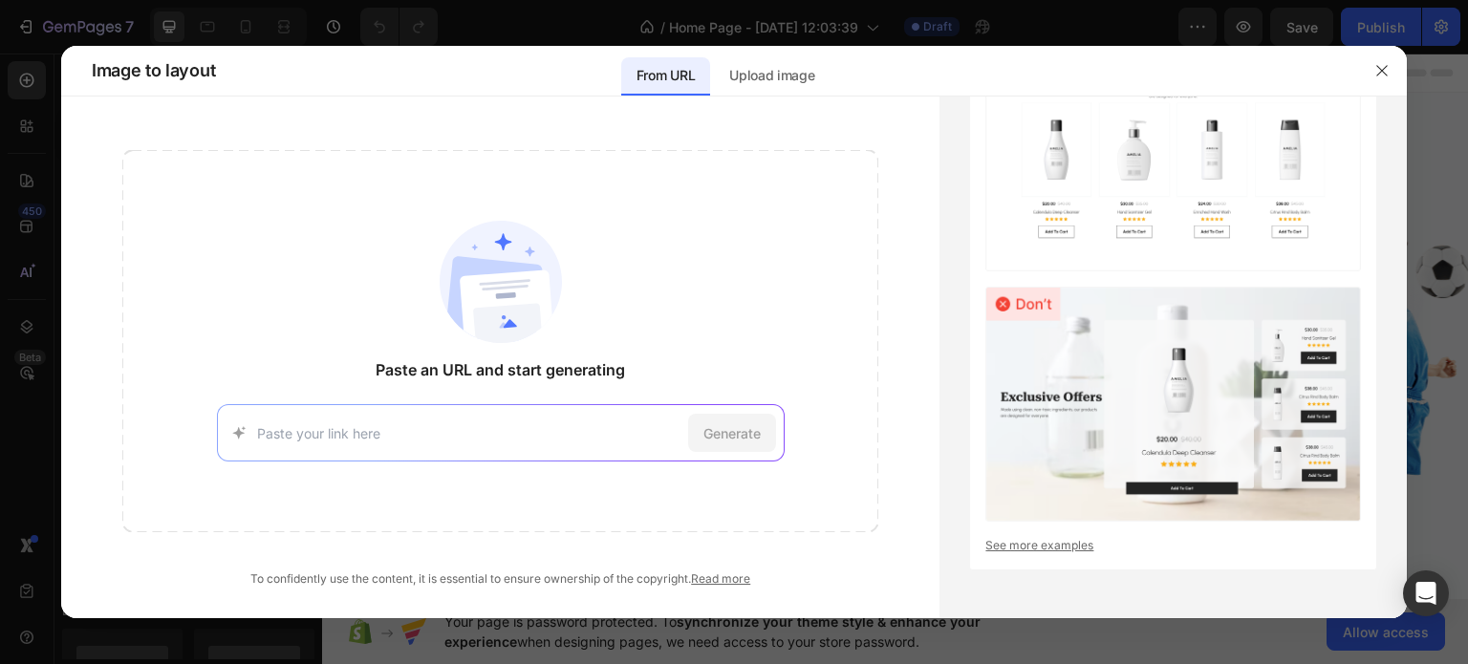
click at [562, 416] on div "Generate" at bounding box center [501, 432] width 568 height 57
click at [775, 74] on p "Upload image" at bounding box center [771, 75] width 85 height 23
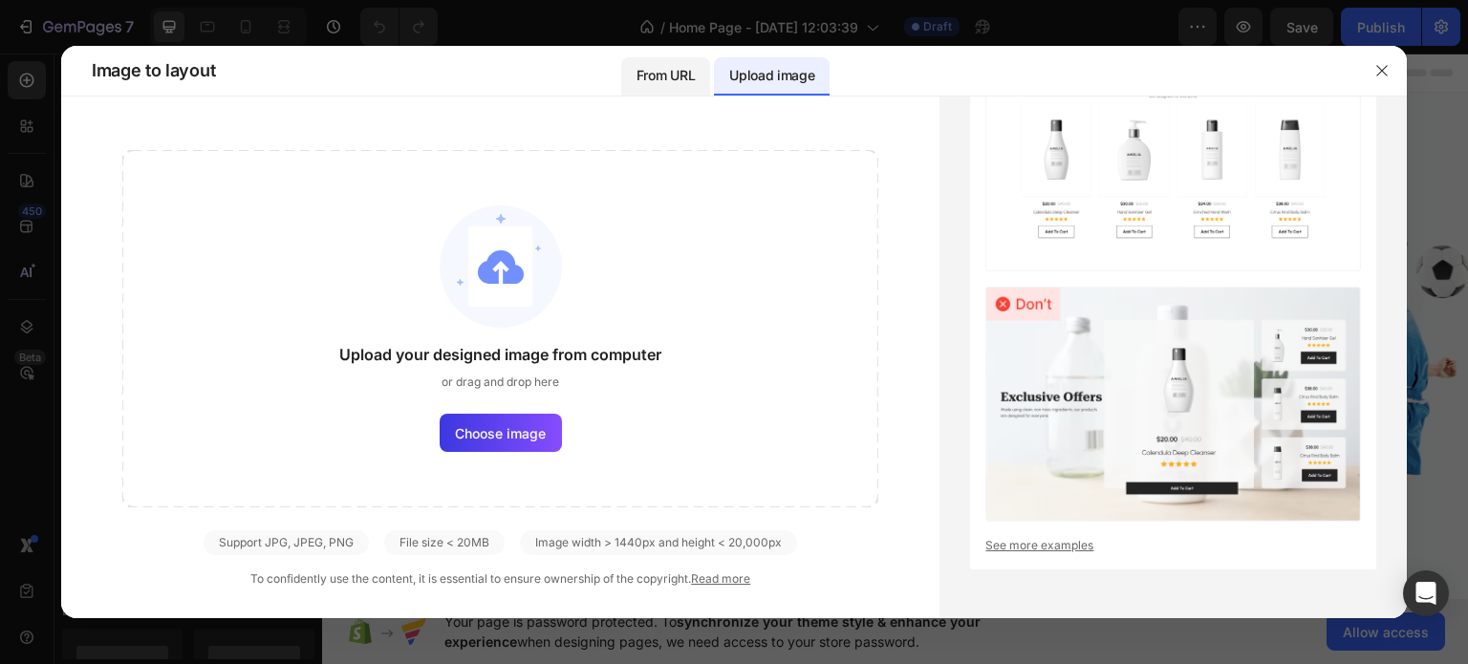
click at [658, 85] on p "From URL" at bounding box center [665, 75] width 58 height 23
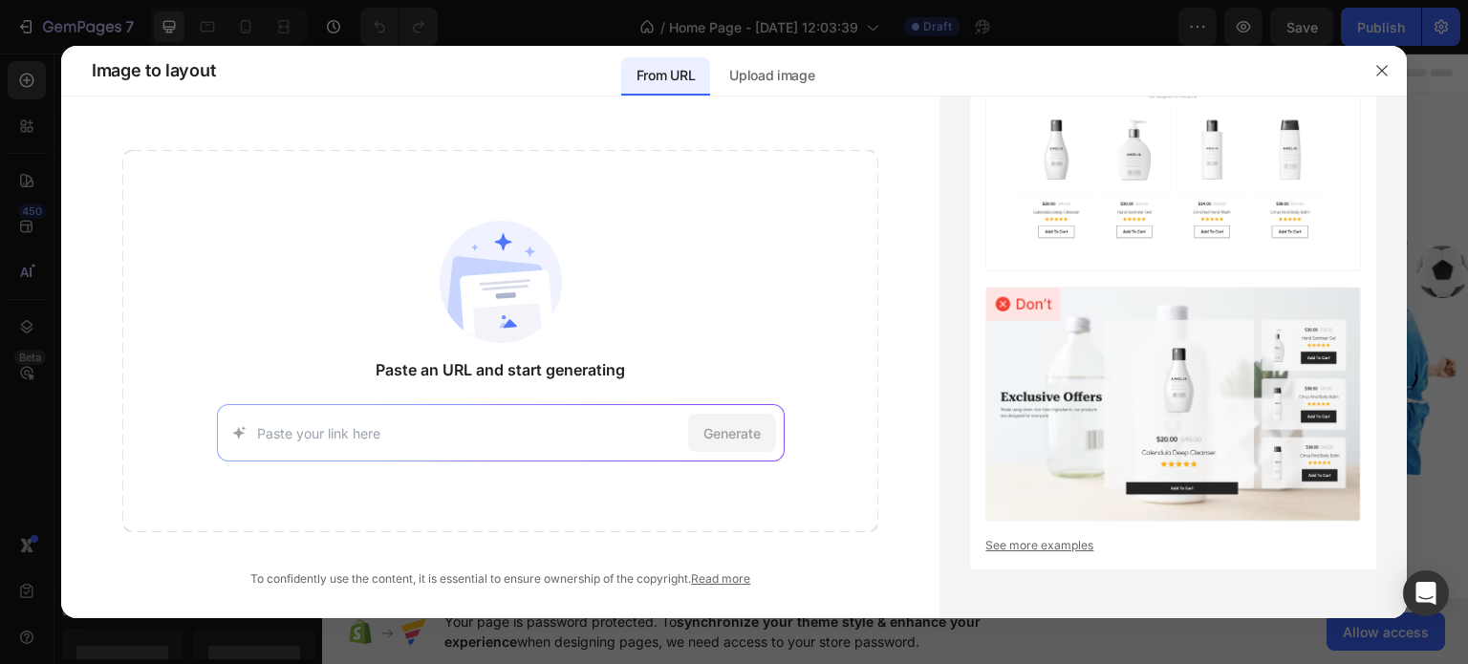
click at [428, 426] on input at bounding box center [468, 433] width 423 height 20
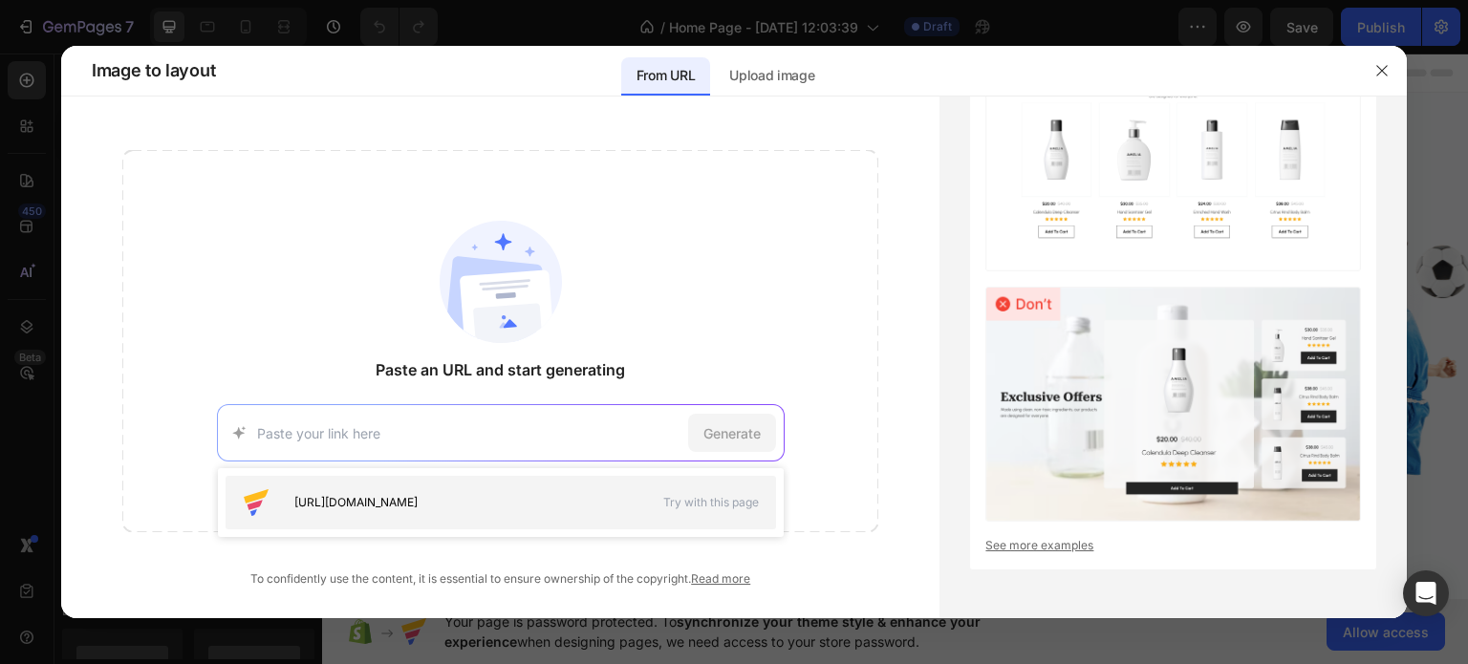
click at [418, 496] on span "[URL][DOMAIN_NAME]" at bounding box center [355, 502] width 123 height 17
type input "[URL][DOMAIN_NAME]"
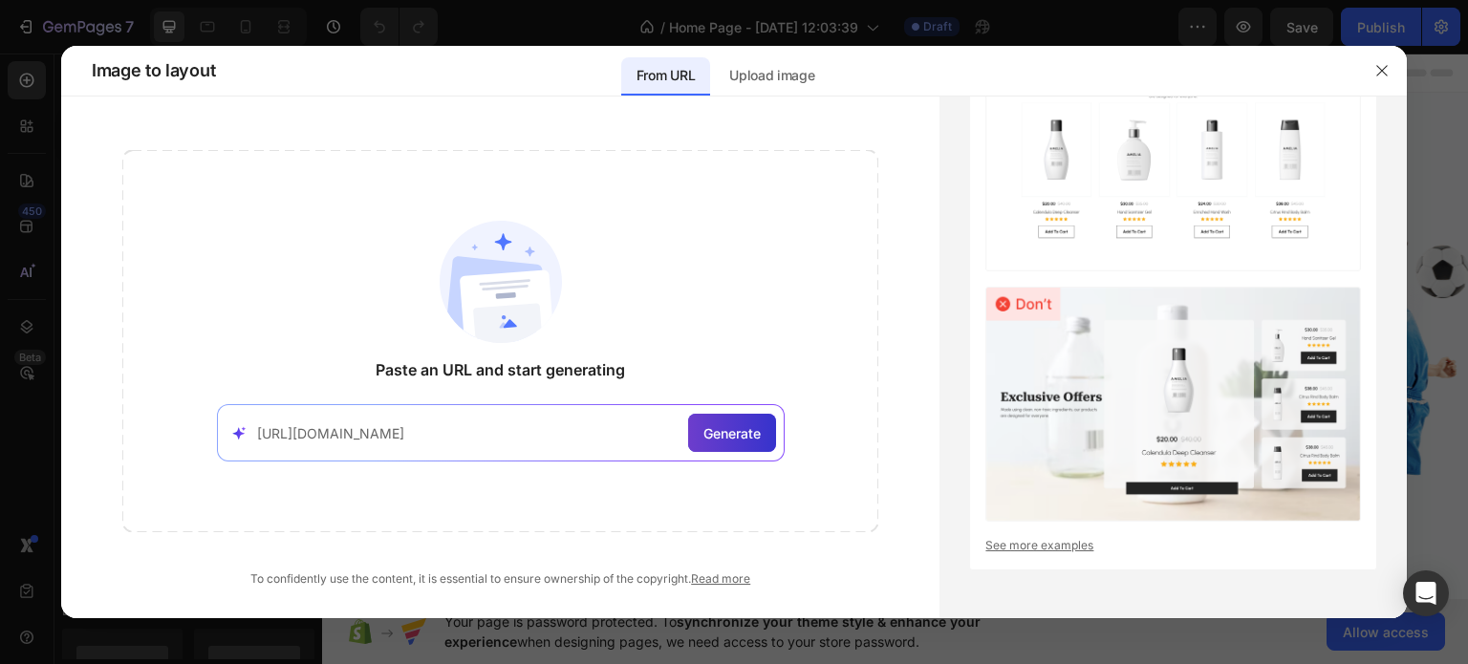
click at [723, 433] on span "Generate" at bounding box center [731, 433] width 57 height 20
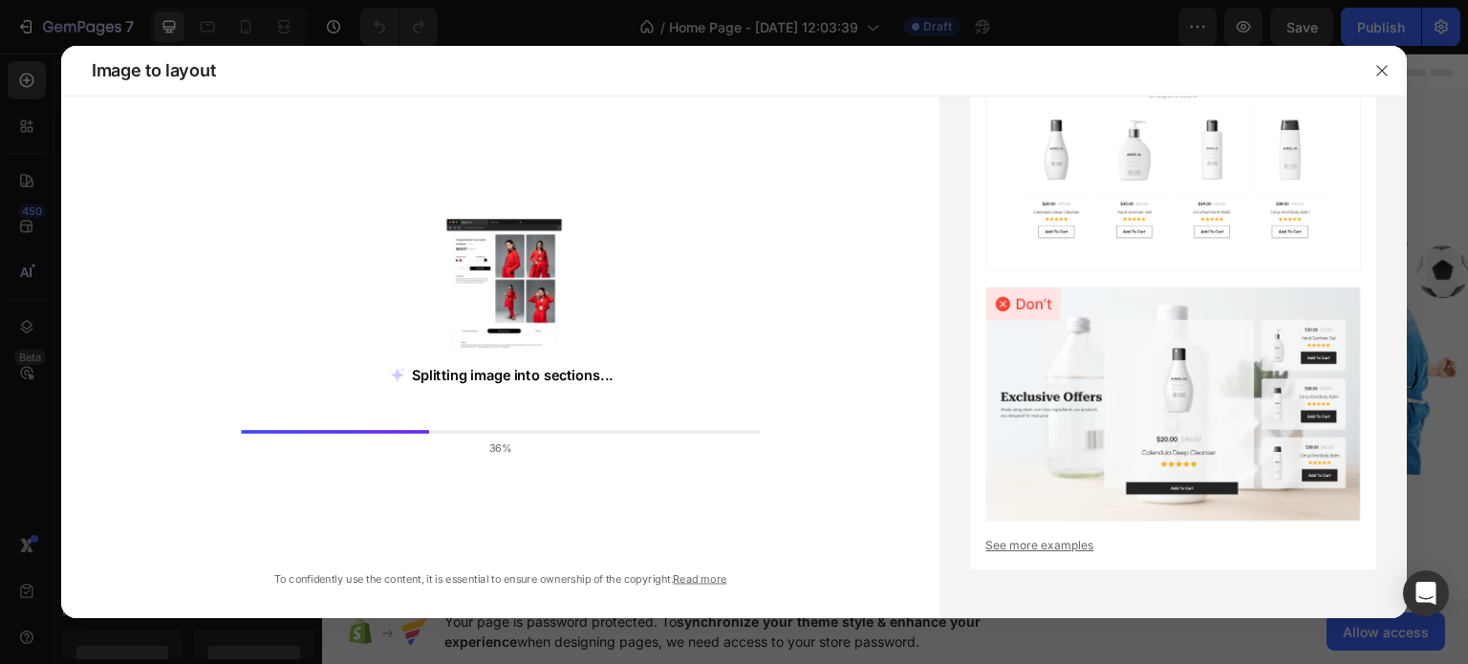
click at [470, 484] on div "Splitting image into sections... 36%" at bounding box center [501, 341] width 684 height 346
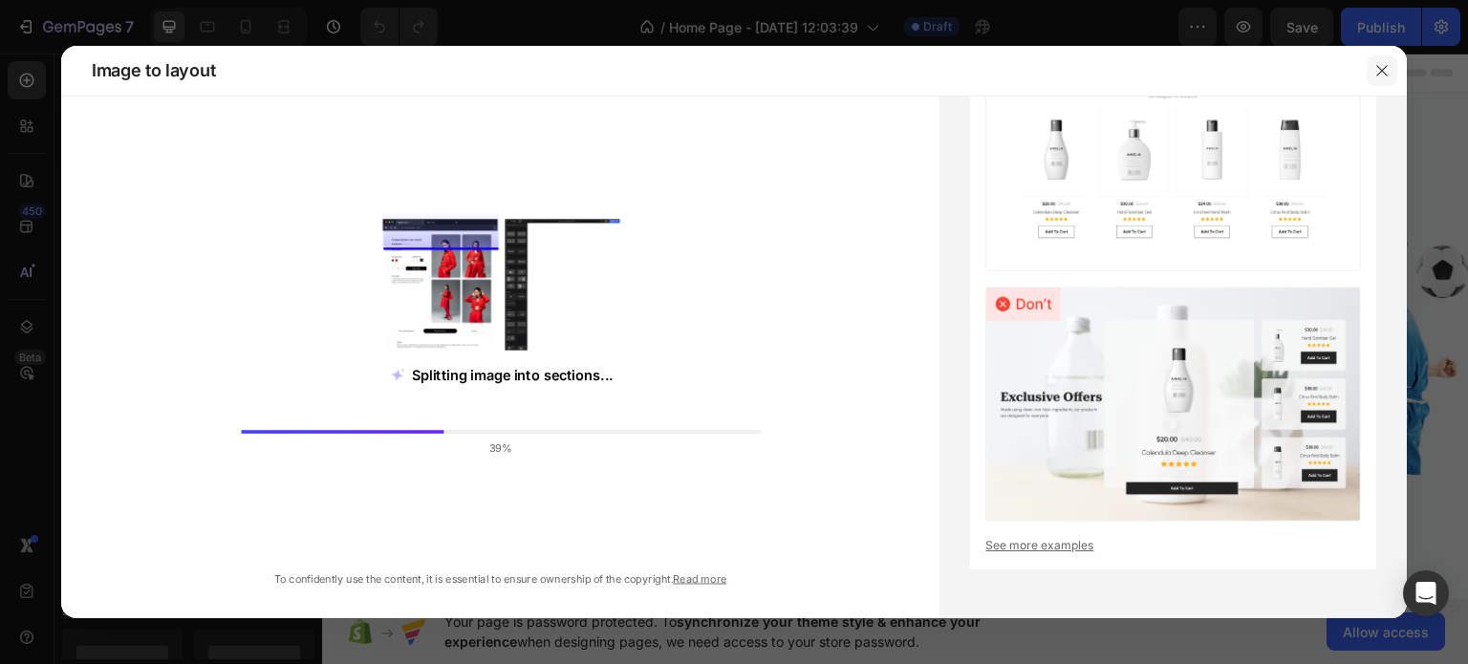
click at [1372, 68] on button "button" at bounding box center [1381, 70] width 31 height 31
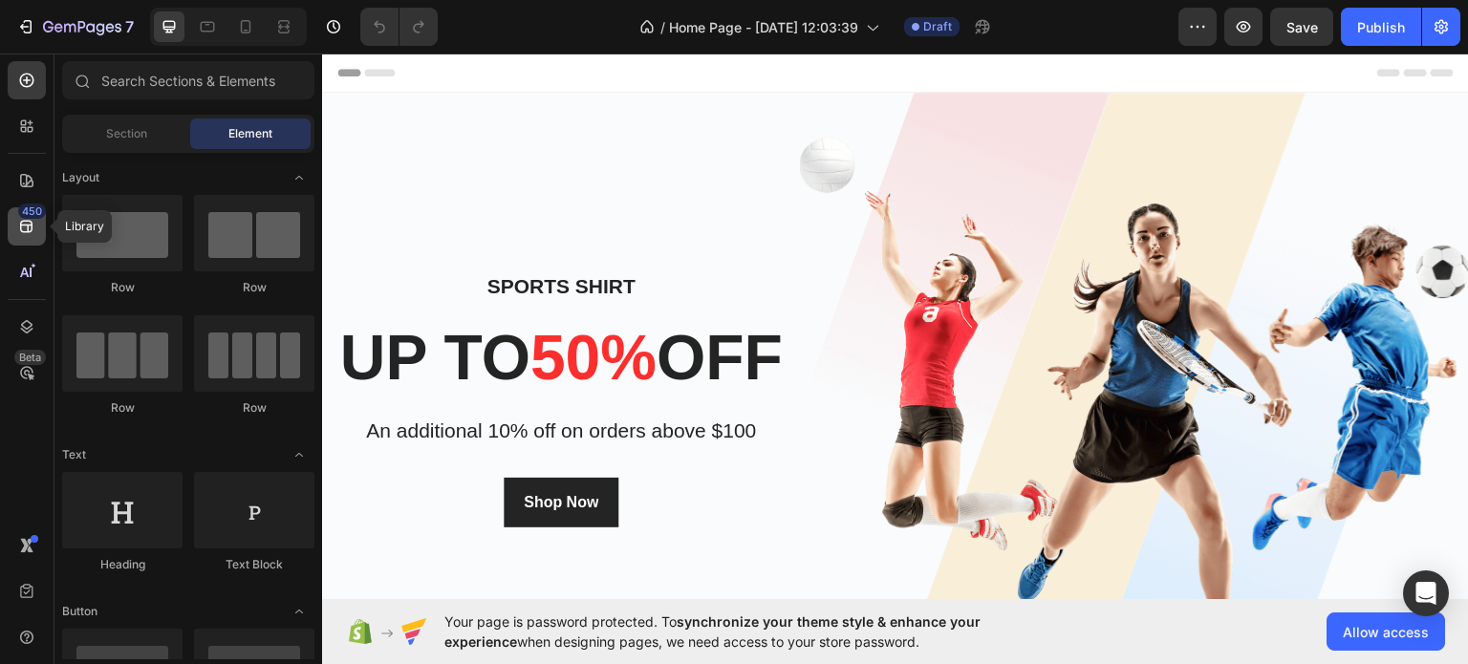
click at [24, 221] on icon at bounding box center [26, 227] width 12 height 12
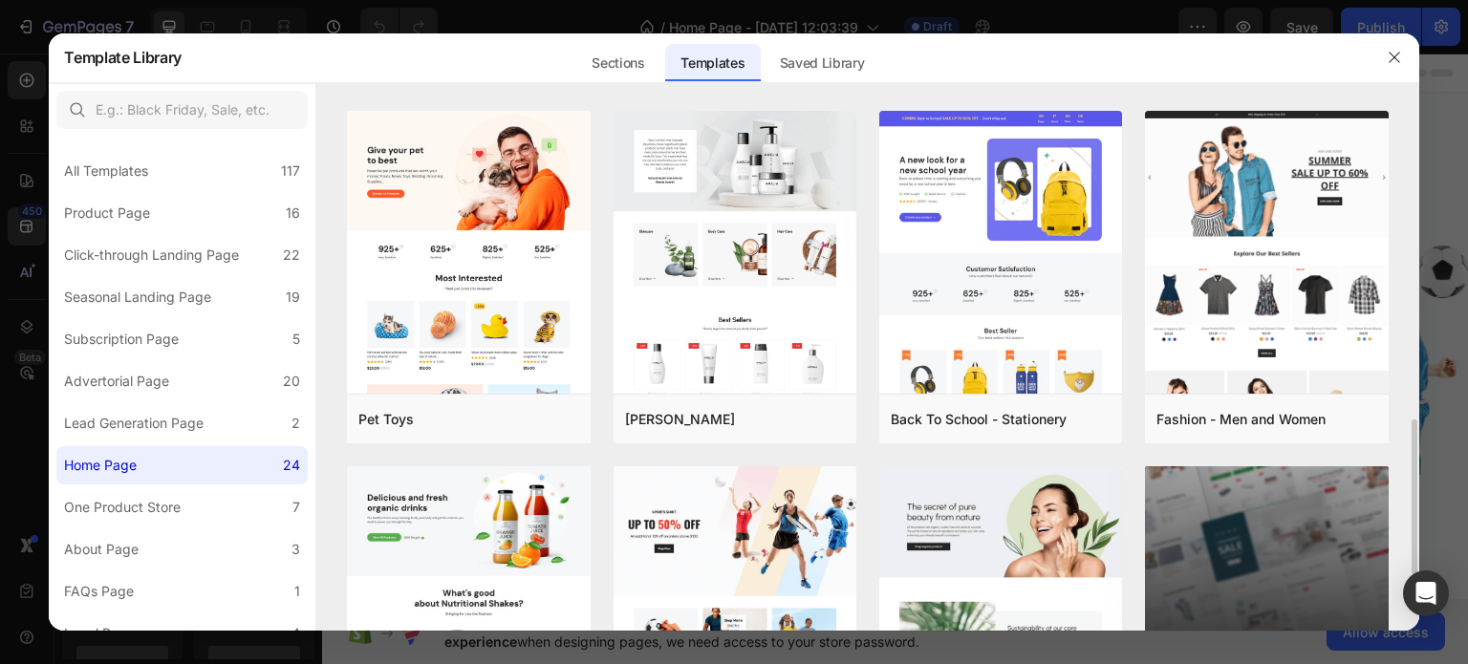
scroll to position [1254, 0]
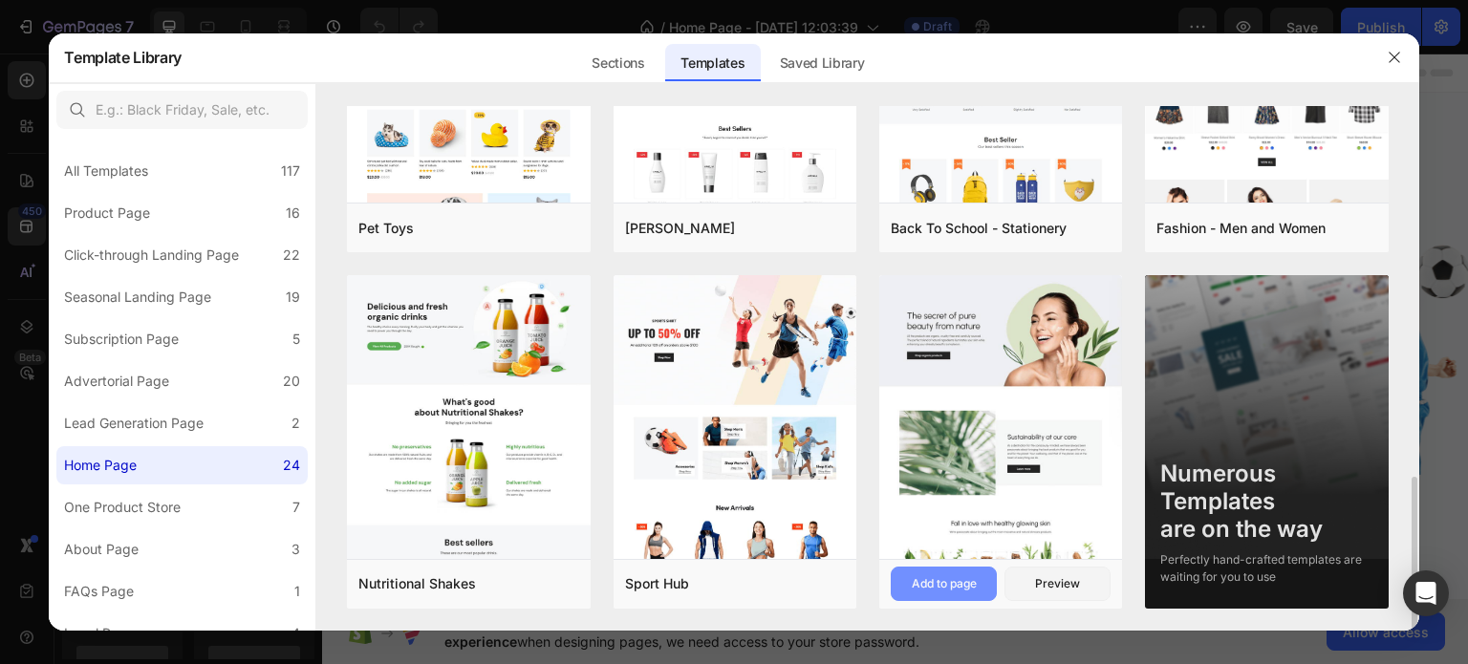
click at [924, 577] on div "Add to page" at bounding box center [943, 583] width 65 height 17
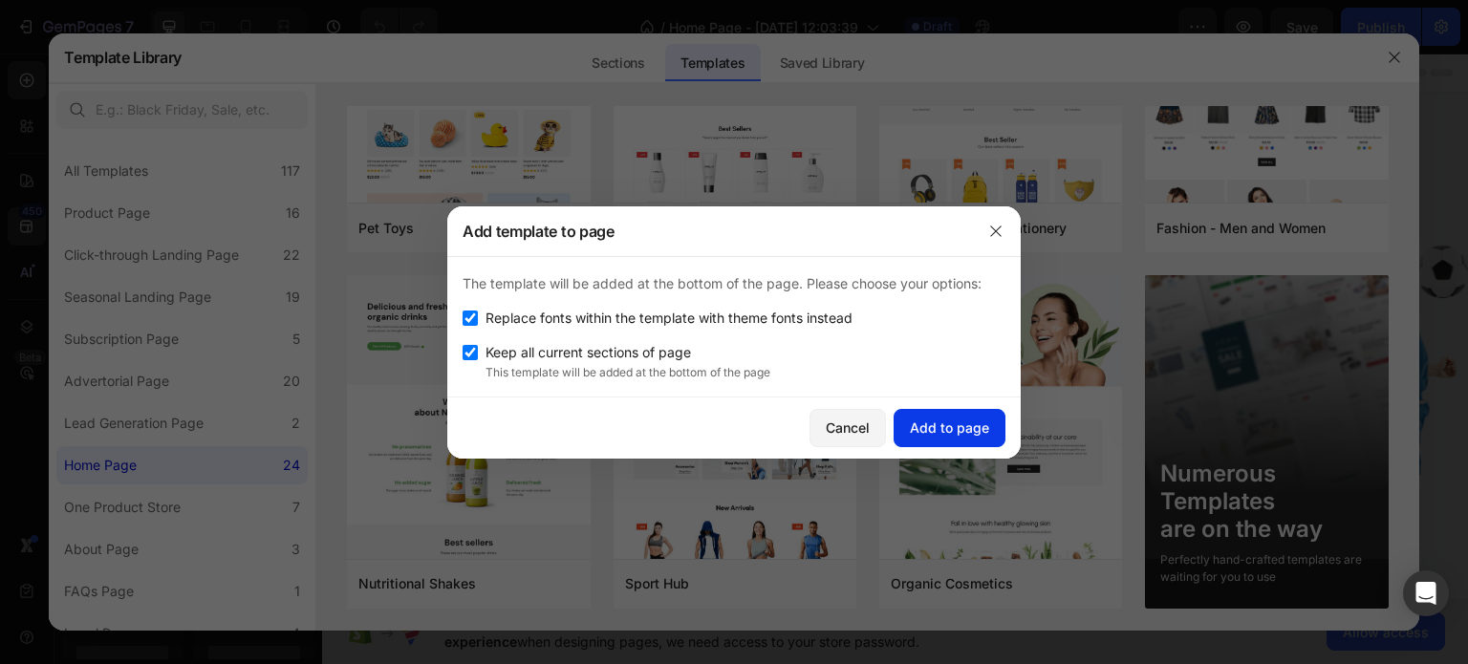
click at [932, 423] on div "Add to page" at bounding box center [949, 428] width 79 height 20
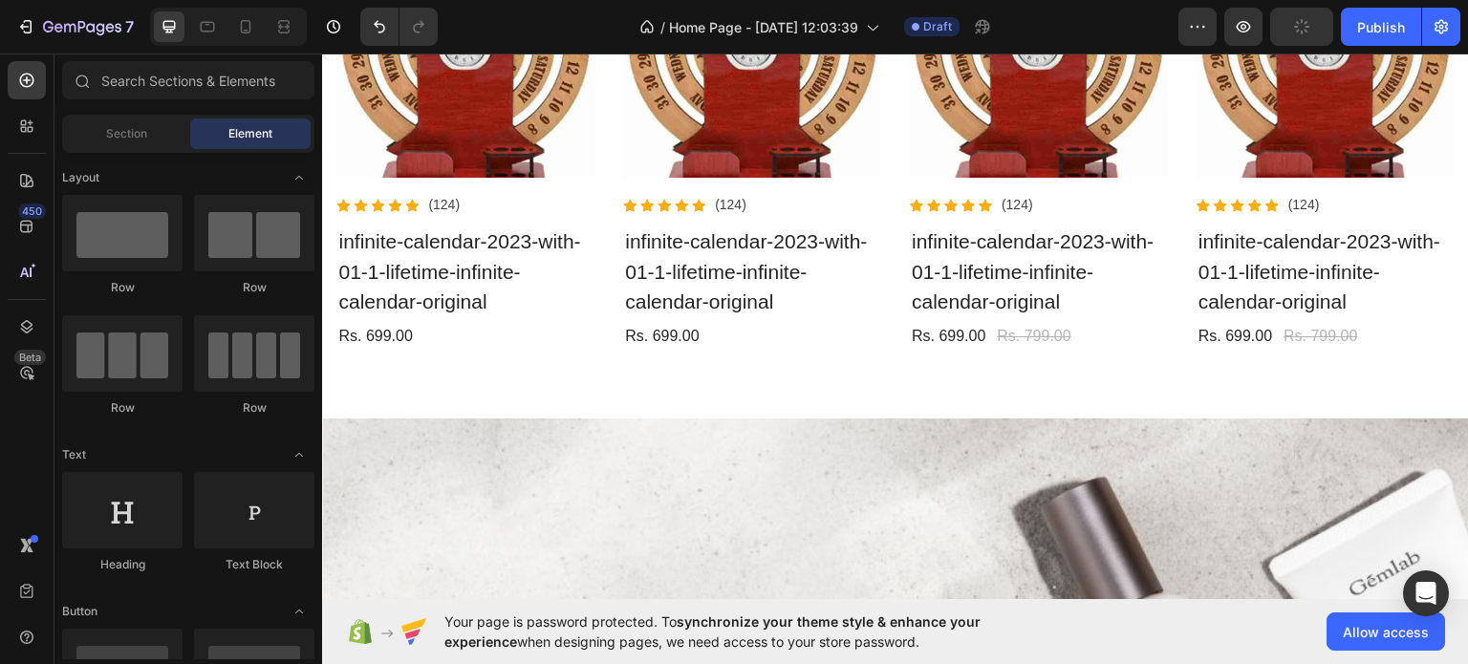
scroll to position [8753, 0]
